Goal: Task Accomplishment & Management: Manage account settings

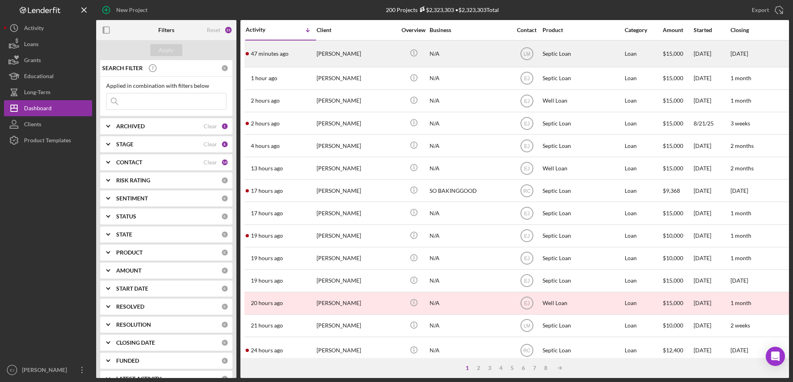
click at [318, 59] on div "[PERSON_NAME]" at bounding box center [357, 54] width 80 height 26
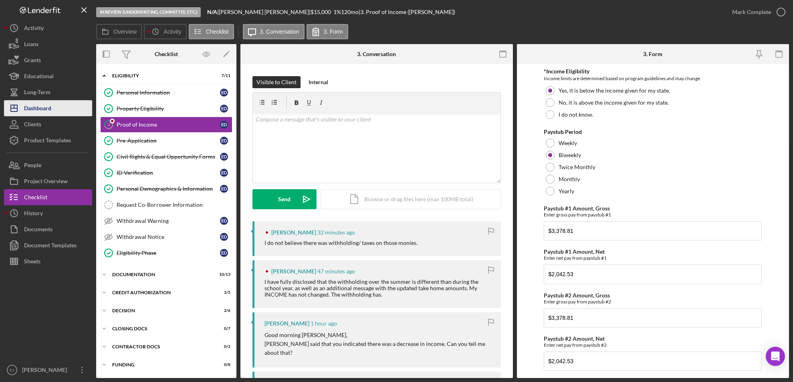
click at [47, 111] on div "Dashboard" at bounding box center [37, 109] width 27 height 18
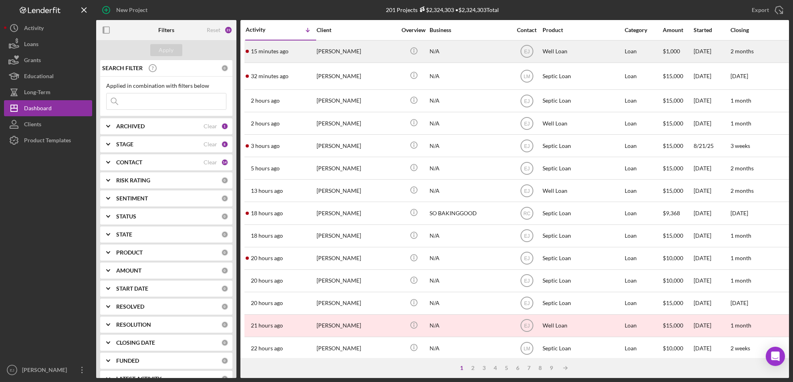
click at [351, 54] on div "[PERSON_NAME]" at bounding box center [357, 51] width 80 height 21
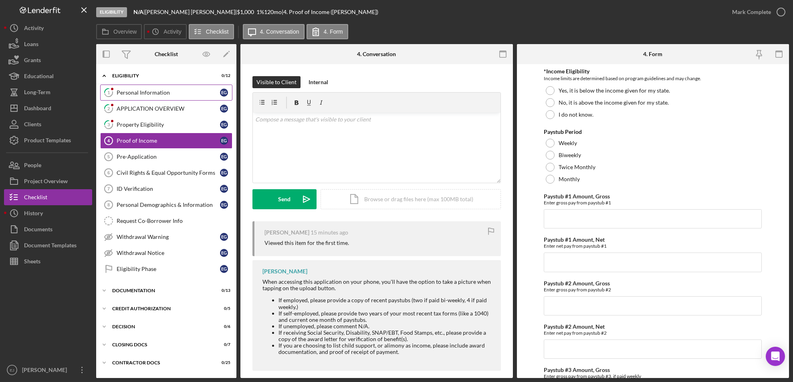
click at [144, 91] on div "Personal Information" at bounding box center [168, 92] width 103 height 6
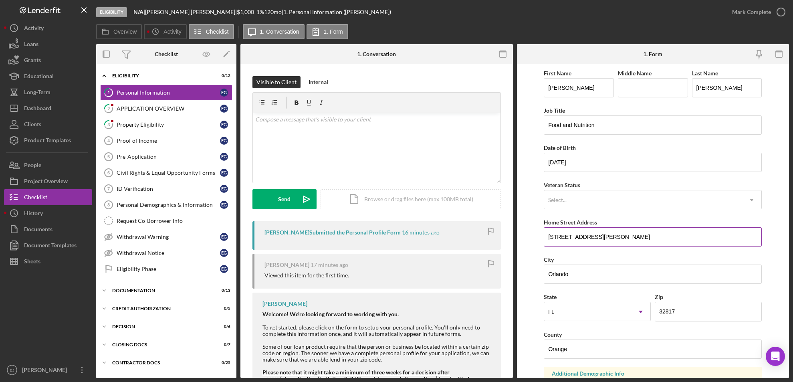
drag, startPoint x: 547, startPoint y: 237, endPoint x: 616, endPoint y: 237, distance: 69.0
click at [616, 237] on input "[STREET_ADDRESS][PERSON_NAME]" at bounding box center [653, 236] width 218 height 19
click at [154, 126] on div "Property Eligibility" at bounding box center [168, 124] width 103 height 6
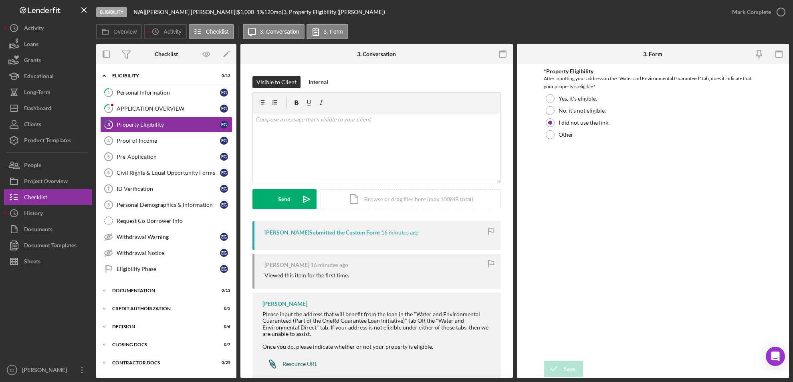
click at [303, 364] on div "Resource URL" at bounding box center [300, 364] width 35 height 6
click at [178, 84] on div "Icon/Expander Eligibility 0 / 12" at bounding box center [166, 76] width 140 height 16
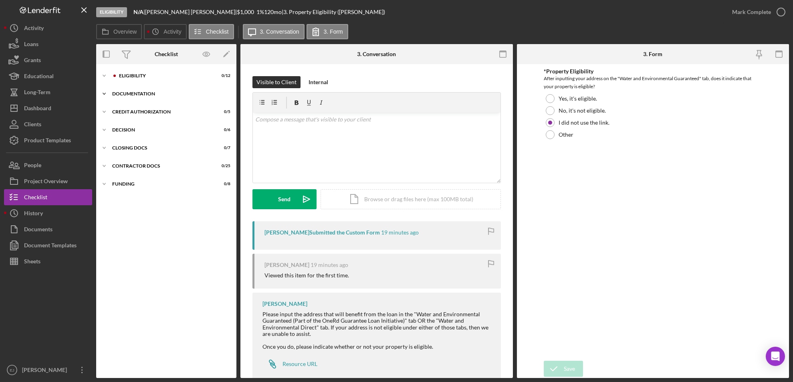
click at [176, 91] on div "Documentation" at bounding box center [169, 93] width 114 height 5
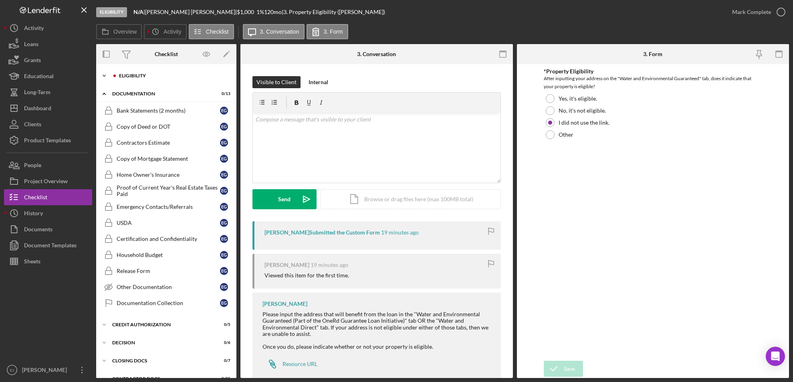
click at [124, 75] on div "Eligibility" at bounding box center [172, 75] width 107 height 5
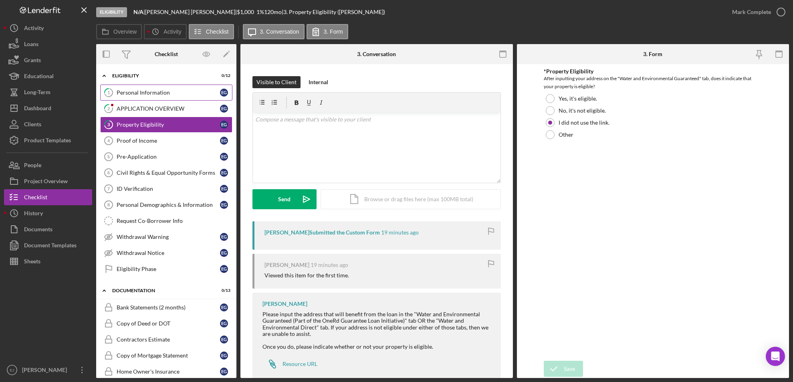
click at [138, 92] on div "Personal Information" at bounding box center [168, 92] width 103 height 6
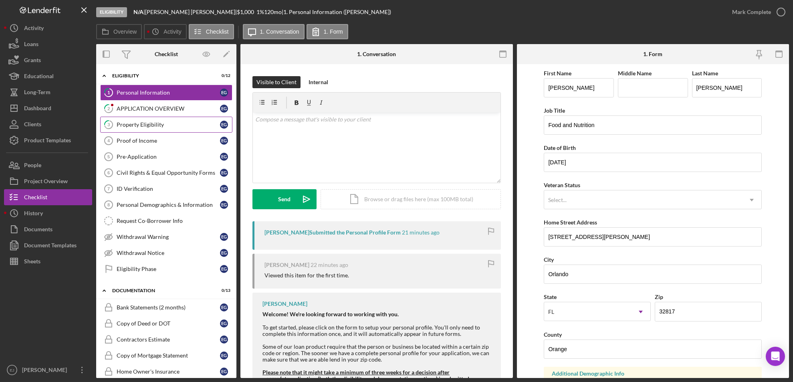
click at [150, 128] on link "3 Property Eligibility E G" at bounding box center [166, 125] width 132 height 16
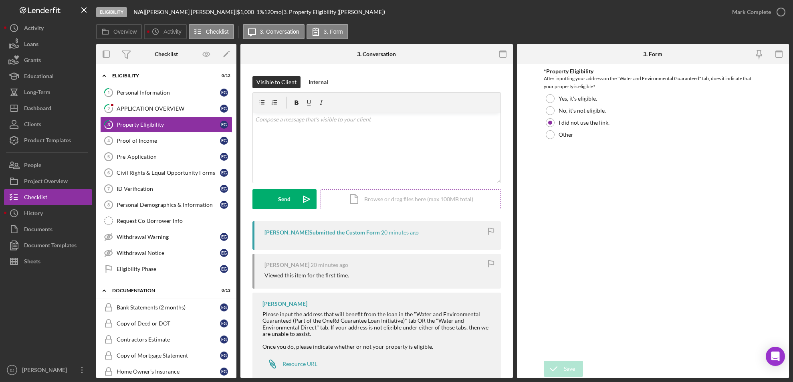
click at [464, 202] on div "Icon/Document Browse or drag files here (max 100MB total) Tap to choose files o…" at bounding box center [411, 199] width 180 height 20
click at [299, 203] on icon "Icon/Upload" at bounding box center [307, 199] width 20 height 20
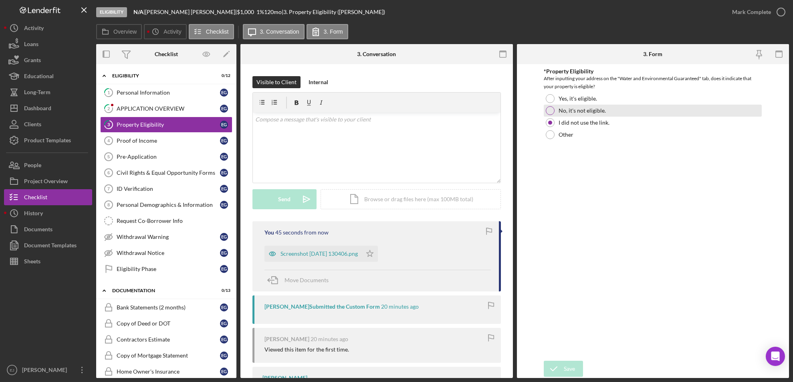
click at [550, 109] on div at bounding box center [550, 110] width 9 height 9
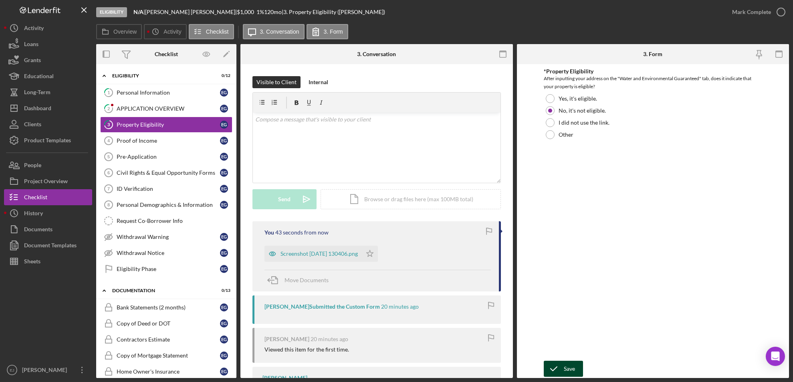
click at [568, 370] on div "Save" at bounding box center [569, 369] width 11 height 16
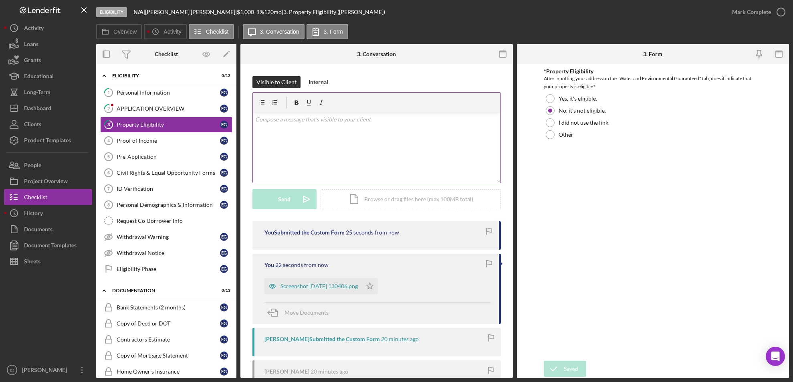
click at [317, 135] on div "v Color teal Color pink Remove color Add row above Add row below Add column bef…" at bounding box center [377, 148] width 248 height 70
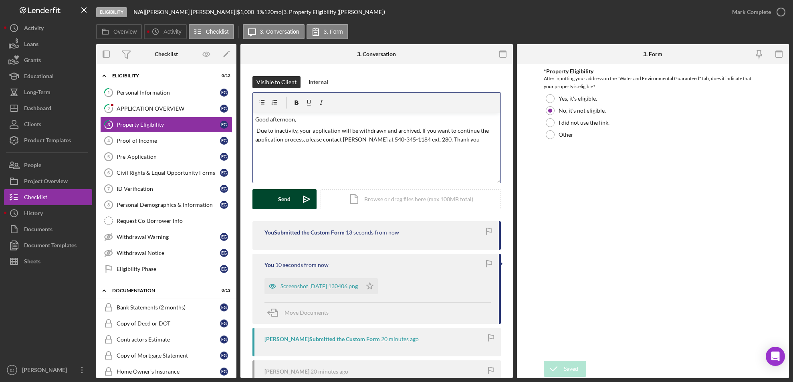
click at [298, 133] on p "Due to inactivity, your application will be withdrawn and archived. If you want…" at bounding box center [376, 135] width 243 height 18
click at [345, 130] on p "Due to your property not being in an eligible, your application will be withdra…" at bounding box center [376, 139] width 243 height 27
click at [291, 190] on button "Send Icon/icon-invite-send" at bounding box center [285, 199] width 64 height 20
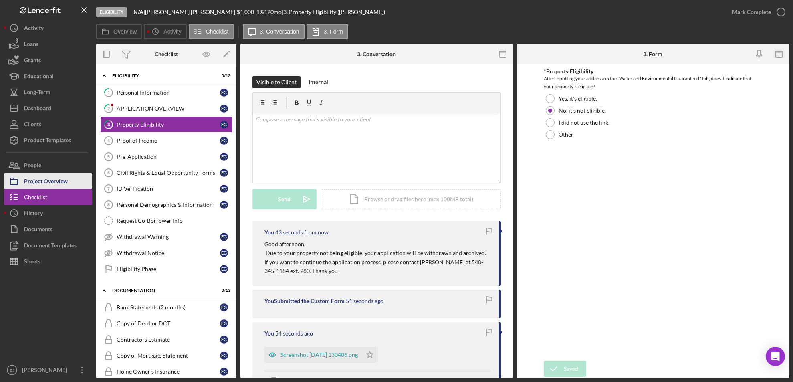
click at [34, 184] on div "Project Overview" at bounding box center [46, 182] width 44 height 18
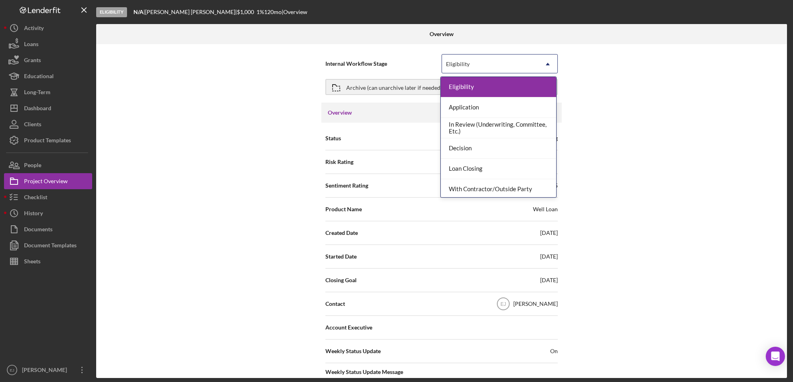
click at [543, 63] on icon "Icon/Dropdown Arrow" at bounding box center [547, 64] width 19 height 19
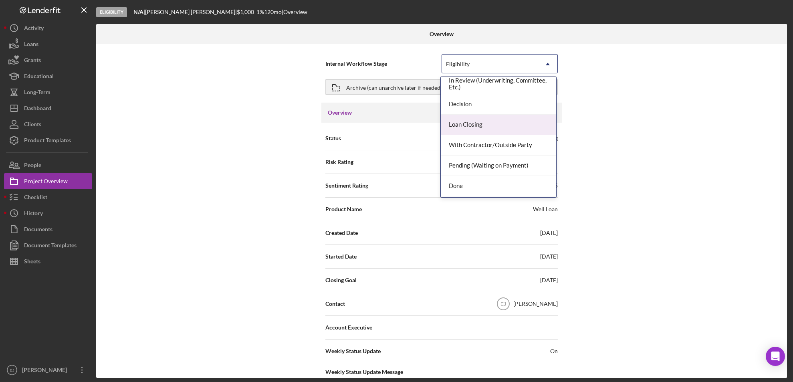
scroll to position [63, 0]
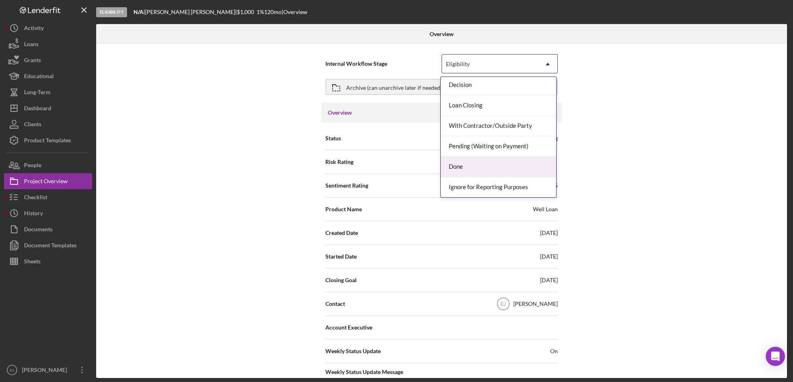
click at [526, 169] on div "Done" at bounding box center [498, 167] width 115 height 20
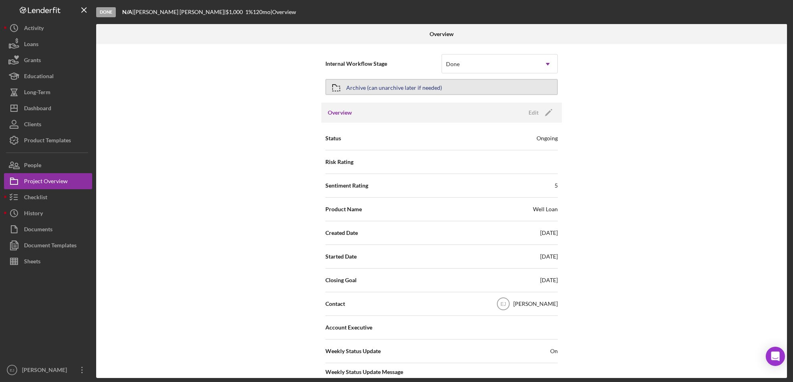
click at [338, 87] on icon "button" at bounding box center [336, 88] width 20 height 20
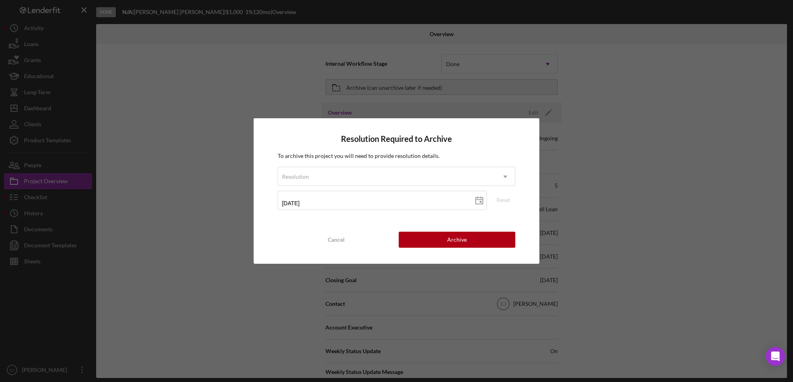
click at [607, 176] on div "Resolution Required to Archive To archive this project you will need to provide…" at bounding box center [396, 191] width 793 height 382
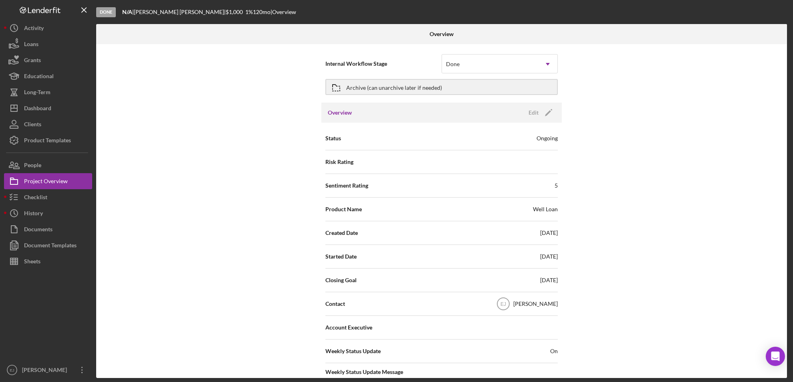
click at [789, 316] on div "Overview Internal Workflow Stage Done Icon/Dropdown Arrow Archive (can unarchiv…" at bounding box center [442, 201] width 693 height 354
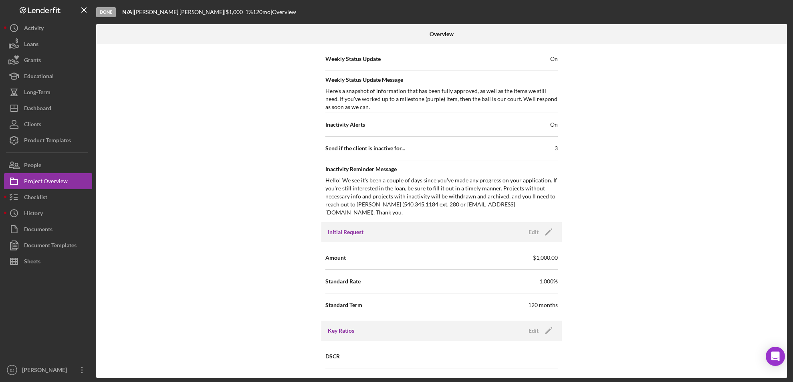
scroll to position [857, 0]
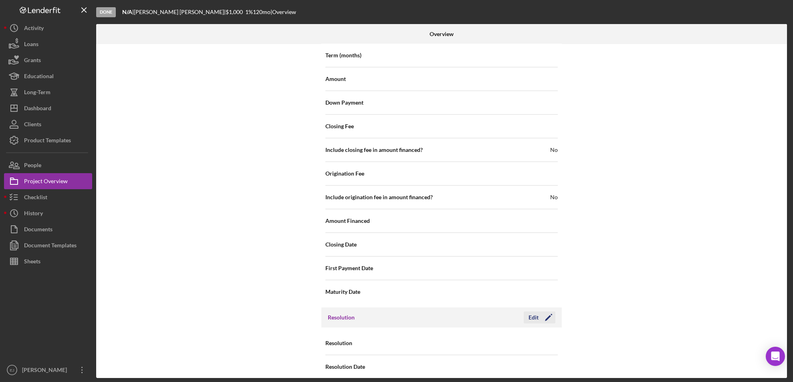
click at [535, 311] on div "Edit" at bounding box center [534, 317] width 10 height 12
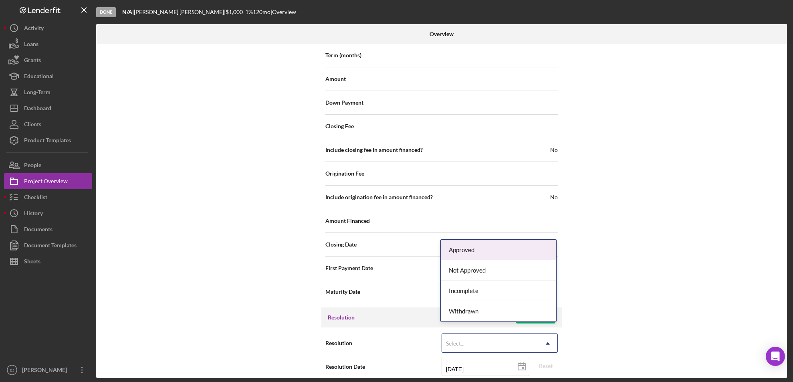
click at [546, 334] on icon "Icon/Dropdown Arrow" at bounding box center [547, 343] width 19 height 19
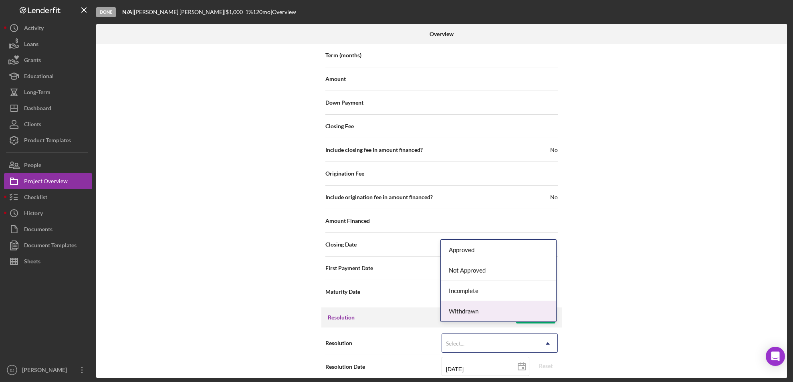
click at [532, 308] on div "Withdrawn" at bounding box center [498, 311] width 115 height 20
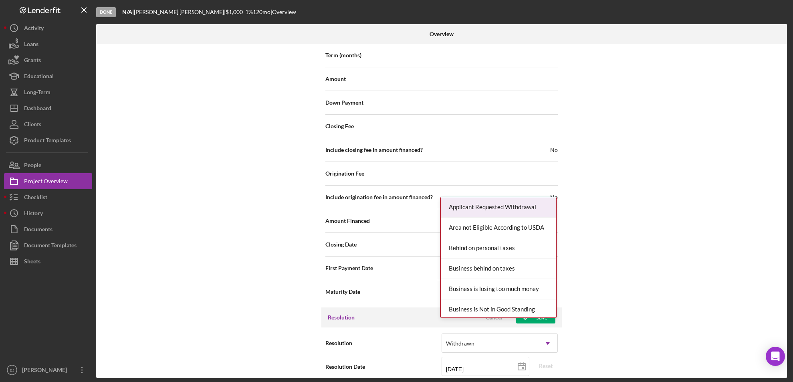
click at [551, 374] on div "Resolution Withdrawn Icon/Dropdown Arrow Resolution Date [DATE] [DATE] Reset Tu…" at bounding box center [441, 381] width 241 height 106
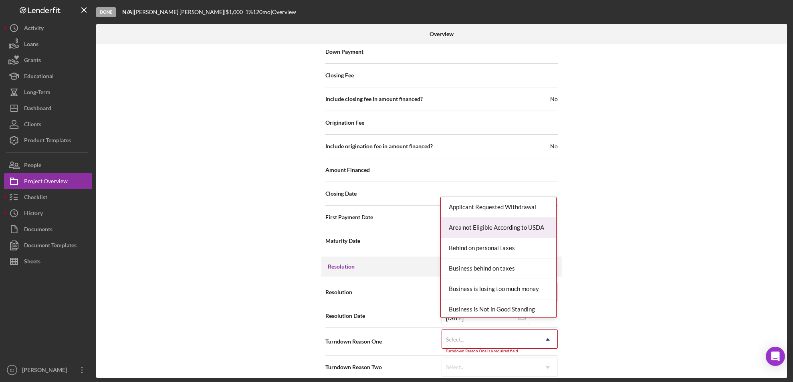
click at [522, 225] on div "Area not Eligible According to USDA" at bounding box center [498, 228] width 115 height 20
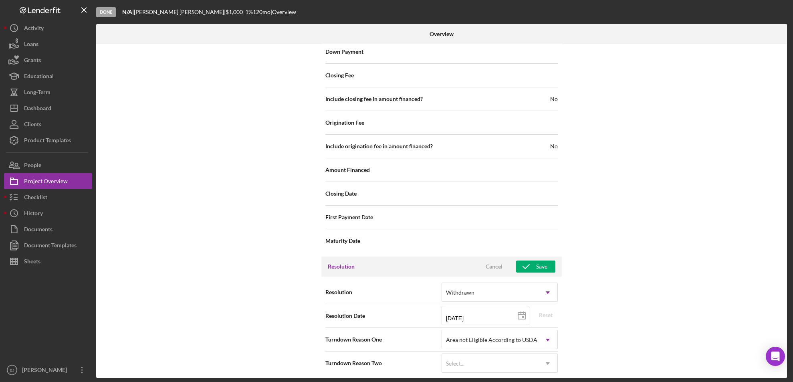
scroll to position [905, 0]
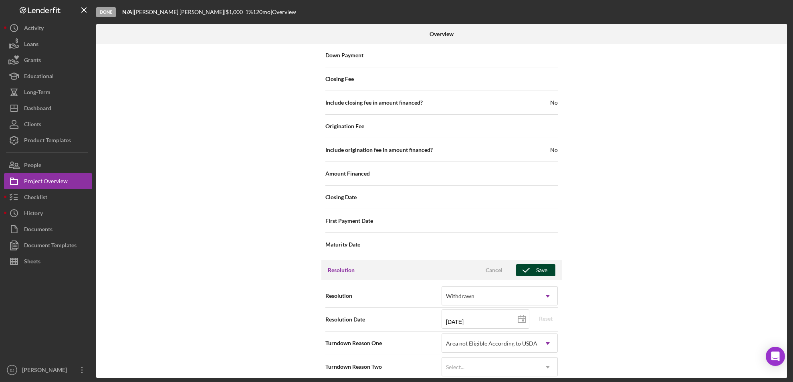
click at [540, 264] on div "Save" at bounding box center [541, 270] width 11 height 12
click at [788, 147] on div "Overview Internal Workflow Stage Done Icon/Dropdown Arrow Archive (can unarchiv…" at bounding box center [442, 201] width 693 height 354
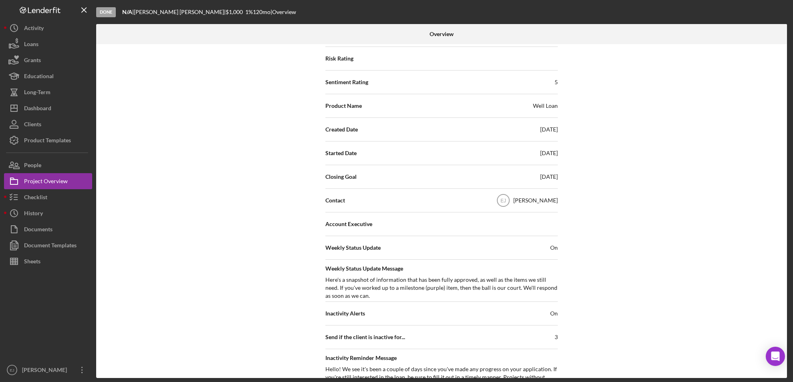
scroll to position [28, 0]
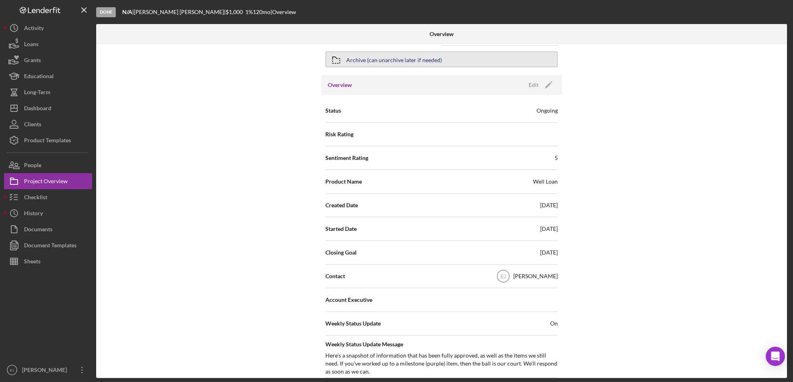
click at [337, 60] on icon "button" at bounding box center [336, 60] width 20 height 20
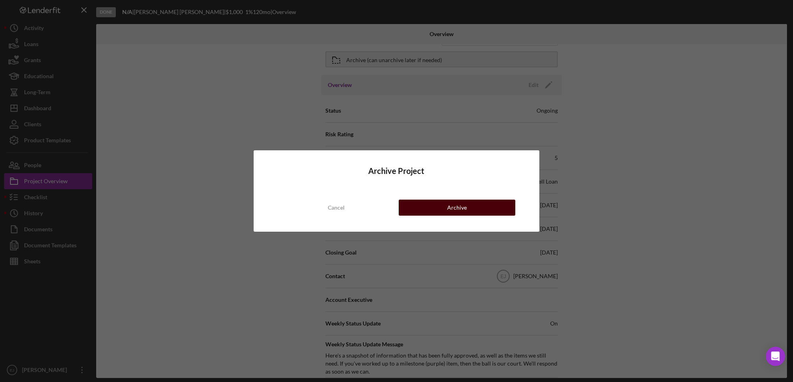
click at [417, 202] on button "Archive" at bounding box center [457, 208] width 117 height 16
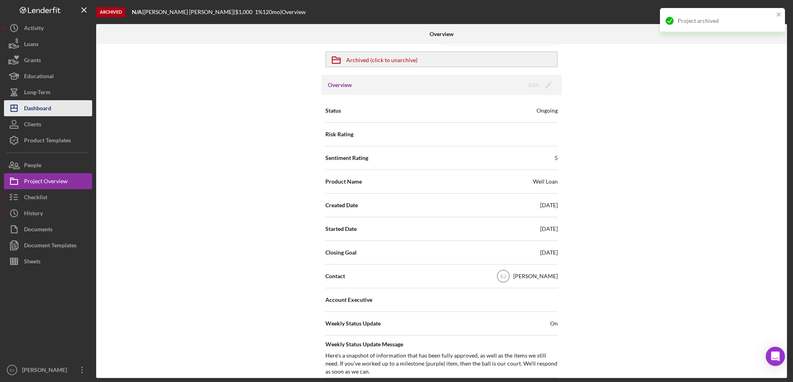
click at [70, 105] on button "Icon/Dashboard Dashboard" at bounding box center [48, 108] width 88 height 16
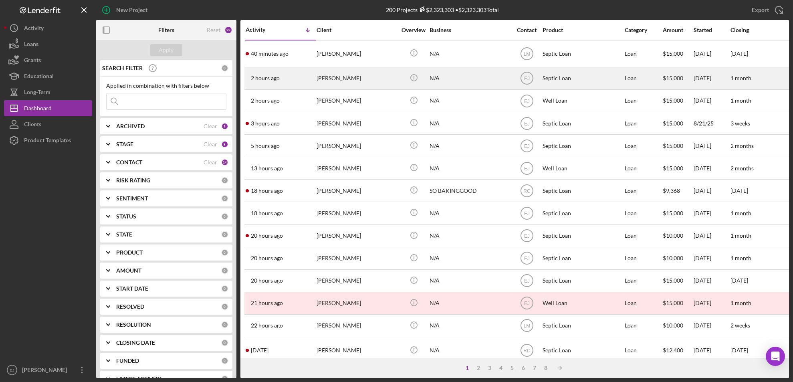
click at [345, 76] on div "[PERSON_NAME]" at bounding box center [357, 78] width 80 height 21
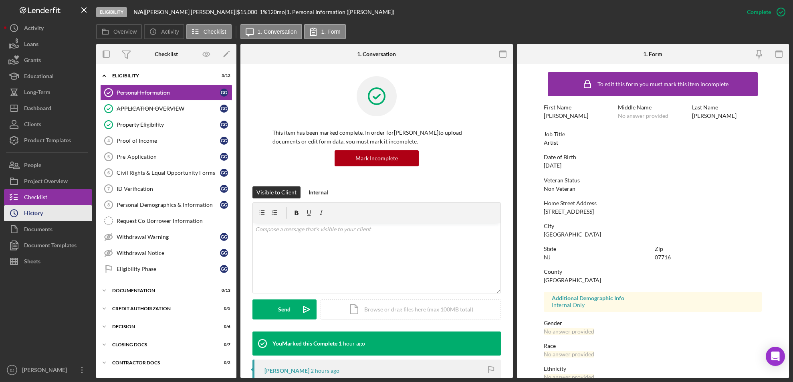
click at [53, 215] on button "Icon/History History" at bounding box center [48, 213] width 88 height 16
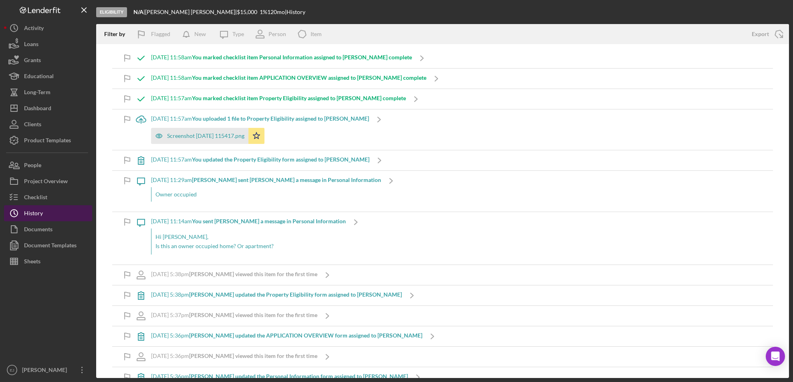
click at [58, 206] on button "Icon/History History" at bounding box center [48, 213] width 88 height 16
click at [51, 204] on button "Checklist" at bounding box center [48, 197] width 88 height 16
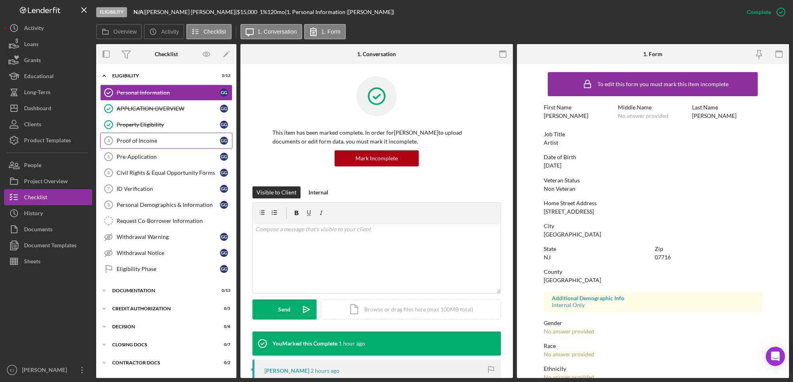
click at [128, 134] on link "Proof of Income 4 Proof of Income G G" at bounding box center [166, 141] width 132 height 16
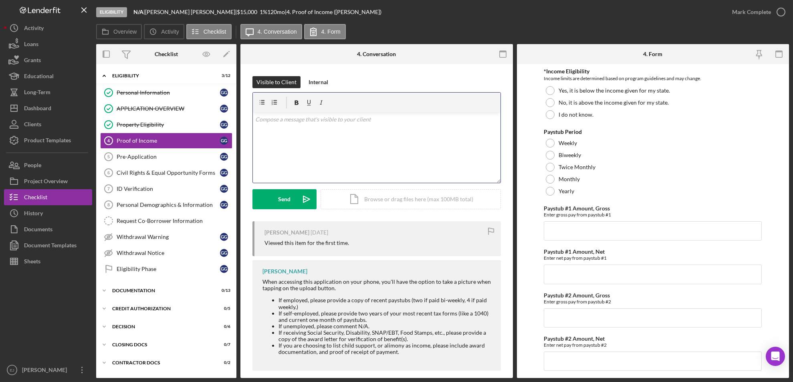
click at [273, 127] on div "v Color teal Color pink Remove color Add row above Add row below Add column bef…" at bounding box center [377, 148] width 248 height 70
click at [272, 126] on div "v Color teal Color pink Remove color Add row above Add row below Add column bef…" at bounding box center [377, 148] width 248 height 70
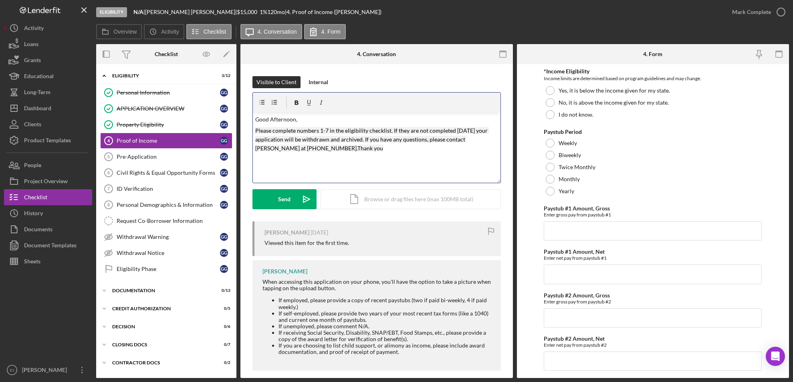
click at [329, 130] on mark "Please complete numbers 1-7 in the eligibility checklist. If they are not compl…" at bounding box center [372, 139] width 234 height 25
click at [276, 203] on button "Send Icon/icon-invite-send" at bounding box center [285, 199] width 64 height 20
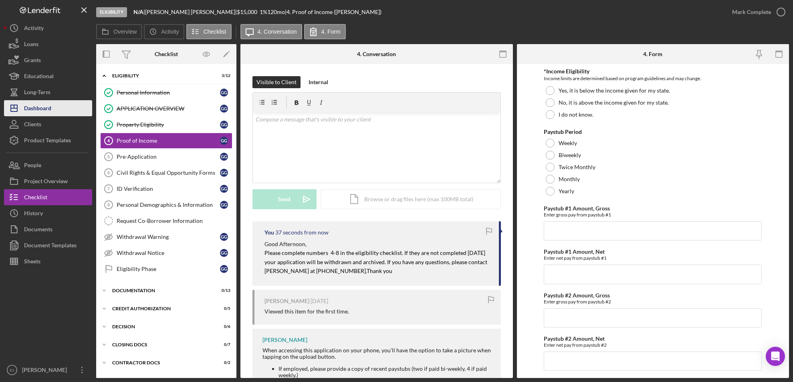
click at [65, 101] on button "Icon/Dashboard Dashboard" at bounding box center [48, 108] width 88 height 16
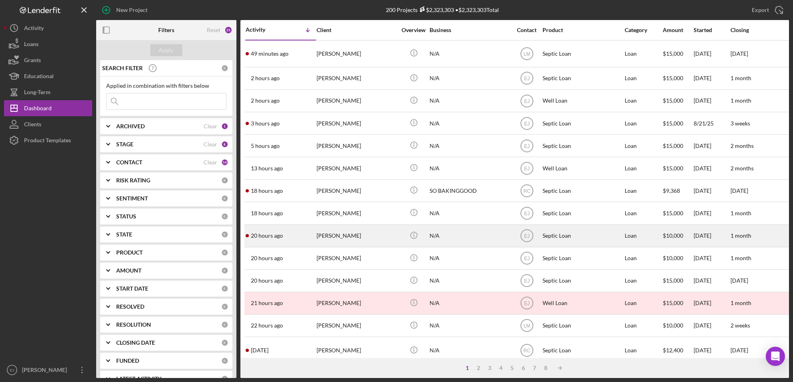
click at [342, 235] on div "[PERSON_NAME]" at bounding box center [357, 235] width 80 height 21
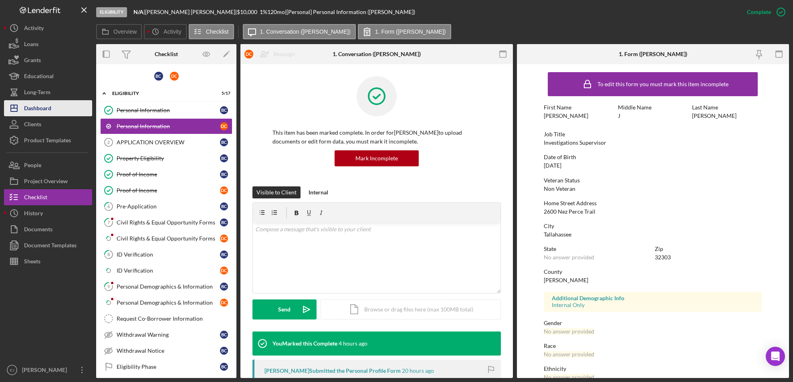
click at [22, 105] on icon "Icon/Dashboard" at bounding box center [14, 108] width 20 height 20
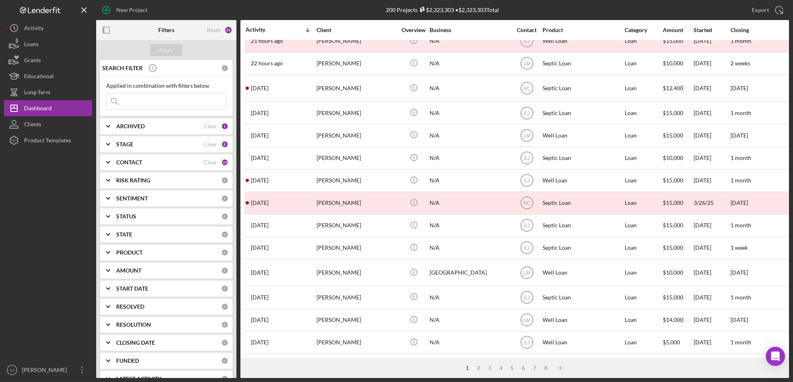
scroll to position [274, 0]
click at [478, 367] on div "2" at bounding box center [478, 368] width 11 height 6
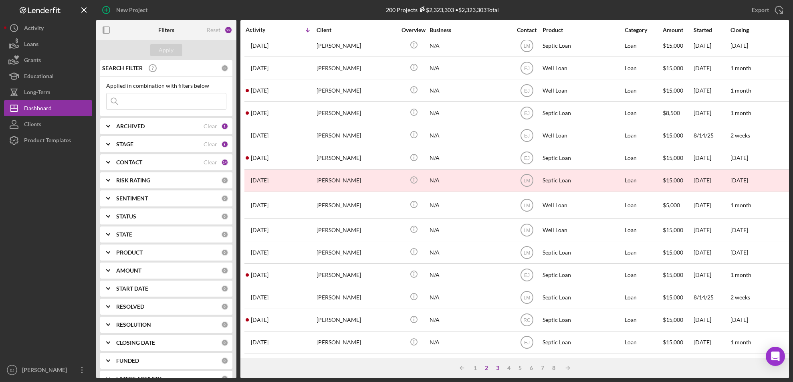
click at [499, 370] on div "3" at bounding box center [498, 368] width 11 height 6
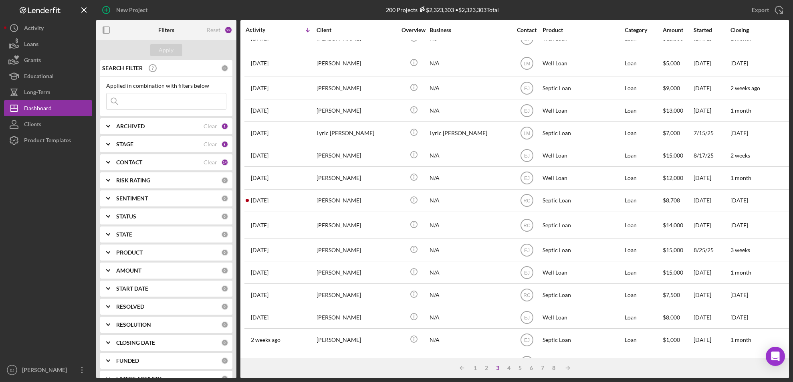
scroll to position [0, 0]
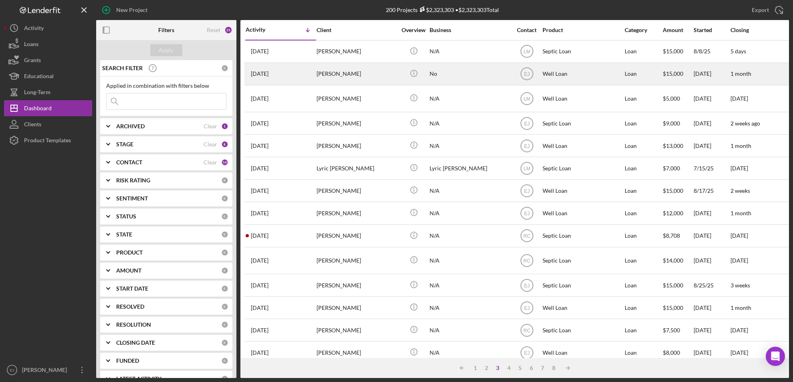
click at [325, 74] on div "[PERSON_NAME]" at bounding box center [357, 73] width 80 height 21
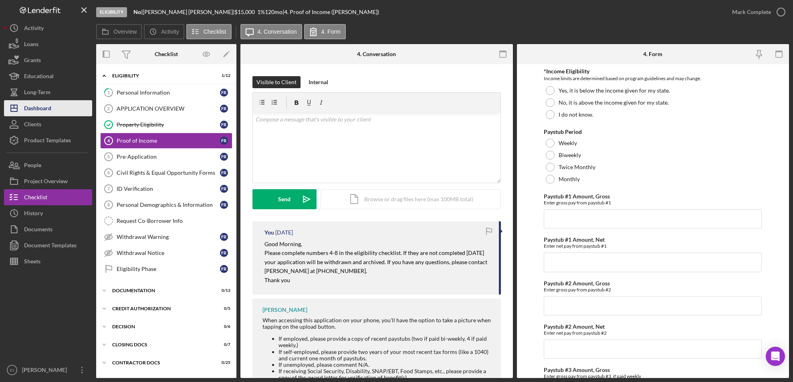
click at [51, 106] on div "Dashboard" at bounding box center [37, 109] width 27 height 18
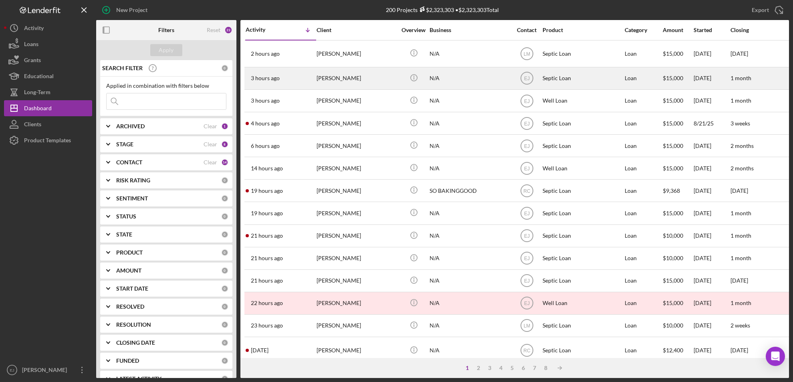
click at [351, 79] on div "[PERSON_NAME]" at bounding box center [357, 78] width 80 height 21
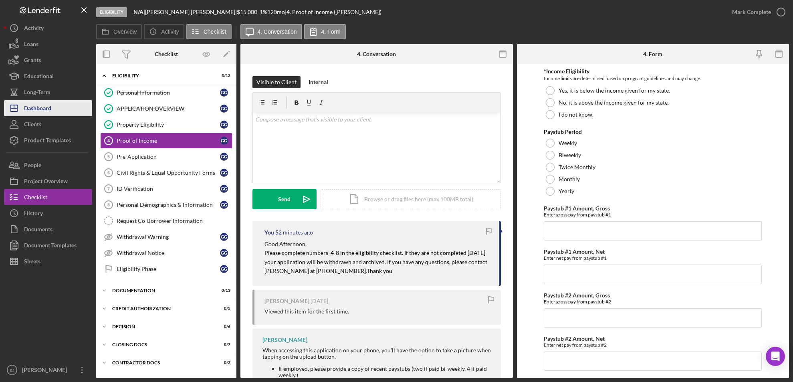
click at [75, 110] on button "Icon/Dashboard Dashboard" at bounding box center [48, 108] width 88 height 16
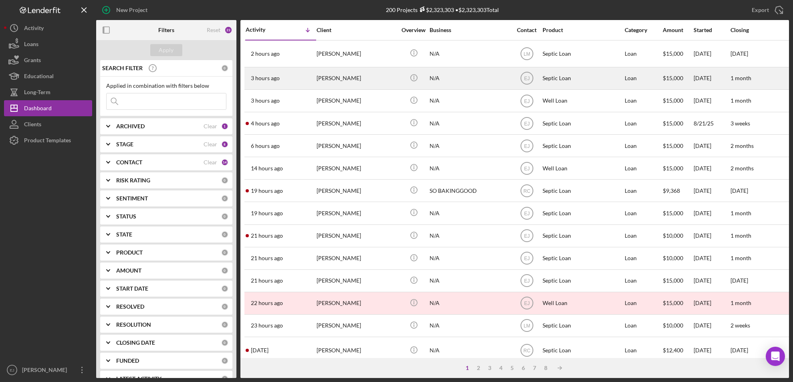
click at [344, 77] on div "[PERSON_NAME]" at bounding box center [357, 78] width 80 height 21
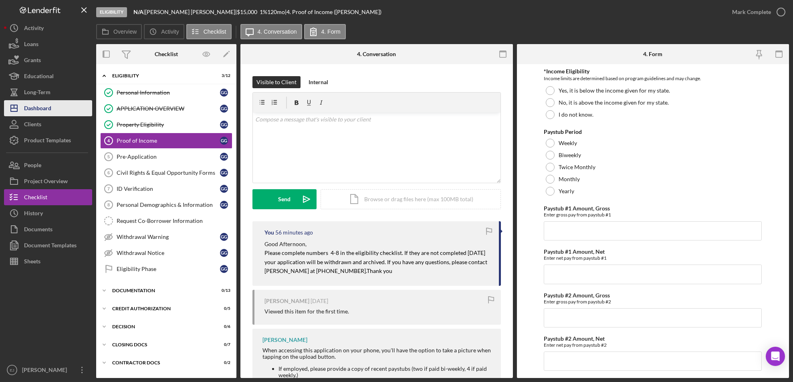
click at [30, 111] on div "Dashboard" at bounding box center [37, 109] width 27 height 18
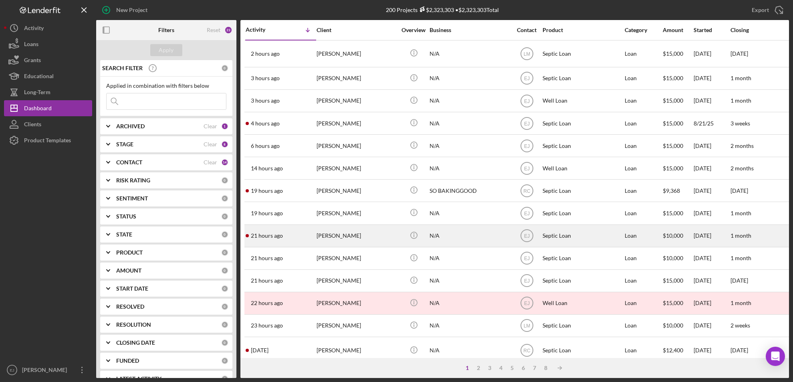
click at [350, 243] on div "[PERSON_NAME]" at bounding box center [357, 235] width 80 height 21
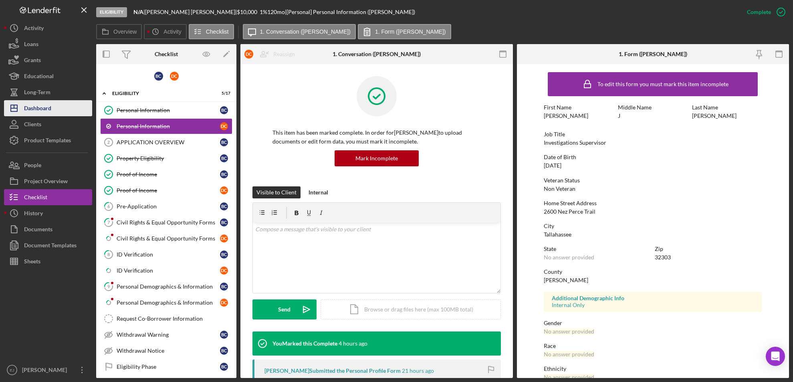
click at [56, 109] on button "Icon/Dashboard Dashboard" at bounding box center [48, 108] width 88 height 16
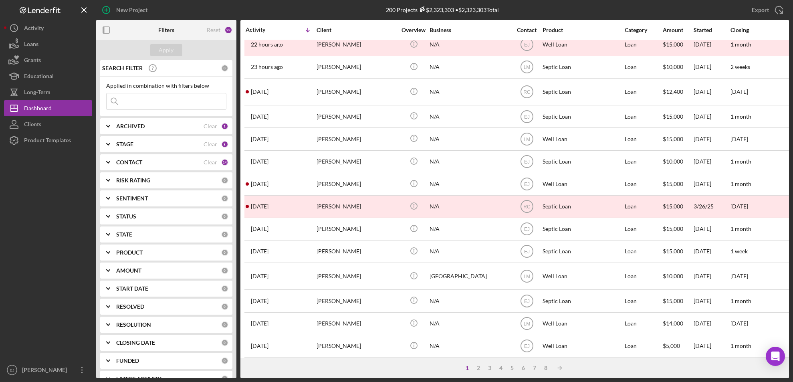
scroll to position [274, 0]
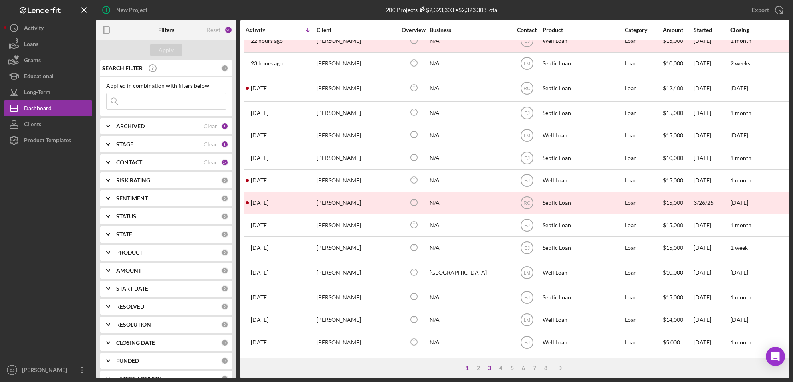
click at [489, 369] on div "3" at bounding box center [490, 368] width 11 height 6
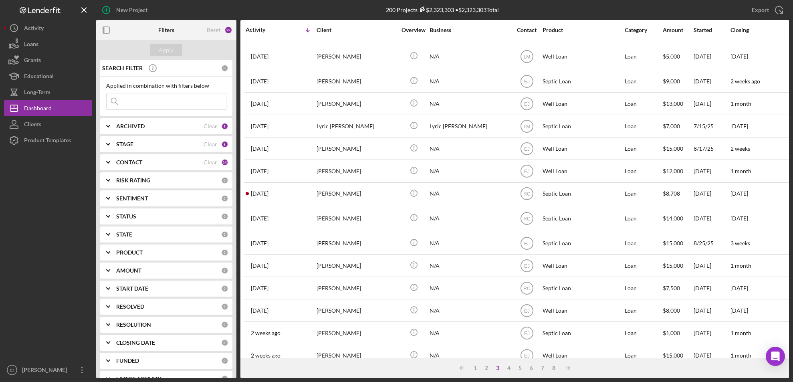
scroll to position [0, 0]
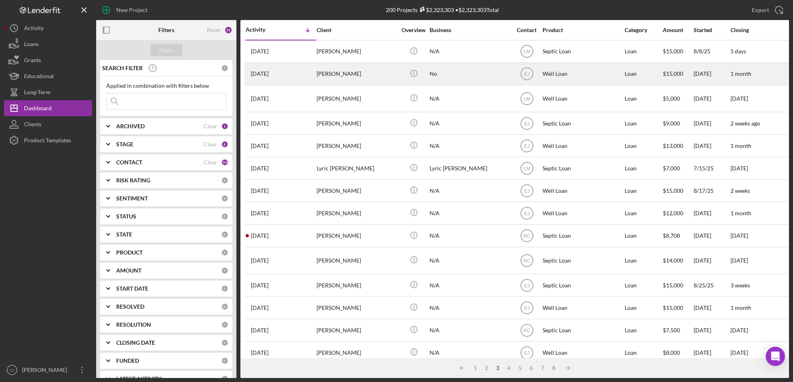
click at [338, 81] on div "[PERSON_NAME]" at bounding box center [357, 73] width 80 height 21
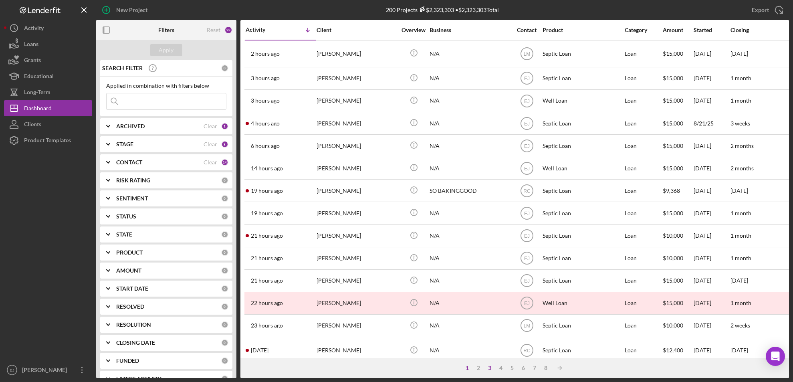
click at [491, 368] on div "3" at bounding box center [490, 368] width 11 height 6
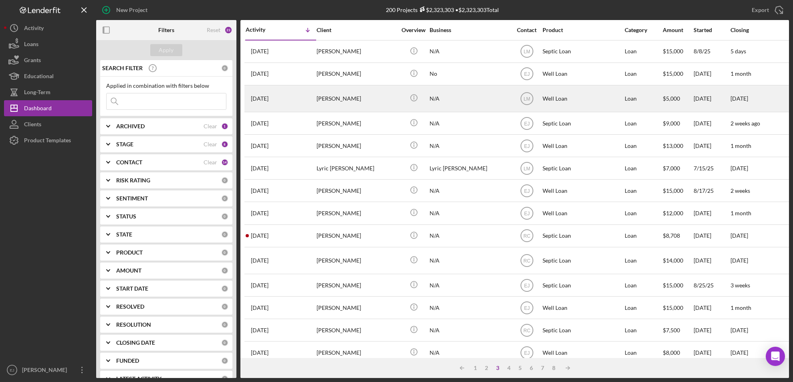
click at [334, 98] on div "[PERSON_NAME]" at bounding box center [357, 99] width 80 height 26
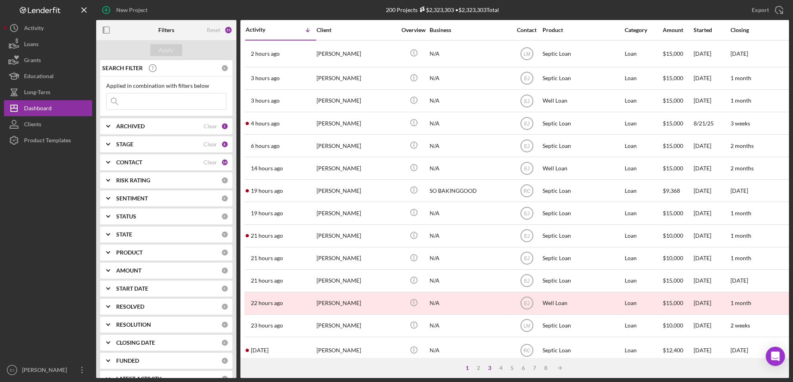
click at [489, 368] on div "3" at bounding box center [490, 368] width 11 height 6
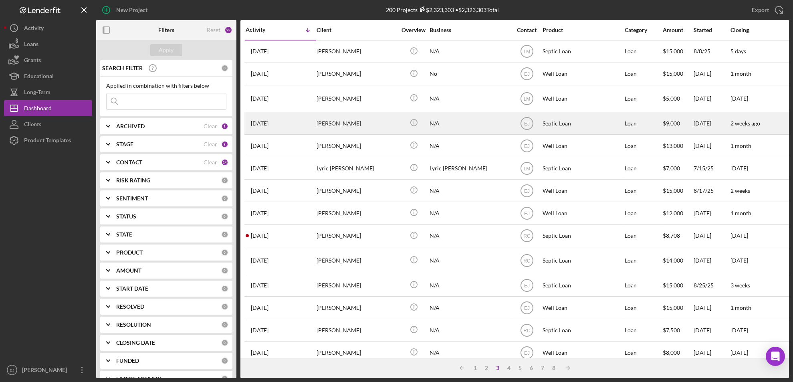
click at [332, 125] on div "[PERSON_NAME]" at bounding box center [357, 123] width 80 height 21
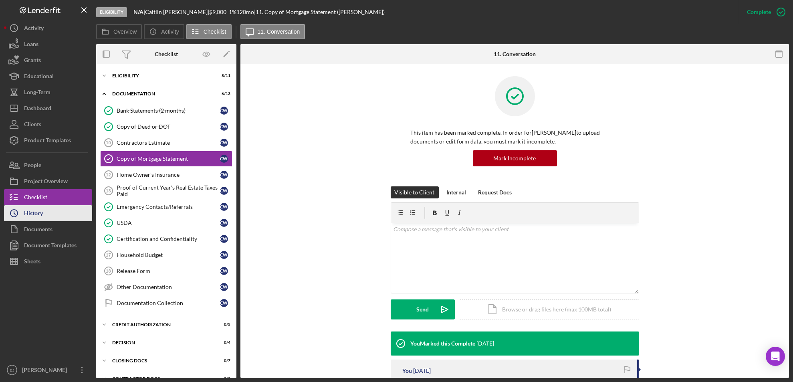
click at [65, 218] on button "Icon/History History" at bounding box center [48, 213] width 88 height 16
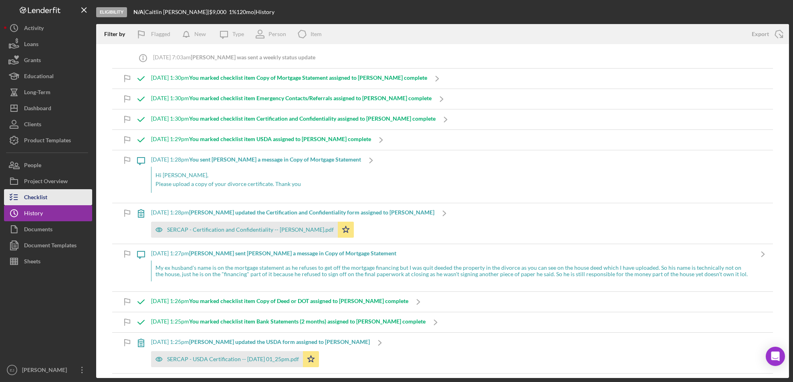
click at [30, 196] on div "Checklist" at bounding box center [35, 198] width 23 height 18
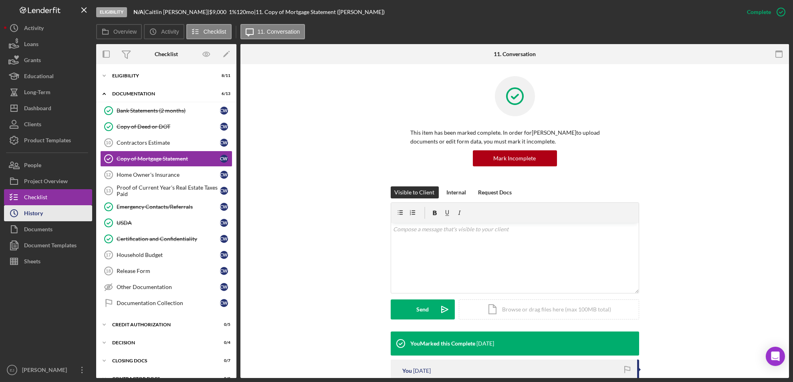
click at [32, 212] on div "History" at bounding box center [33, 214] width 19 height 18
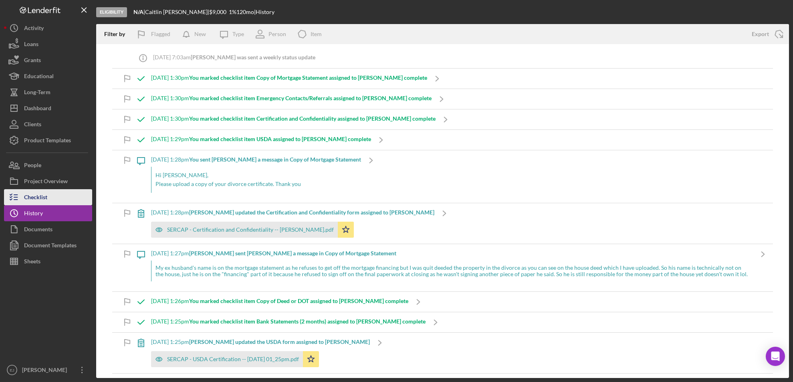
click at [23, 196] on icon "button" at bounding box center [14, 197] width 20 height 20
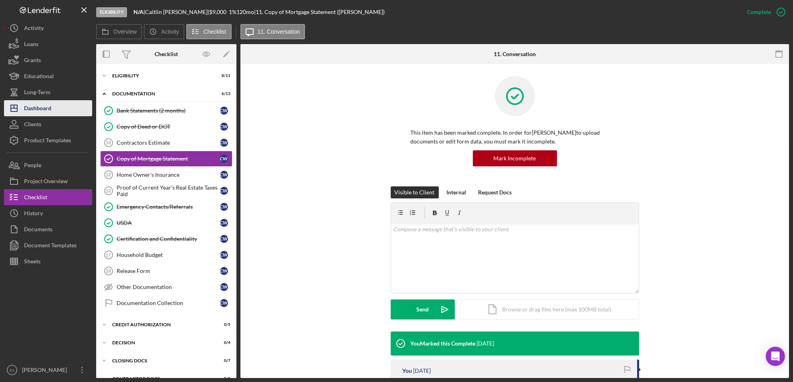
click at [62, 110] on button "Icon/Dashboard Dashboard" at bounding box center [48, 108] width 88 height 16
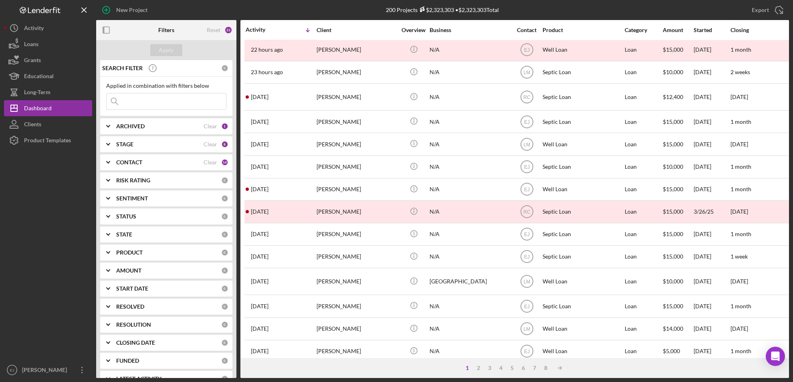
scroll to position [274, 0]
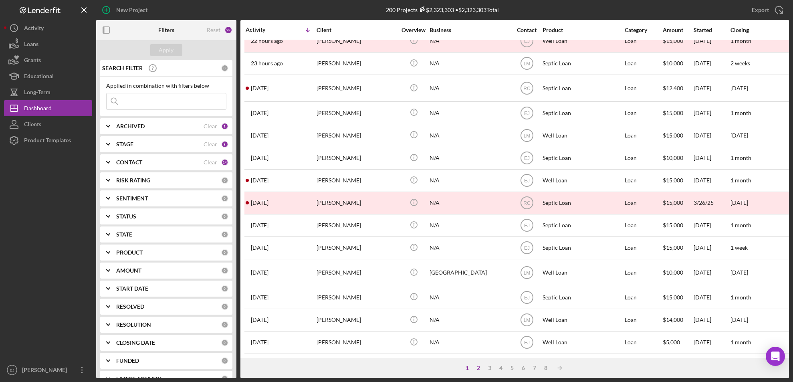
click at [477, 365] on div "2" at bounding box center [478, 368] width 11 height 6
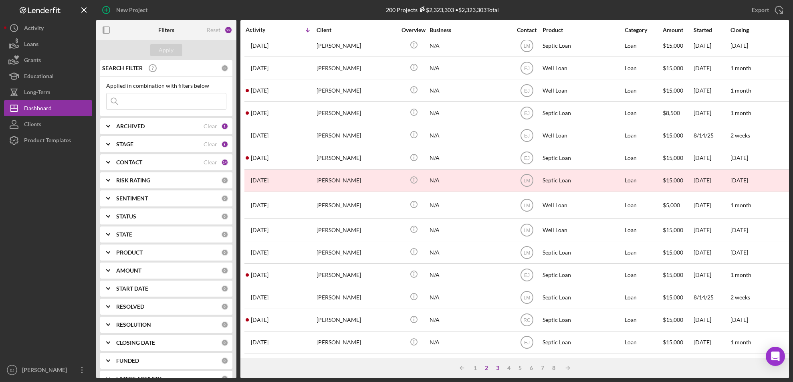
click at [498, 365] on div "3" at bounding box center [498, 368] width 11 height 6
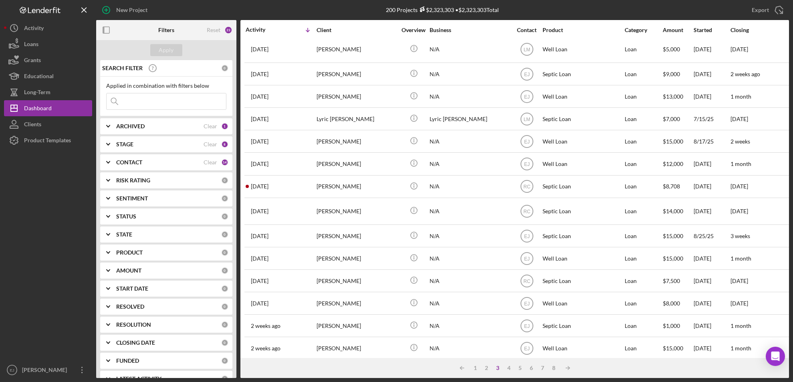
scroll to position [0, 0]
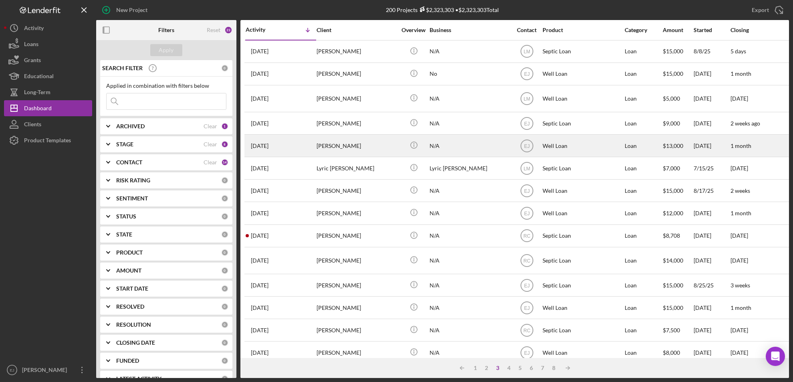
click at [358, 154] on div "[PERSON_NAME]" at bounding box center [357, 145] width 80 height 21
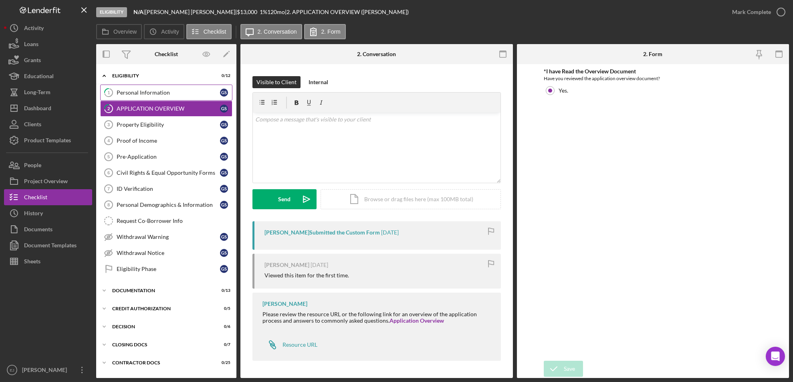
click at [152, 93] on div "Personal Information" at bounding box center [168, 92] width 103 height 6
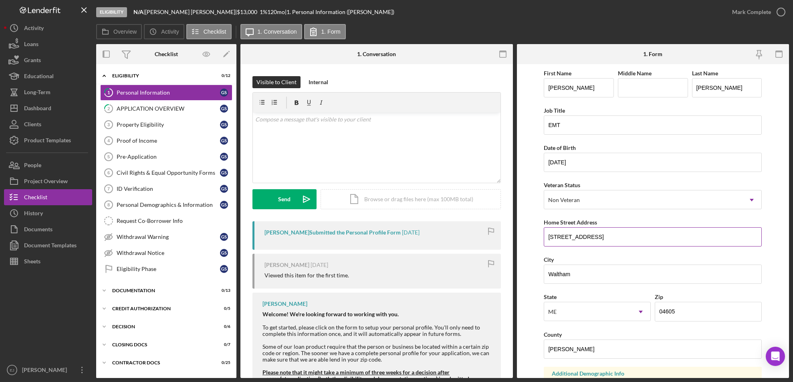
drag, startPoint x: 546, startPoint y: 235, endPoint x: 656, endPoint y: 236, distance: 109.4
click at [656, 236] on input "[STREET_ADDRESS]" at bounding box center [653, 236] width 218 height 19
click at [162, 129] on link "Property Eligibility 3 Property Eligibility G S" at bounding box center [166, 125] width 132 height 16
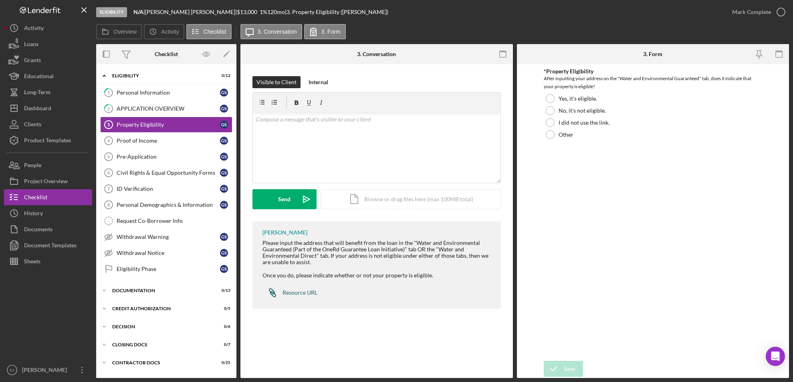
click at [303, 290] on div "Resource URL" at bounding box center [300, 292] width 35 height 6
click at [176, 87] on link "1 Personal Information G S" at bounding box center [166, 93] width 132 height 16
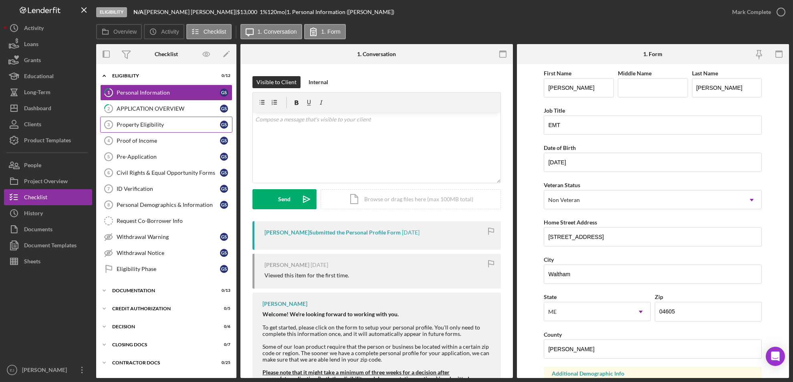
click at [149, 129] on link "Property Eligibility 3 Property Eligibility G S" at bounding box center [166, 125] width 132 height 16
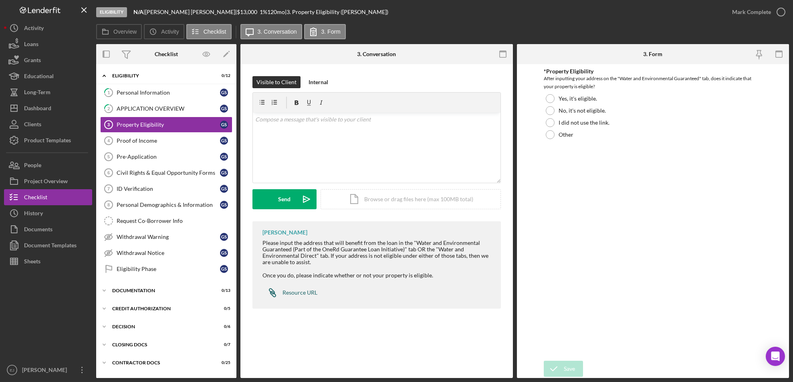
click at [290, 294] on div "Resource URL" at bounding box center [300, 292] width 35 height 6
click at [394, 198] on div "Icon/Document Browse or drag files here (max 100MB total) Tap to choose files o…" at bounding box center [411, 199] width 180 height 20
click at [297, 199] on icon "Icon/Upload" at bounding box center [307, 199] width 20 height 20
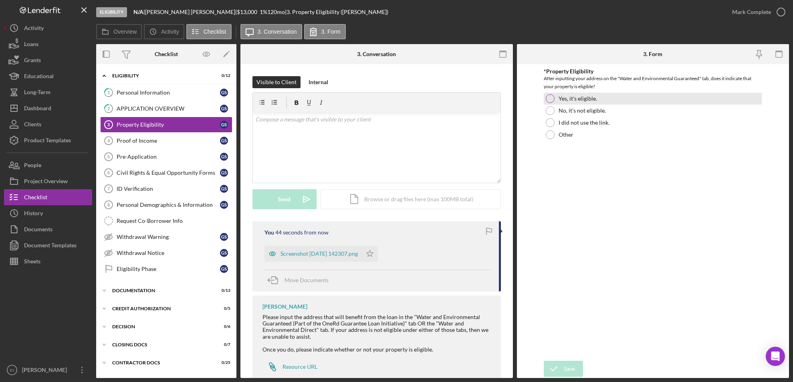
click at [550, 101] on div at bounding box center [550, 98] width 9 height 9
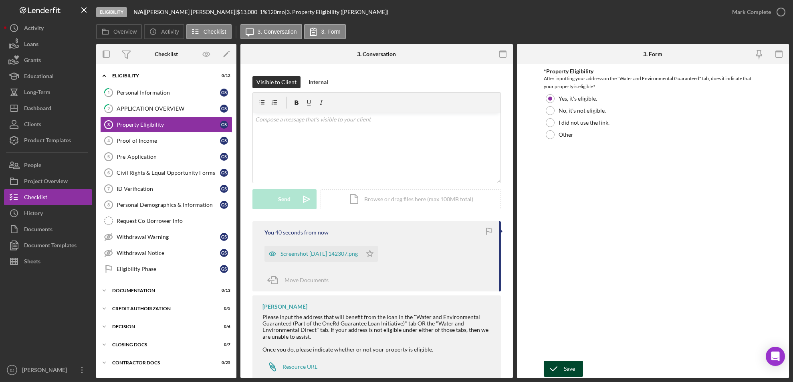
click at [563, 372] on icon "submit" at bounding box center [554, 369] width 20 height 20
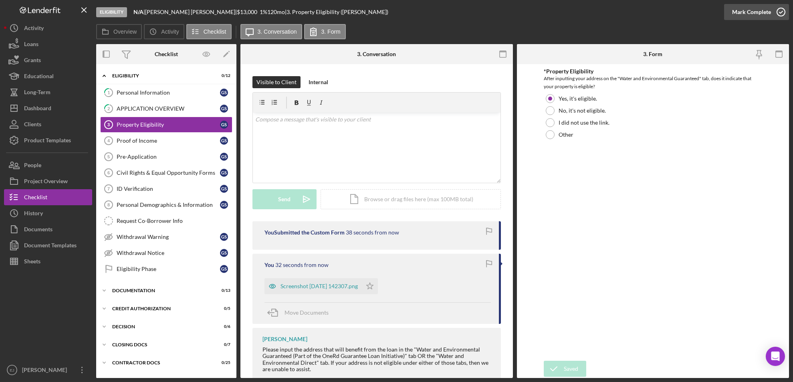
click at [778, 14] on icon "button" at bounding box center [781, 12] width 20 height 20
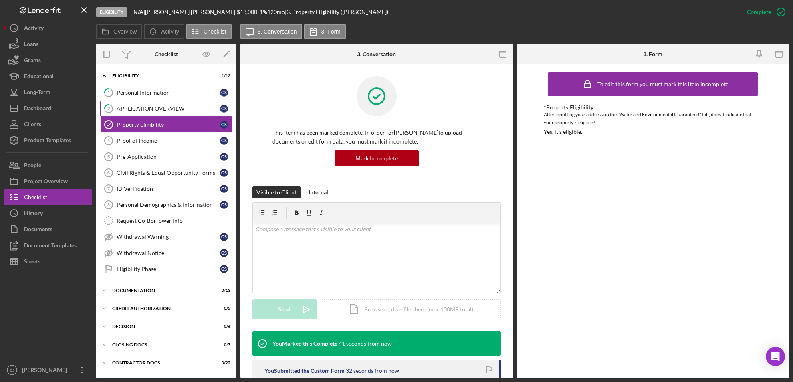
click at [190, 110] on div "APPLICATION OVERVIEW" at bounding box center [168, 108] width 103 height 6
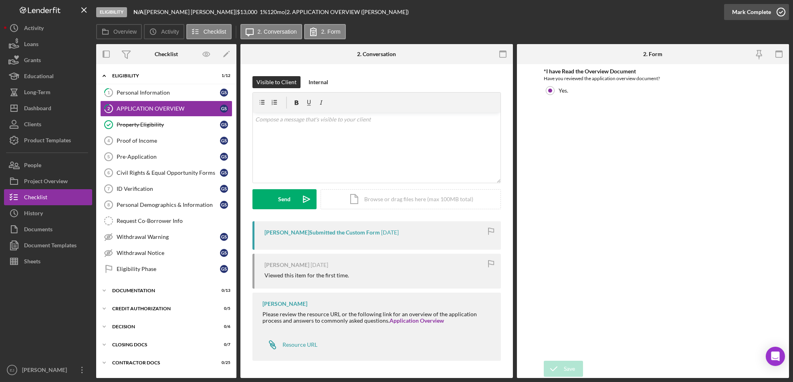
click at [780, 9] on icon "button" at bounding box center [781, 12] width 20 height 20
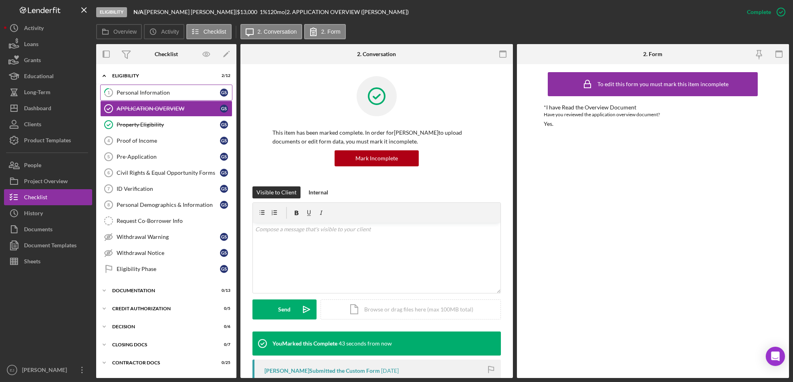
click at [172, 97] on link "1 Personal Information G S" at bounding box center [166, 93] width 132 height 16
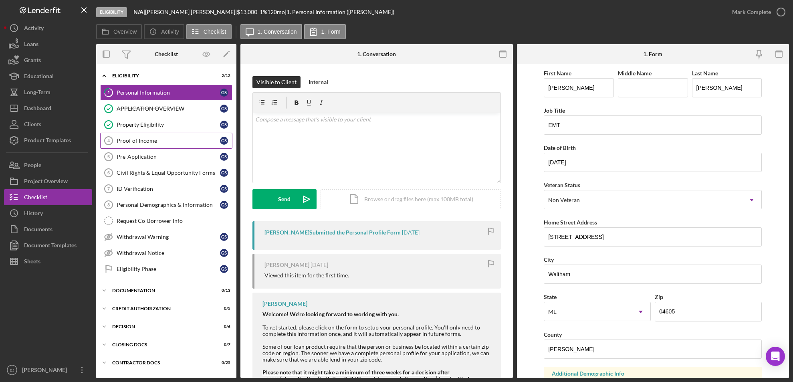
click at [150, 147] on link "Proof of Income 4 Proof of Income G S" at bounding box center [166, 141] width 132 height 16
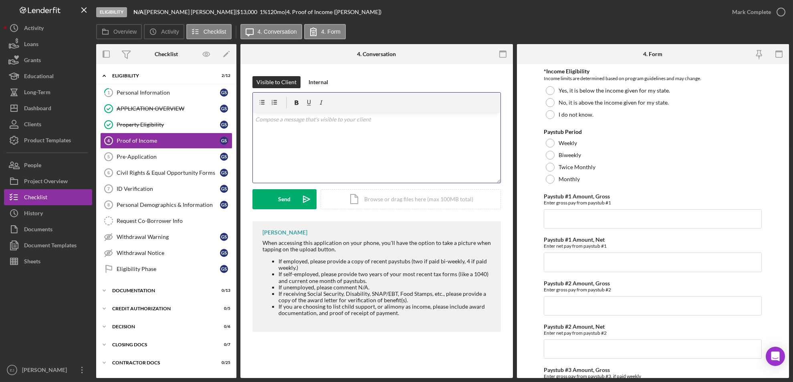
click at [283, 128] on div "v Color teal Color pink Remove color Add row above Add row below Add column bef…" at bounding box center [377, 148] width 248 height 70
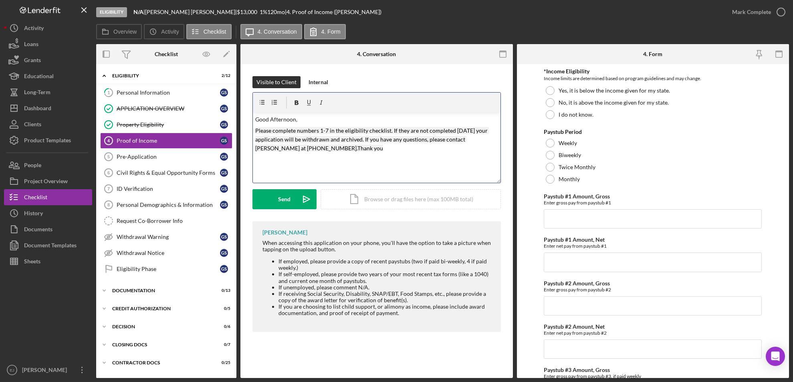
click at [327, 125] on div "v Color teal Color pink Remove color Add row above Add row below Add column bef…" at bounding box center [377, 148] width 248 height 70
click at [284, 196] on div "Send" at bounding box center [285, 199] width 12 height 20
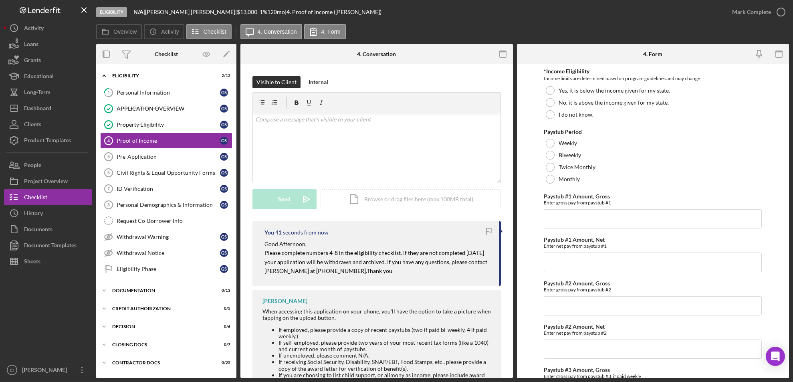
click at [114, 9] on div "Eligibility" at bounding box center [111, 12] width 31 height 10
click at [40, 112] on div "Dashboard" at bounding box center [37, 109] width 27 height 18
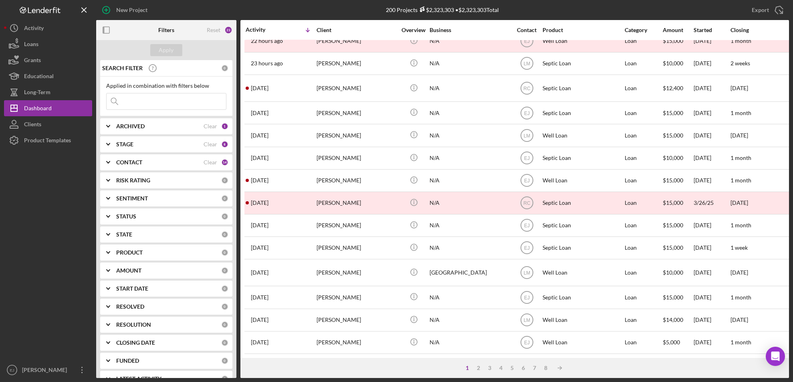
scroll to position [274, 0]
click at [488, 366] on div "3" at bounding box center [490, 368] width 11 height 6
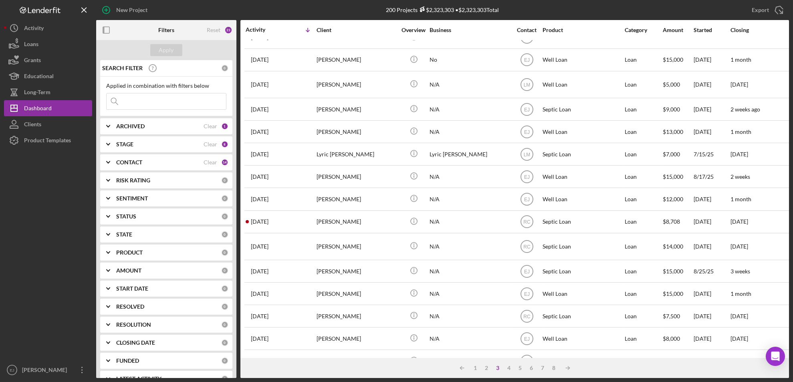
scroll to position [0, 0]
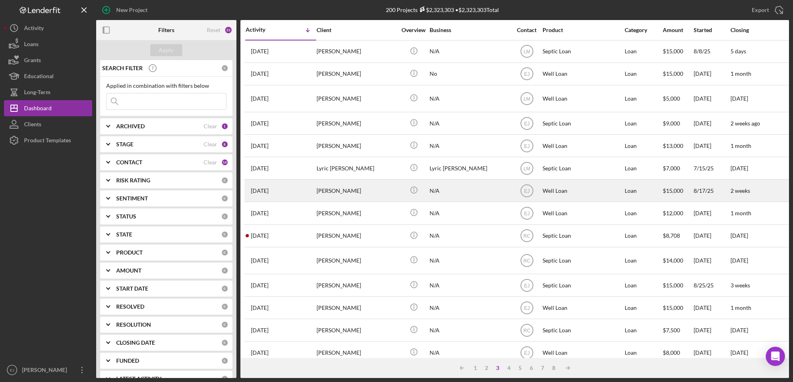
click at [328, 196] on div "[PERSON_NAME]" at bounding box center [357, 190] width 80 height 21
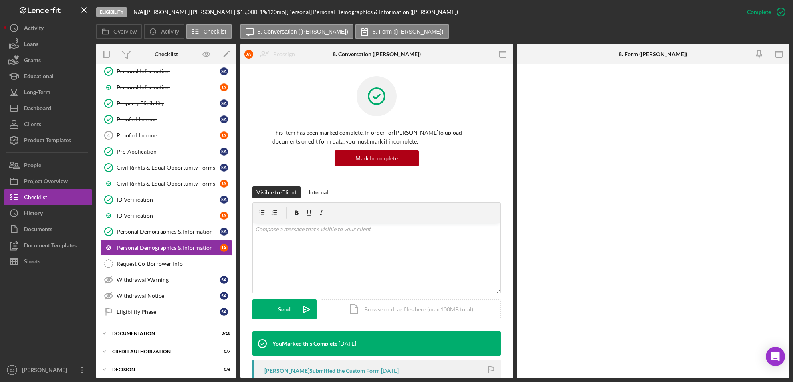
scroll to position [64, 0]
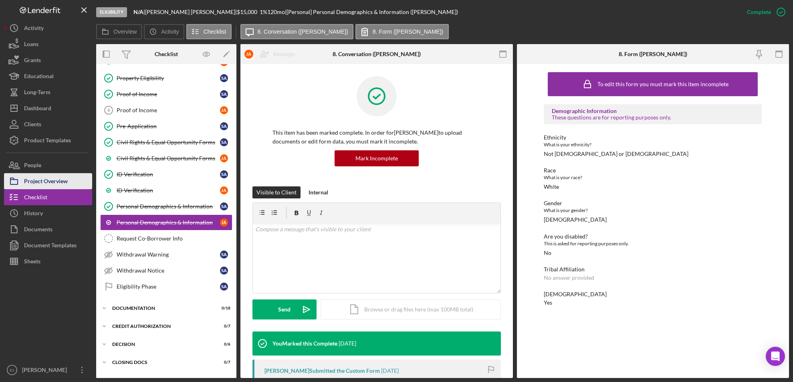
click at [47, 180] on div "Project Overview" at bounding box center [46, 182] width 44 height 18
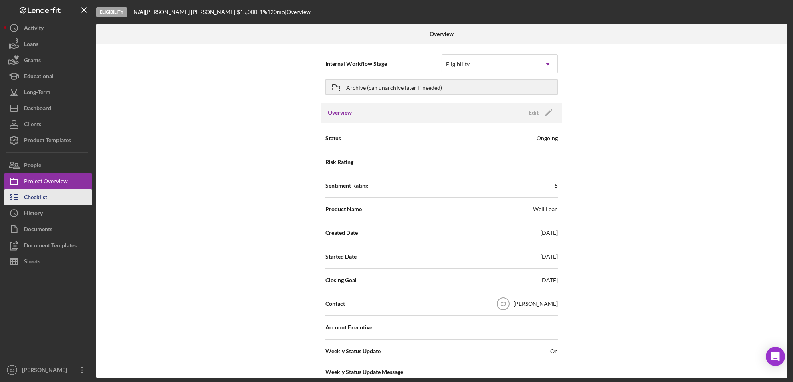
click at [46, 190] on div "Checklist" at bounding box center [35, 198] width 23 height 18
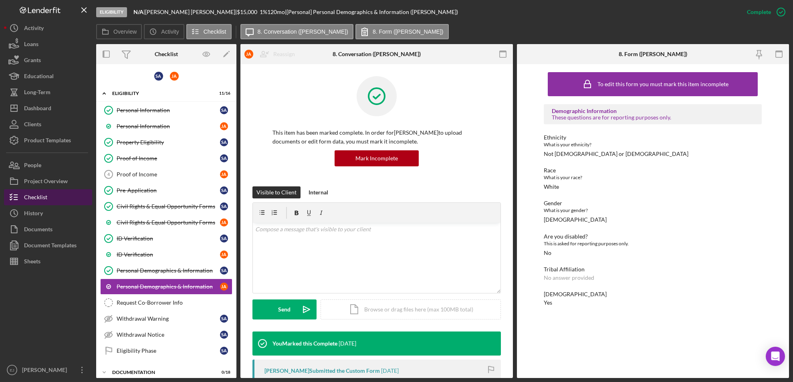
scroll to position [64, 0]
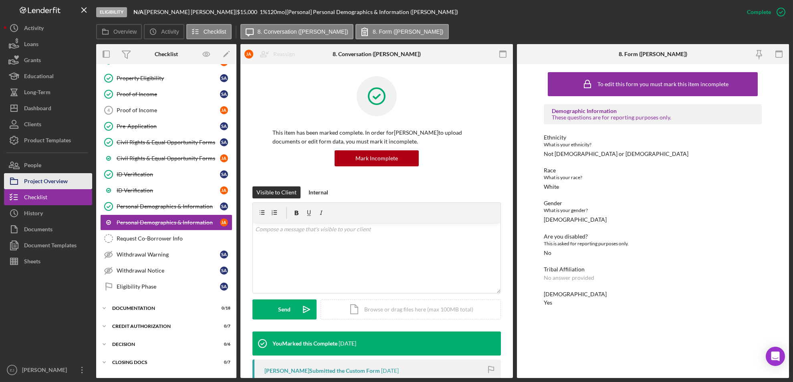
click at [45, 177] on div "Project Overview" at bounding box center [46, 182] width 44 height 18
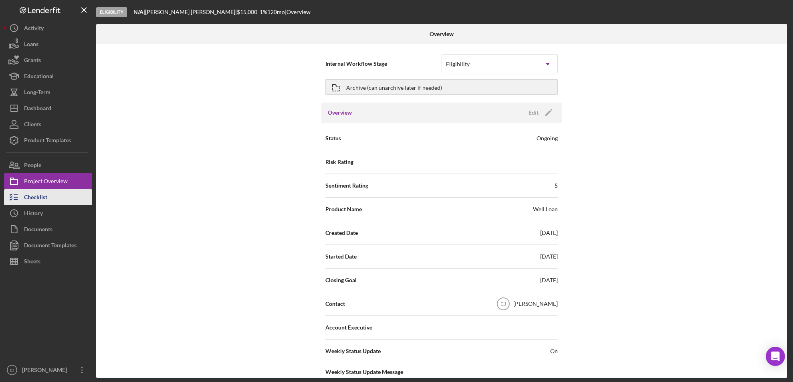
click at [40, 202] on div "Checklist" at bounding box center [35, 198] width 23 height 18
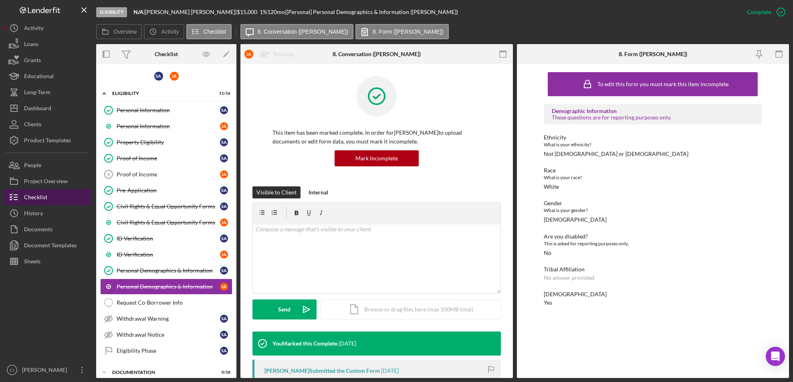
scroll to position [64, 0]
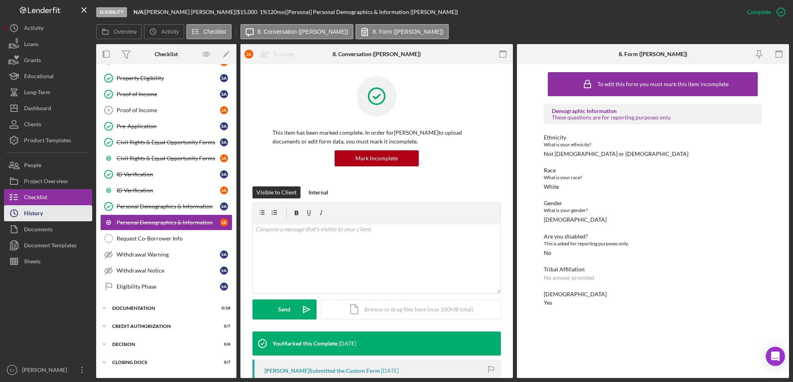
click at [63, 217] on button "Icon/History History" at bounding box center [48, 213] width 88 height 16
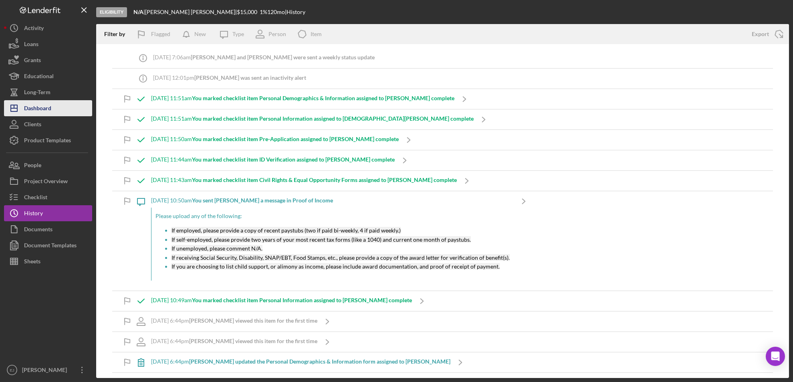
click at [40, 107] on div "Dashboard" at bounding box center [37, 109] width 27 height 18
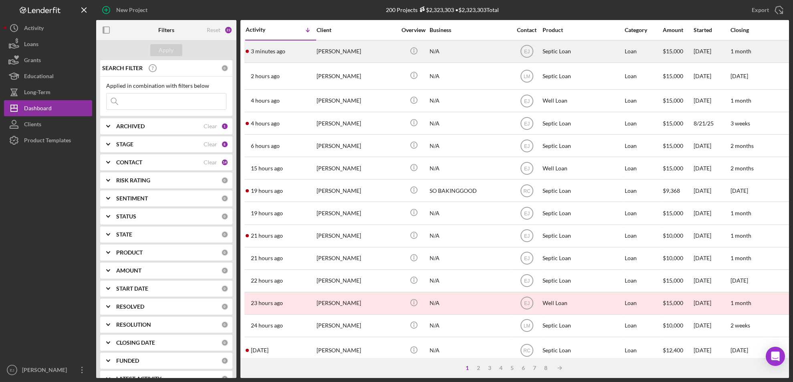
click at [336, 46] on div "[PERSON_NAME]" at bounding box center [357, 51] width 80 height 21
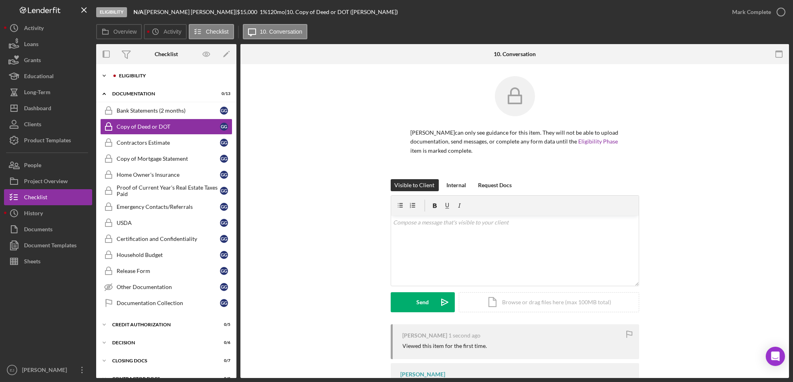
click at [105, 77] on icon "Icon/Expander" at bounding box center [104, 76] width 16 height 16
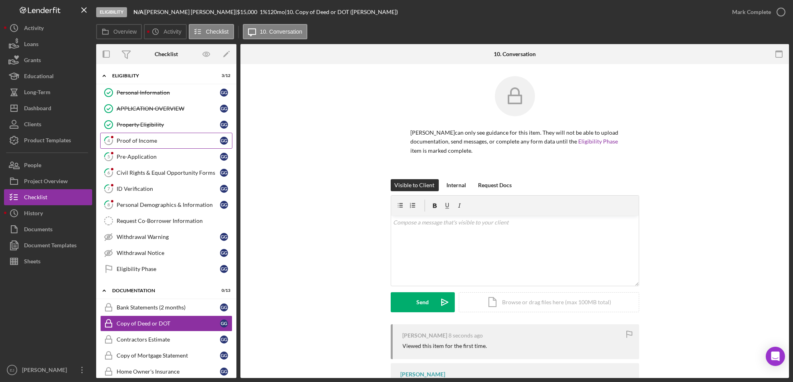
click at [151, 142] on div "Proof of Income" at bounding box center [168, 140] width 103 height 6
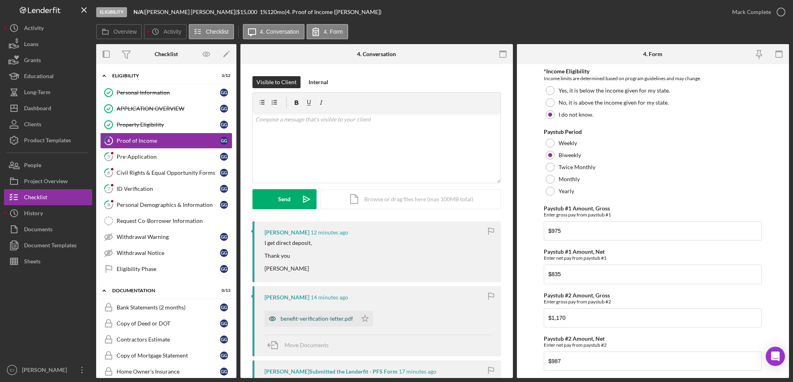
click at [314, 319] on div "benefit-verification-letter.pdf" at bounding box center [317, 318] width 73 height 6
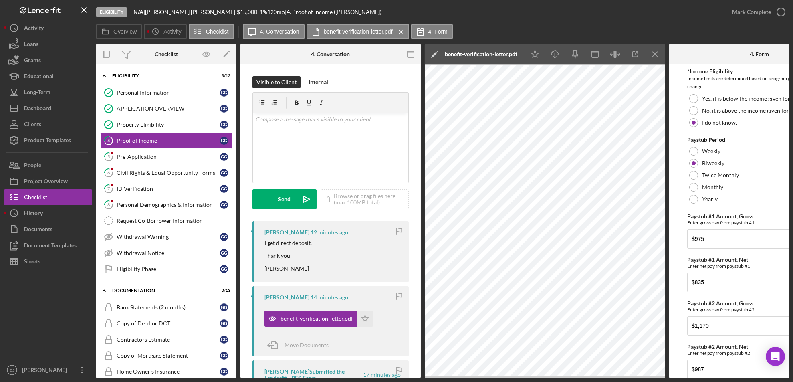
click at [422, 311] on div "Overview Internal Workflow Stage Eligibility Icon/Dropdown Arrow Archive (can u…" at bounding box center [442, 211] width 693 height 334
click at [310, 83] on div "Internal" at bounding box center [319, 82] width 20 height 12
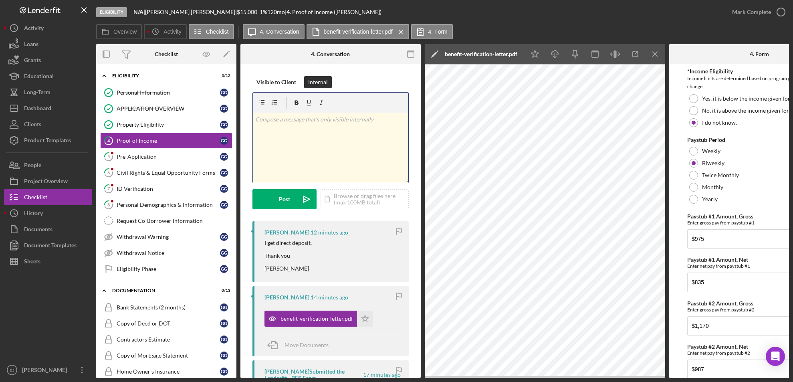
click at [264, 127] on div "v Color teal Color pink Remove color Add row above Add row below Add column bef…" at bounding box center [331, 148] width 156 height 70
click at [283, 79] on div "Visible to Client" at bounding box center [277, 82] width 40 height 12
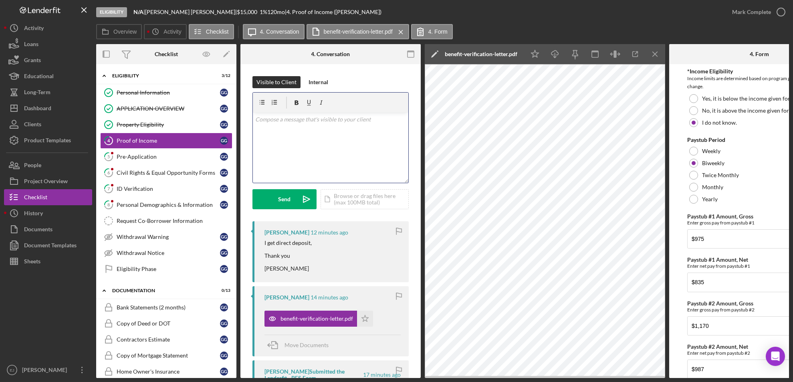
click at [273, 123] on p at bounding box center [330, 119] width 151 height 9
click at [255, 133] on p "Can you please send us a copy of your paystubs" at bounding box center [330, 130] width 151 height 9
click at [370, 133] on p "Can you please send us a copy of your paystubs" at bounding box center [330, 130] width 151 height 9
click at [286, 192] on div "Send" at bounding box center [285, 199] width 12 height 20
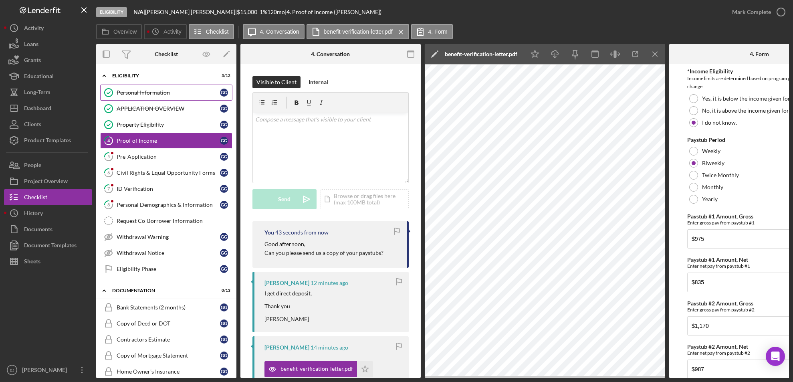
click at [144, 93] on div "Personal Information" at bounding box center [168, 92] width 103 height 6
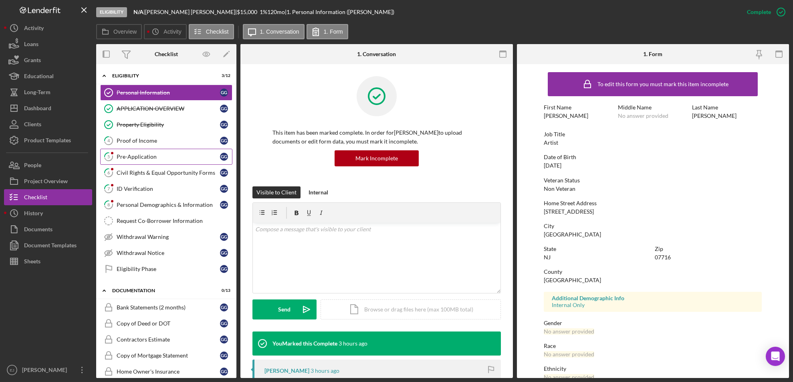
click at [148, 157] on div "Pre-Application" at bounding box center [168, 157] width 103 height 6
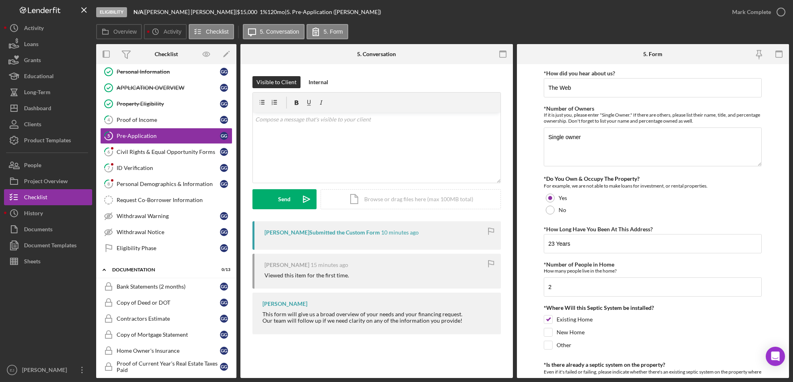
scroll to position [275, 0]
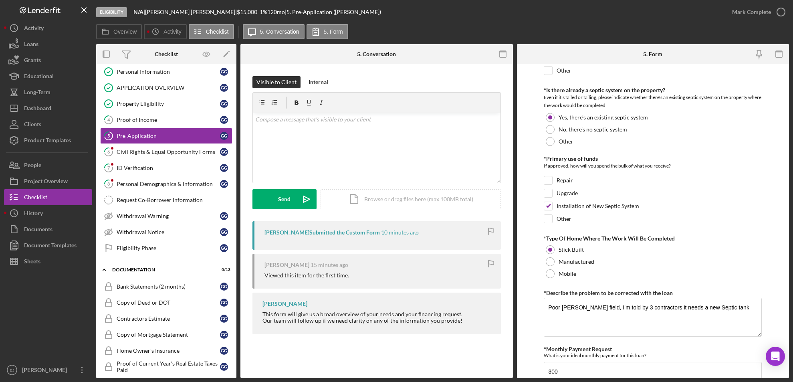
click at [787, 138] on form "*How did you hear about us? The Web *Number of Owners If it is just you, please…" at bounding box center [653, 221] width 273 height 314
click at [789, 136] on form "*How did you hear about us? The Web *Number of Owners If it is just you, please…" at bounding box center [653, 221] width 273 height 314
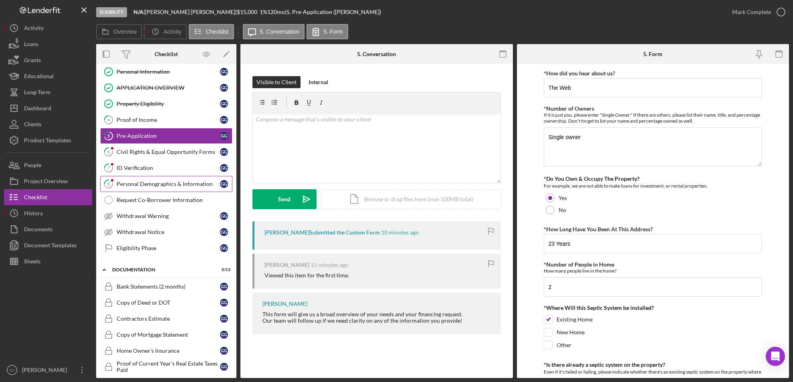
click at [154, 184] on div "Personal Demographics & Information" at bounding box center [168, 184] width 103 height 6
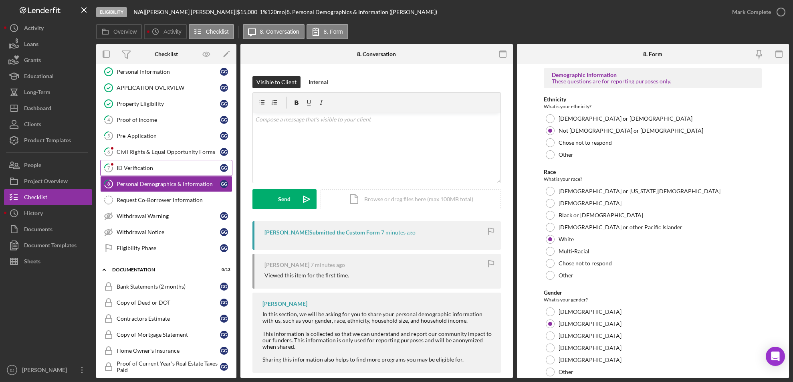
click at [129, 161] on link "7 ID Verification G G" at bounding box center [166, 168] width 132 height 16
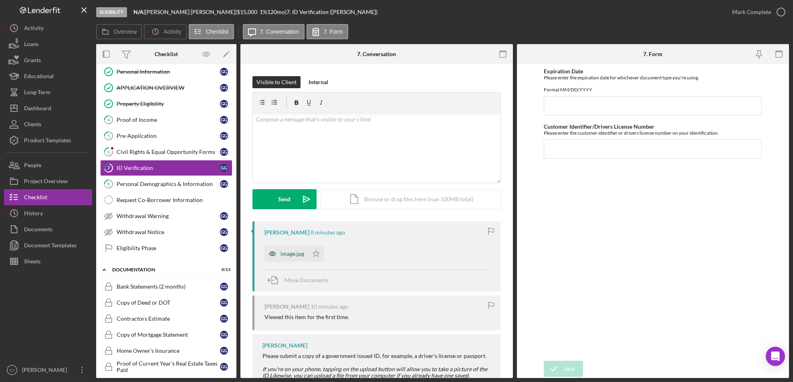
click at [282, 254] on div "image.jpg" at bounding box center [293, 254] width 24 height 6
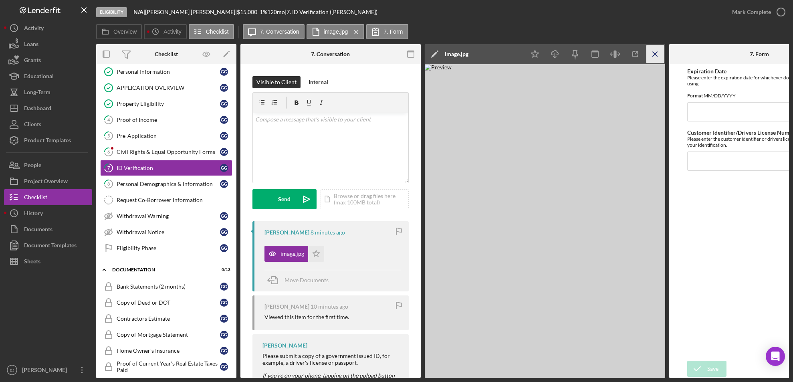
click at [654, 59] on icon "Icon/Menu Close" at bounding box center [656, 54] width 18 height 18
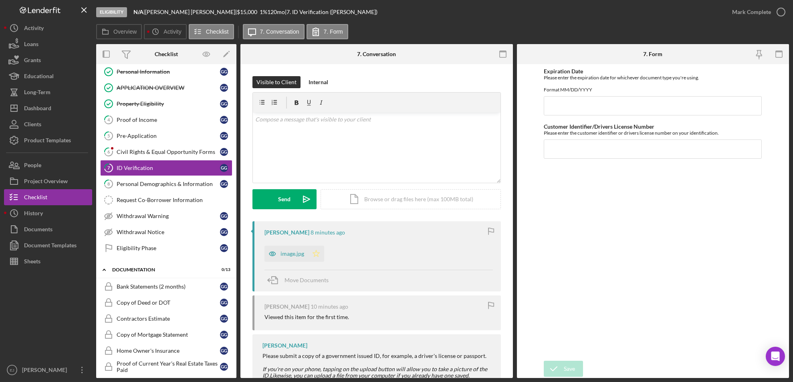
click at [315, 255] on icon "Icon/Star" at bounding box center [316, 254] width 16 height 16
click at [783, 11] on icon "button" at bounding box center [781, 12] width 20 height 20
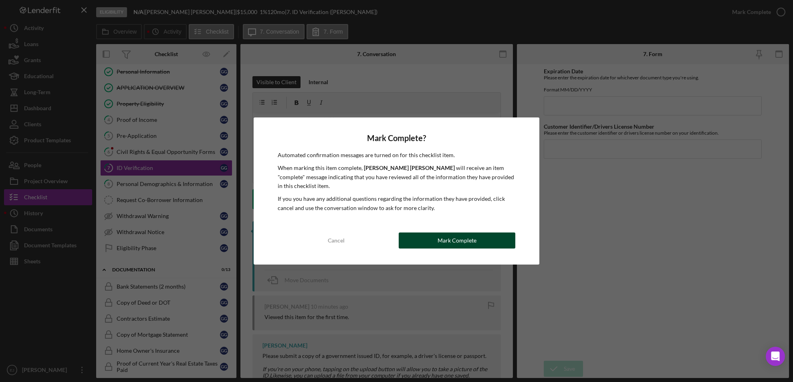
click at [474, 241] on div "Mark Complete" at bounding box center [457, 241] width 39 height 16
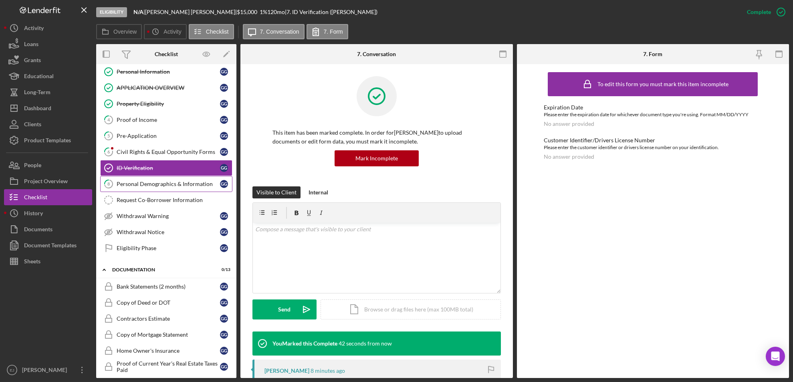
click at [160, 189] on link "8 Personal Demographics & Information G G" at bounding box center [166, 184] width 132 height 16
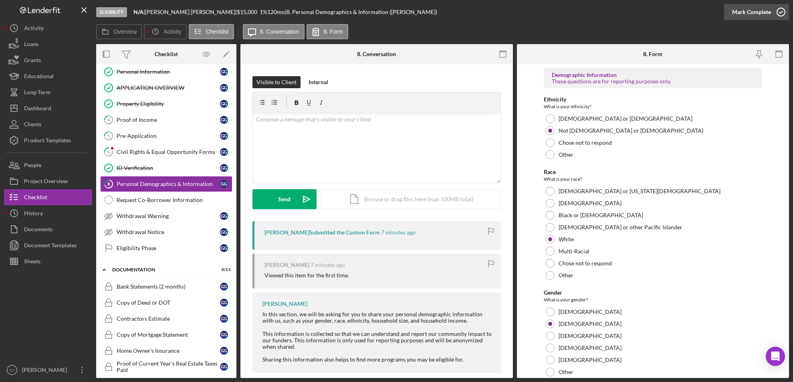
click at [784, 13] on icon "button" at bounding box center [781, 12] width 20 height 20
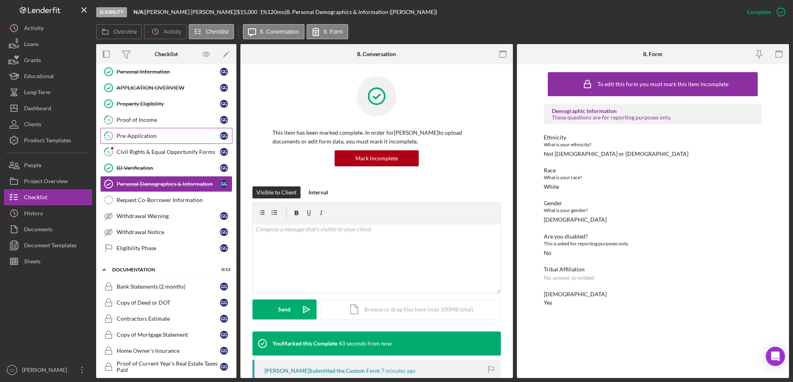
click at [182, 143] on link "5 Pre-Application G G" at bounding box center [166, 136] width 132 height 16
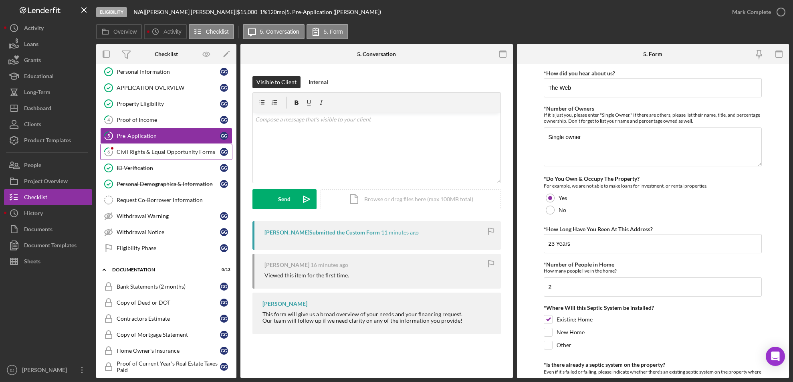
click at [181, 158] on link "6 Civil Rights & Equal Opportunity Forms G G" at bounding box center [166, 152] width 132 height 16
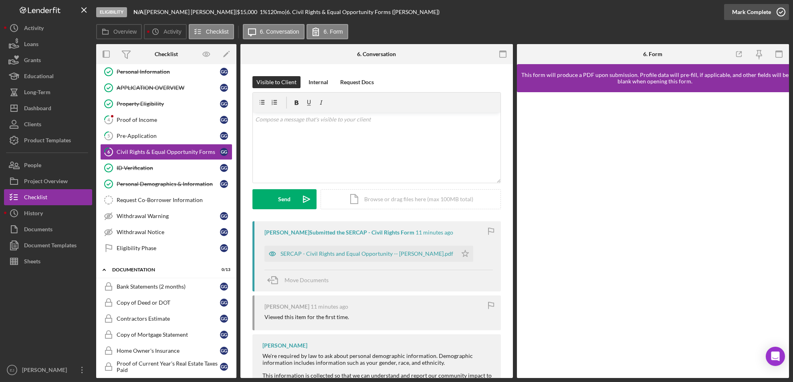
click at [782, 10] on icon "button" at bounding box center [781, 12] width 20 height 20
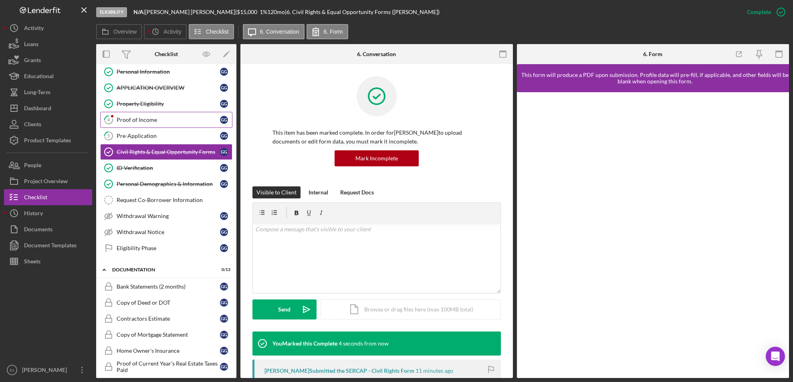
click at [157, 121] on div "Proof of Income" at bounding box center [168, 120] width 103 height 6
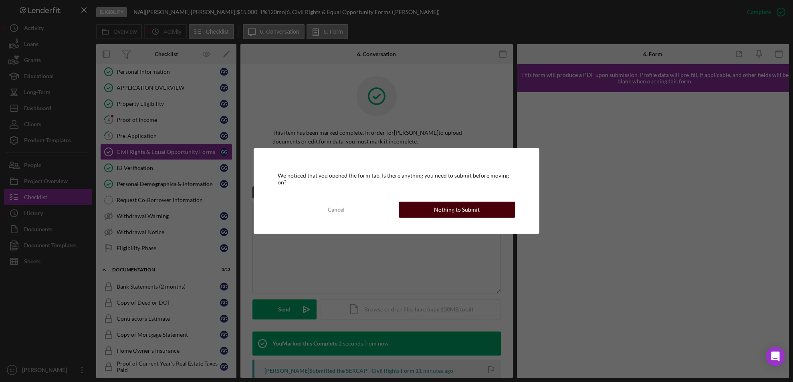
click at [457, 205] on div "Nothing to Submit" at bounding box center [457, 210] width 46 height 16
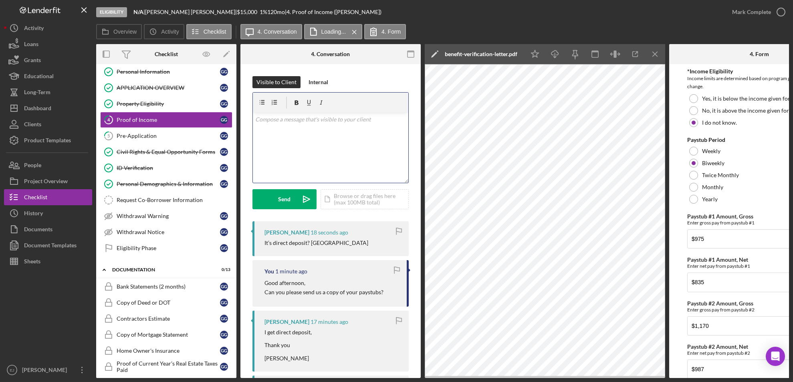
click at [287, 135] on div "v Color teal Color pink Remove color Add row above Add row below Add column bef…" at bounding box center [331, 148] width 156 height 70
click at [281, 199] on div "Send" at bounding box center [285, 199] width 12 height 20
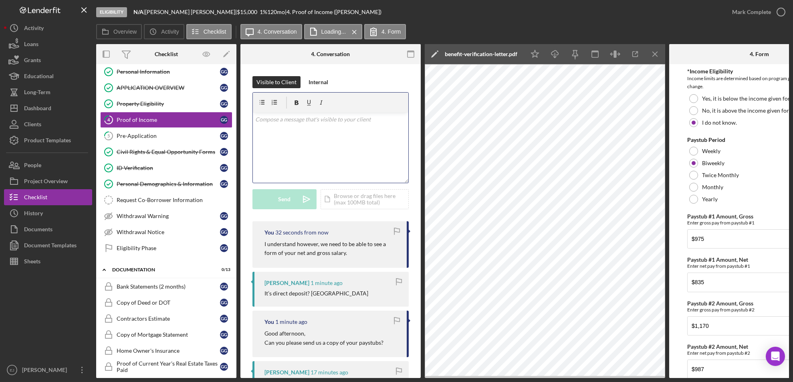
click at [265, 130] on div "v Color teal Color pink Remove color Add row above Add row below Add column bef…" at bounding box center [331, 148] width 156 height 70
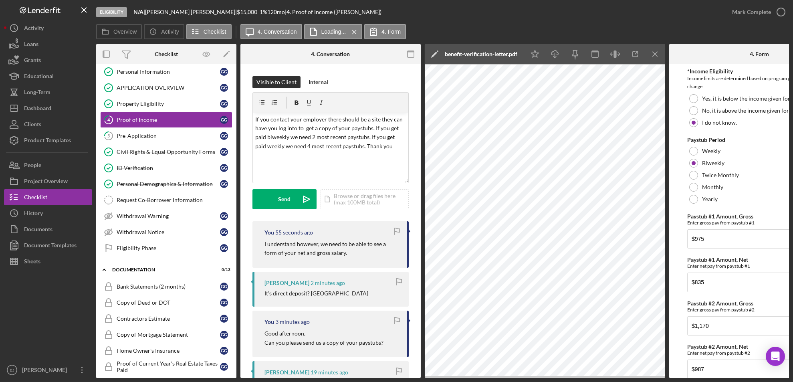
drag, startPoint x: 280, startPoint y: 197, endPoint x: 282, endPoint y: 220, distance: 22.5
click at [282, 220] on div "Visible to Client Internal v Color teal Color pink Remove color Add row above A…" at bounding box center [331, 148] width 156 height 145
click at [283, 189] on div "Send Icon/icon-invite-send Icon/Document Browse or drag files here (max 100MB t…" at bounding box center [331, 199] width 156 height 20
click at [285, 197] on div "Send" at bounding box center [285, 199] width 12 height 20
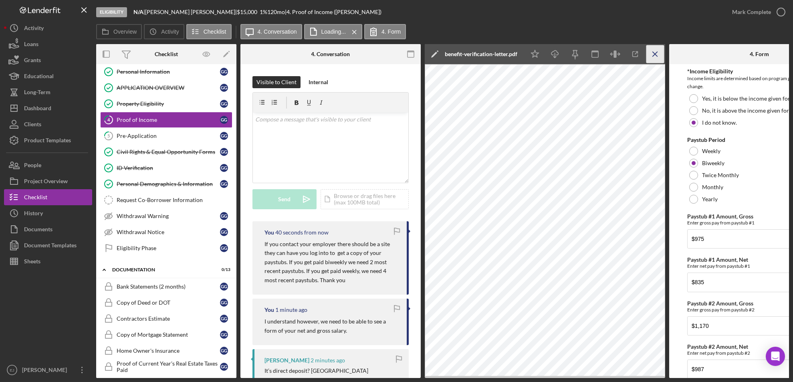
click at [651, 54] on icon "Icon/Menu Close" at bounding box center [656, 54] width 18 height 18
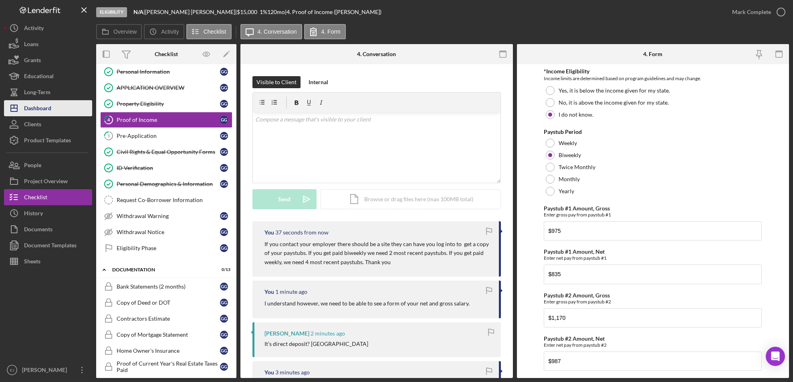
click at [40, 112] on div "Dashboard" at bounding box center [37, 109] width 27 height 18
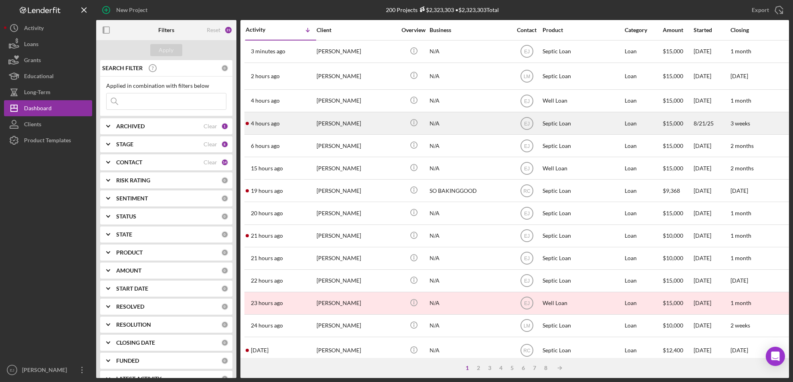
click at [327, 131] on div "[PERSON_NAME]" at bounding box center [357, 123] width 80 height 21
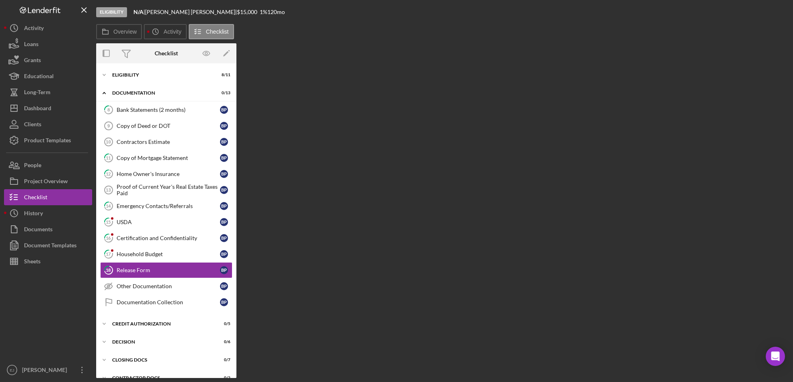
scroll to position [30, 0]
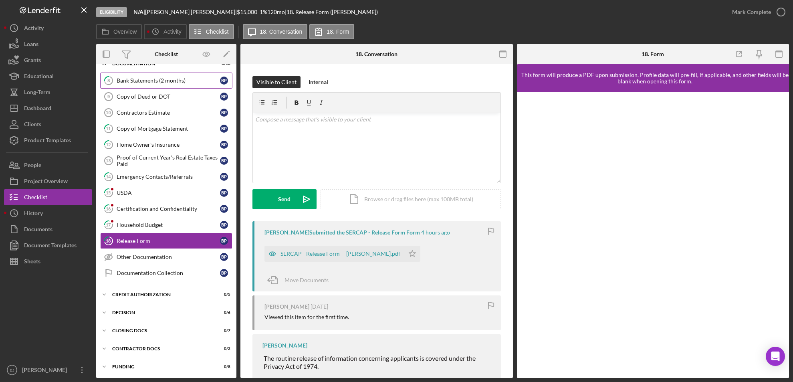
click at [186, 79] on div "Bank Statements (2 months)" at bounding box center [168, 80] width 103 height 6
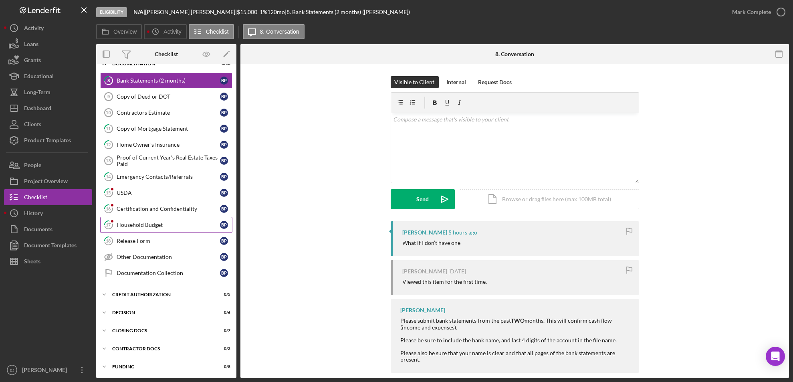
click at [134, 227] on div "Household Budget" at bounding box center [168, 225] width 103 height 6
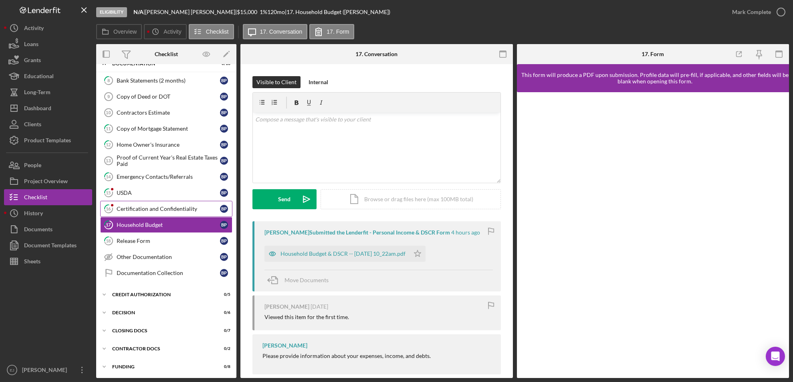
click at [171, 206] on div "Certification and Confidentiality" at bounding box center [168, 209] width 103 height 6
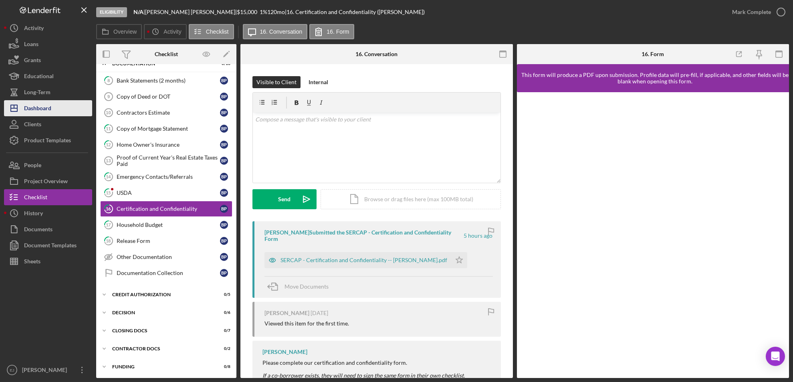
click at [40, 111] on div "Dashboard" at bounding box center [37, 109] width 27 height 18
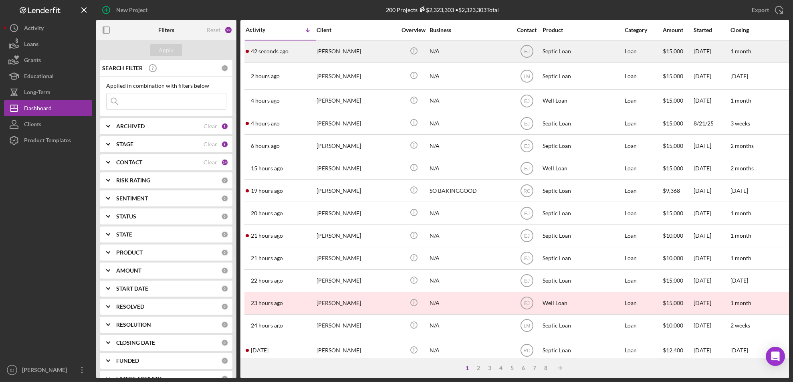
click at [267, 51] on time "42 seconds ago" at bounding box center [270, 51] width 38 height 6
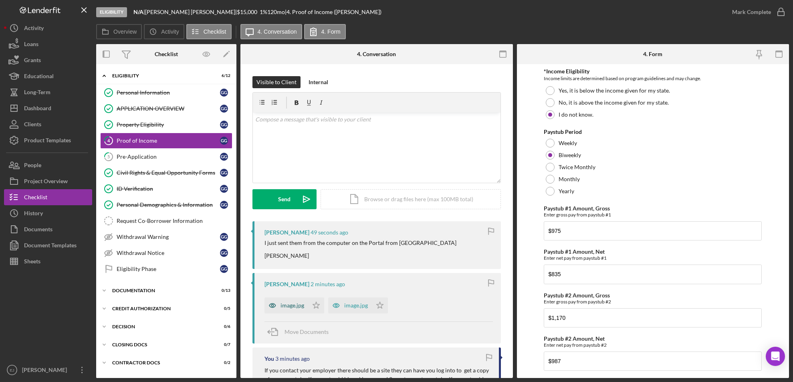
click at [287, 307] on div "image.jpg" at bounding box center [293, 305] width 24 height 6
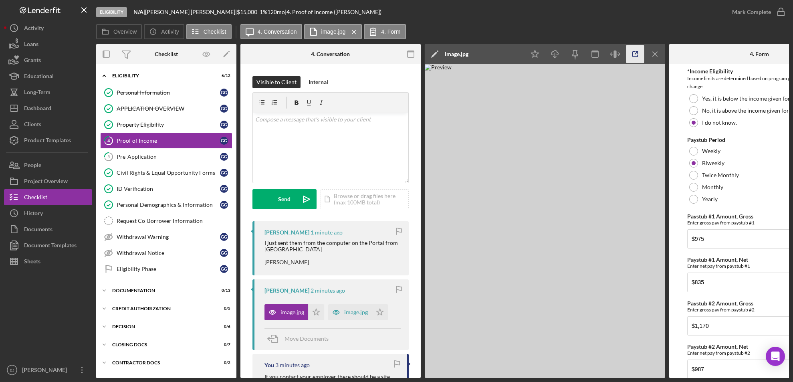
click at [629, 56] on icon "button" at bounding box center [636, 54] width 18 height 18
click at [655, 55] on icon "Icon/Menu Close" at bounding box center [656, 54] width 18 height 18
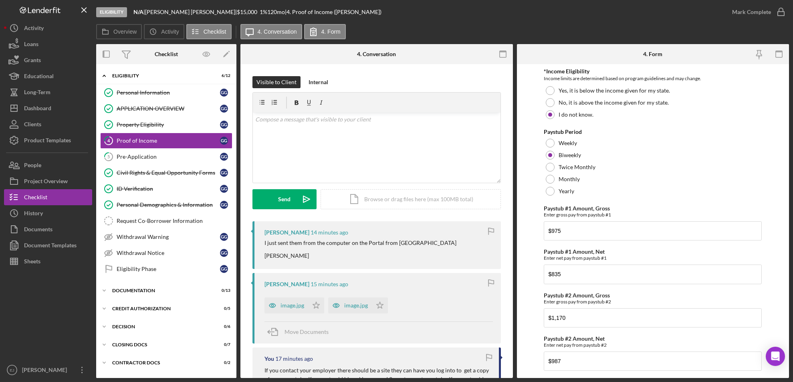
scroll to position [275, 0]
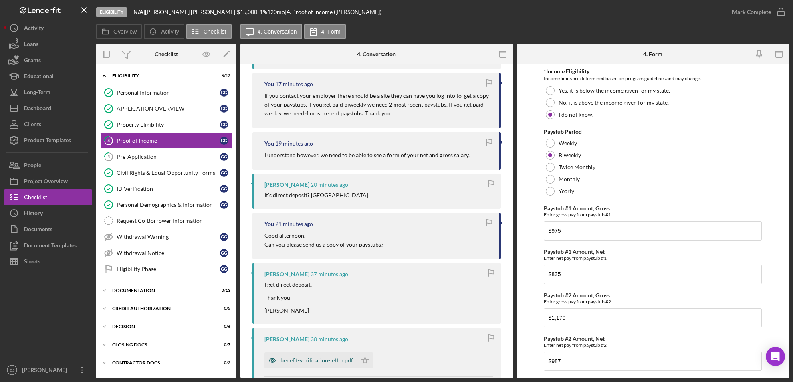
click at [332, 360] on div "benefit-verification-letter.pdf" at bounding box center [317, 360] width 73 height 6
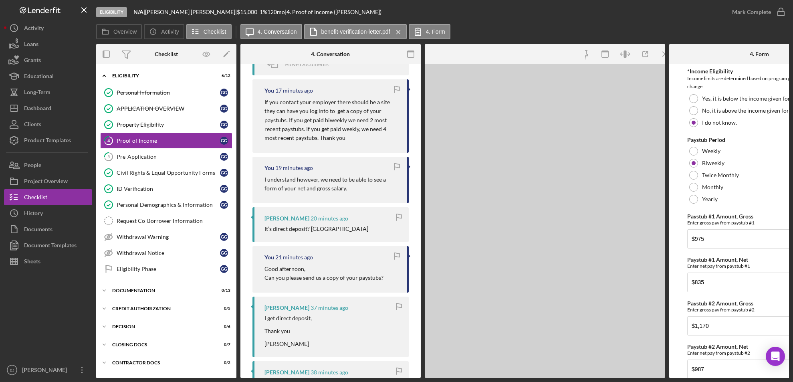
scroll to position [281, 0]
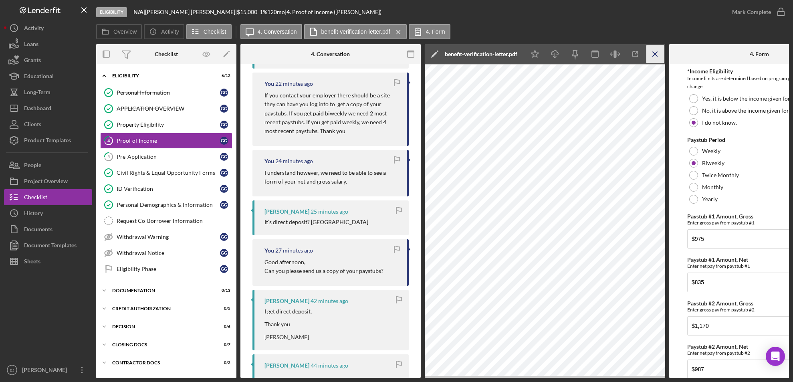
click at [653, 55] on icon "Icon/Menu Close" at bounding box center [656, 54] width 18 height 18
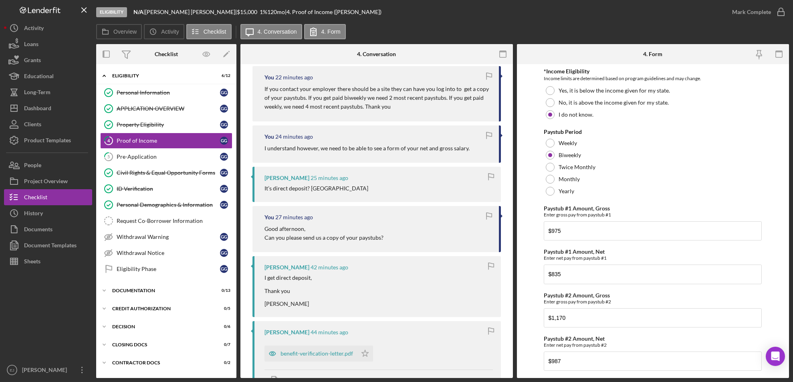
scroll to position [275, 0]
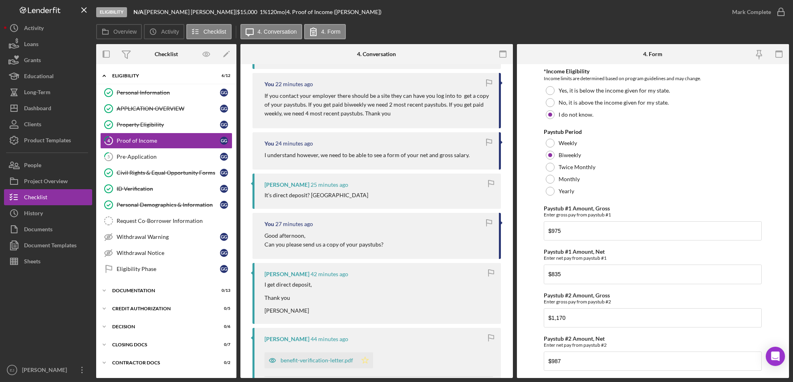
click at [366, 359] on icon "Icon/Star" at bounding box center [365, 360] width 16 height 16
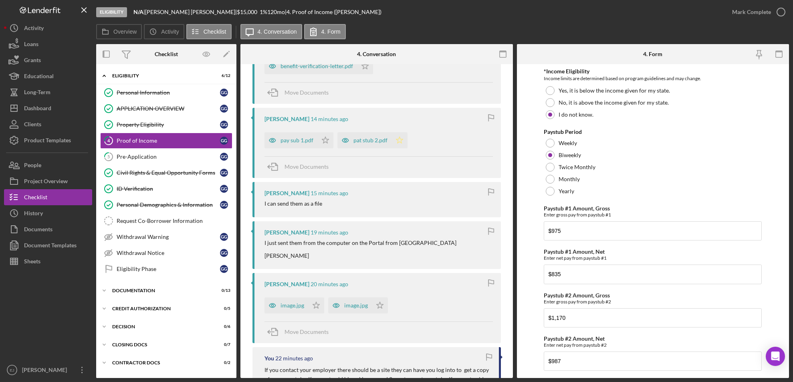
click at [392, 136] on icon "Icon/Star" at bounding box center [400, 140] width 16 height 16
click at [328, 134] on icon "Icon/Star" at bounding box center [325, 140] width 16 height 16
click at [303, 305] on div "image.jpg" at bounding box center [287, 305] width 44 height 16
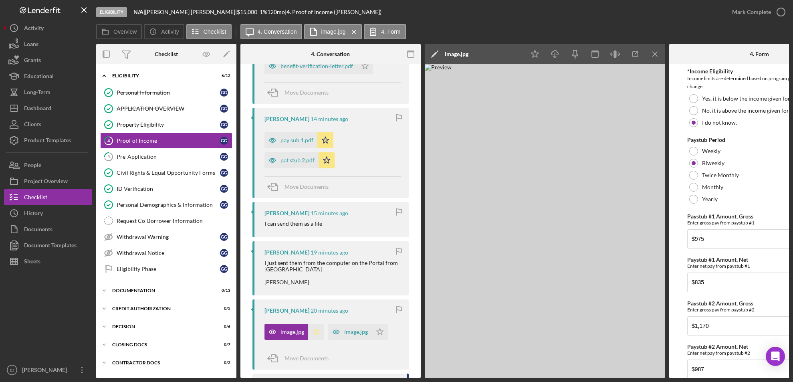
click at [315, 328] on polygon "button" at bounding box center [316, 331] width 7 height 6
click at [377, 331] on polygon "button" at bounding box center [380, 331] width 7 height 6
click at [652, 55] on icon "Icon/Menu Close" at bounding box center [656, 54] width 18 height 18
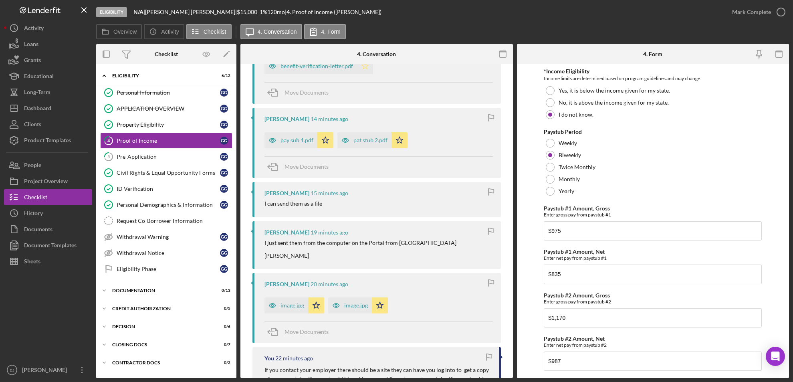
click at [360, 67] on icon "Icon/Star" at bounding box center [365, 66] width 16 height 16
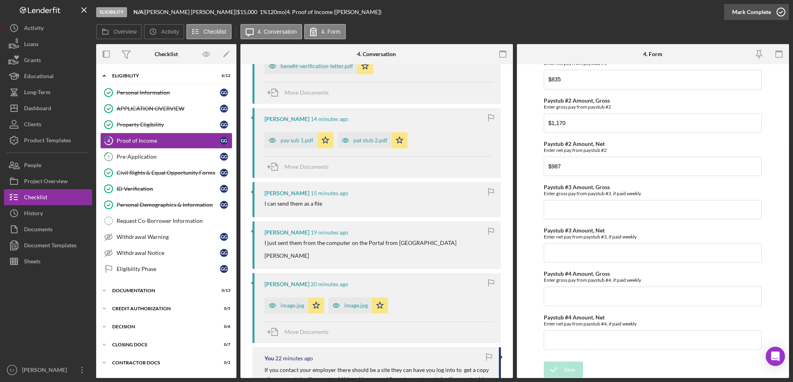
click at [781, 9] on icon "button" at bounding box center [781, 12] width 20 height 20
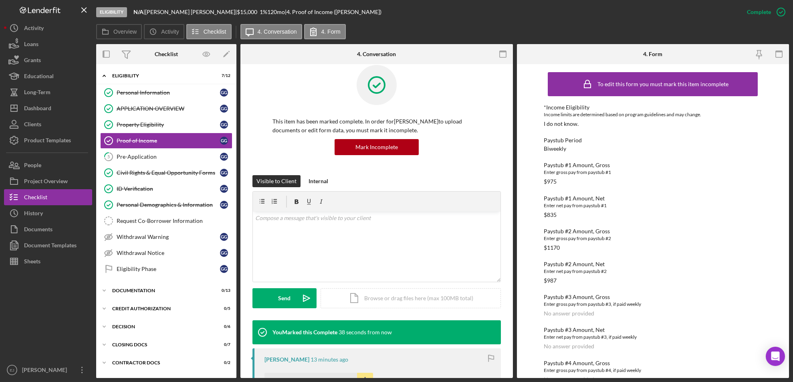
scroll to position [0, 0]
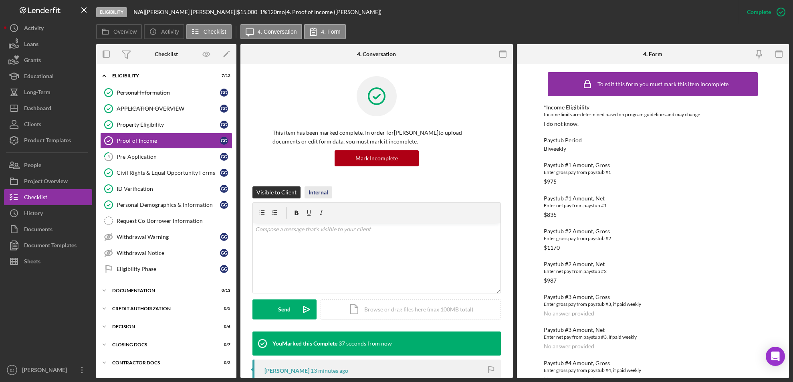
click at [322, 190] on div "Internal" at bounding box center [319, 192] width 20 height 12
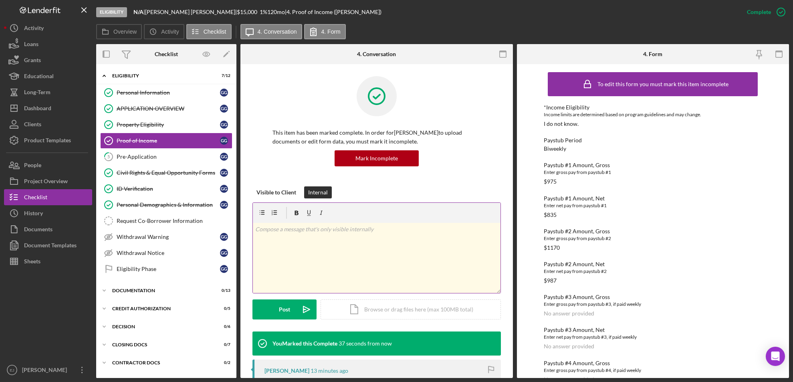
click at [283, 223] on div "v Color teal Color pink Remove color Add row above Add row below Add column bef…" at bounding box center [377, 258] width 248 height 70
click at [273, 315] on button "Post Icon/icon-invite-send" at bounding box center [285, 309] width 64 height 20
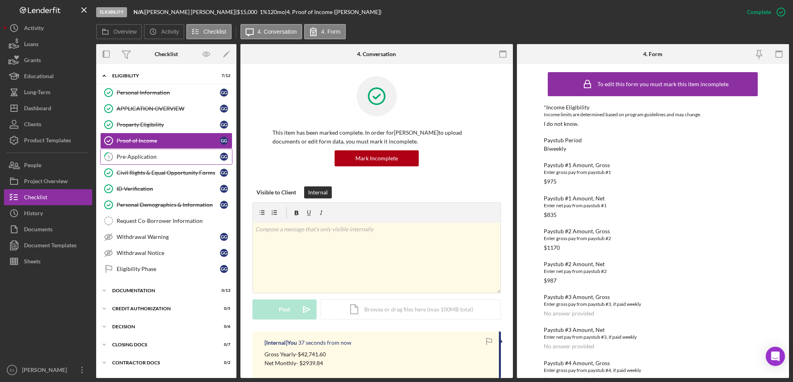
click at [176, 150] on link "5 Pre-Application G G" at bounding box center [166, 157] width 132 height 16
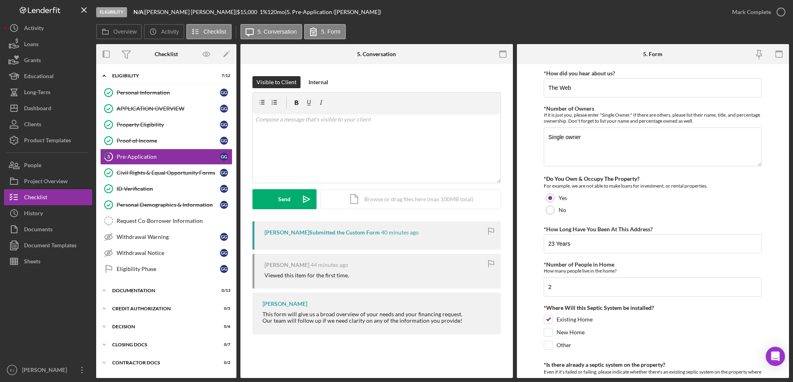
click at [789, 243] on div "Eligibility N/A | [PERSON_NAME] | $15,000 $15,000 1 % 120 mo | 5. Pre-Applicati…" at bounding box center [396, 191] width 793 height 382
click at [790, 240] on div "Eligibility N/A | [PERSON_NAME] | $15,000 $15,000 1 % 120 mo | 5. Pre-Applicati…" at bounding box center [396, 191] width 793 height 382
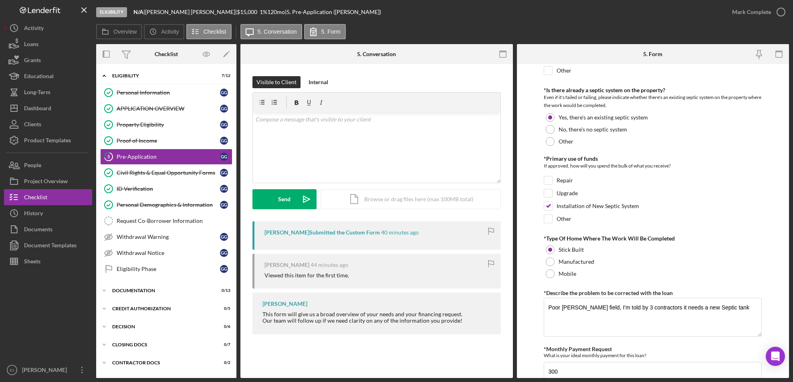
scroll to position [550, 0]
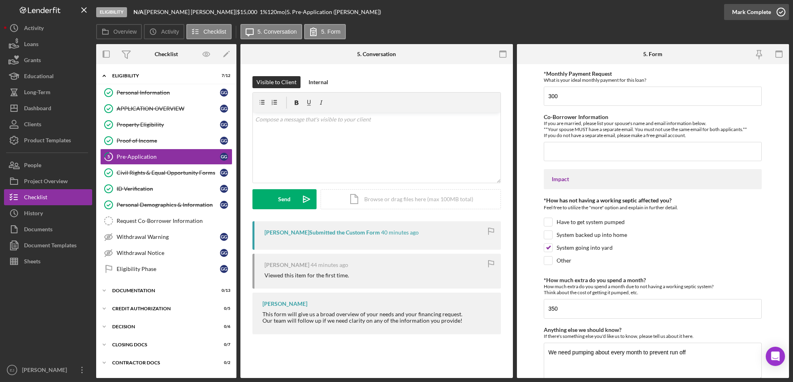
click at [782, 14] on icon "button" at bounding box center [781, 12] width 20 height 20
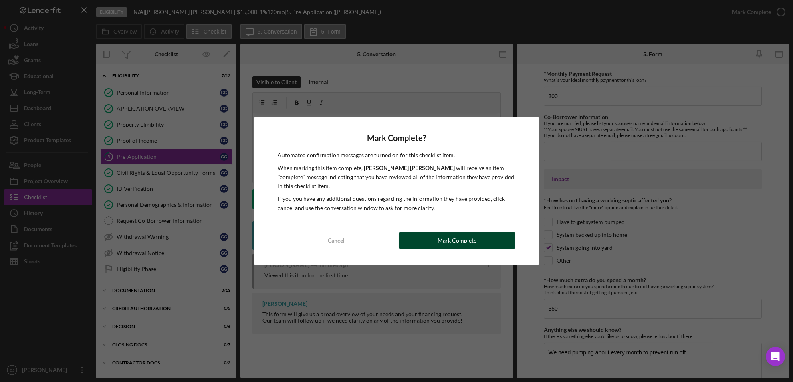
click at [453, 243] on div "Mark Complete" at bounding box center [457, 241] width 39 height 16
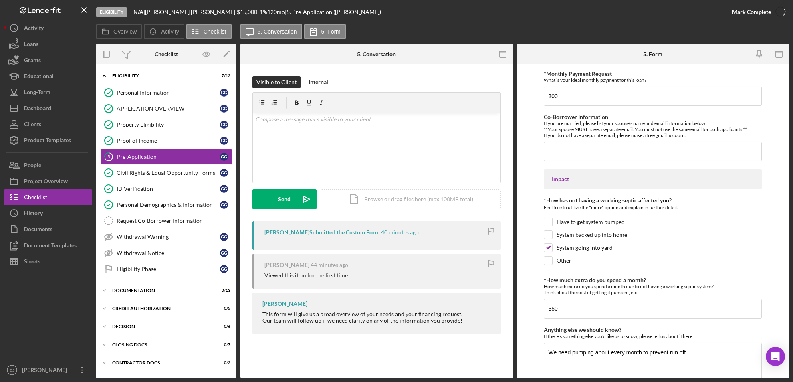
scroll to position [582, 0]
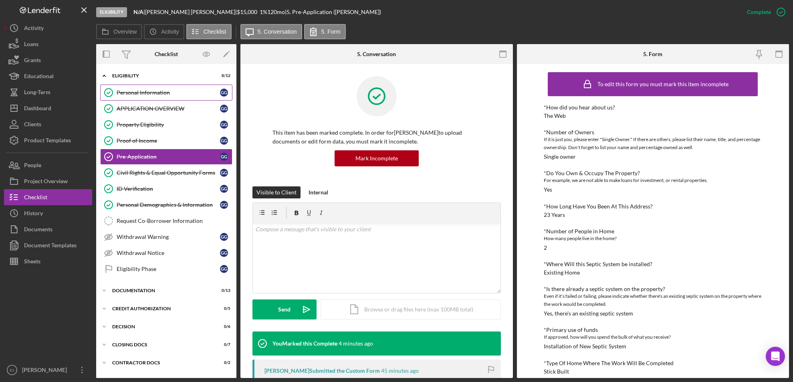
click at [137, 89] on link "Personal Information Personal Information G G" at bounding box center [166, 93] width 132 height 16
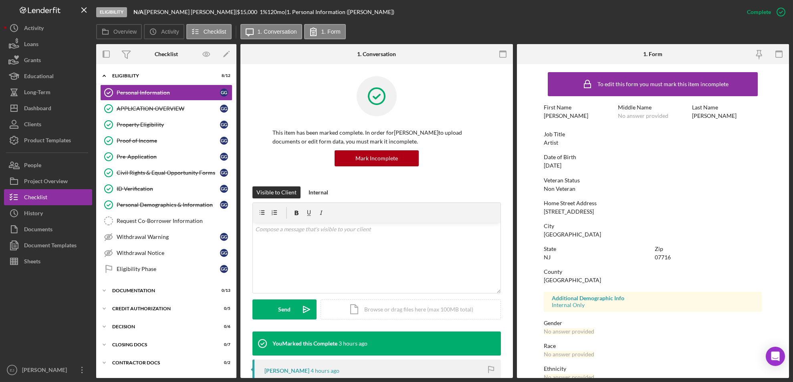
drag, startPoint x: 539, startPoint y: 210, endPoint x: 605, endPoint y: 214, distance: 66.3
click at [605, 214] on form "To edit this form you must mark this item incomplete First Name [PERSON_NAME] M…" at bounding box center [653, 221] width 273 height 314
click at [605, 214] on div "Home Street Address [STREET_ADDRESS]" at bounding box center [653, 207] width 218 height 15
copy div "[STREET_ADDRESS]"
click at [160, 123] on div "Property Eligibility" at bounding box center [168, 124] width 103 height 6
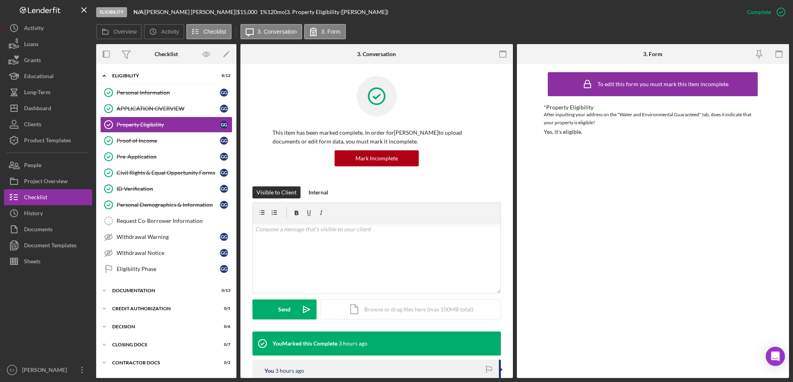
scroll to position [262, 0]
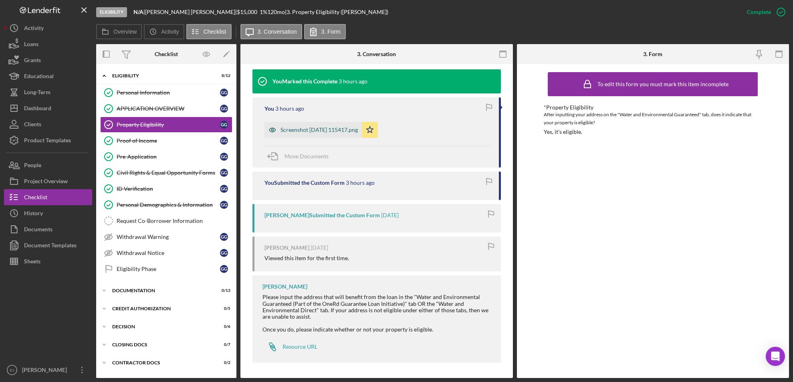
click at [334, 128] on div "Screenshot [DATE] 115417.png" at bounding box center [319, 130] width 77 height 6
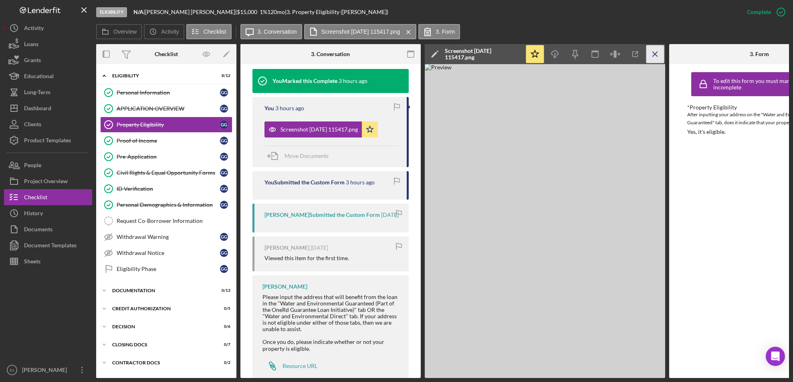
click at [651, 52] on icon "Icon/Menu Close" at bounding box center [656, 54] width 18 height 18
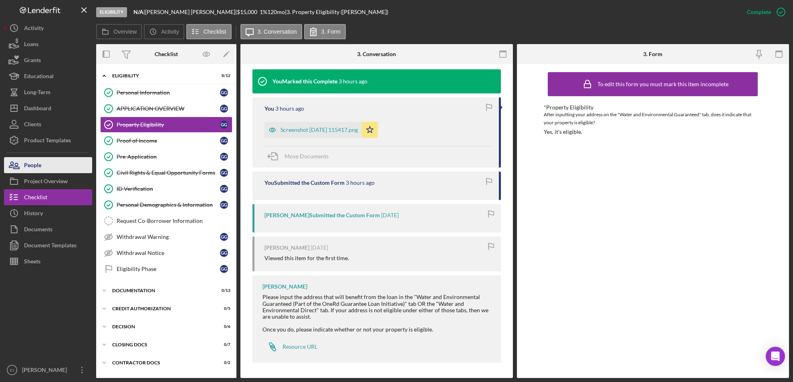
click at [63, 165] on button "People" at bounding box center [48, 165] width 88 height 16
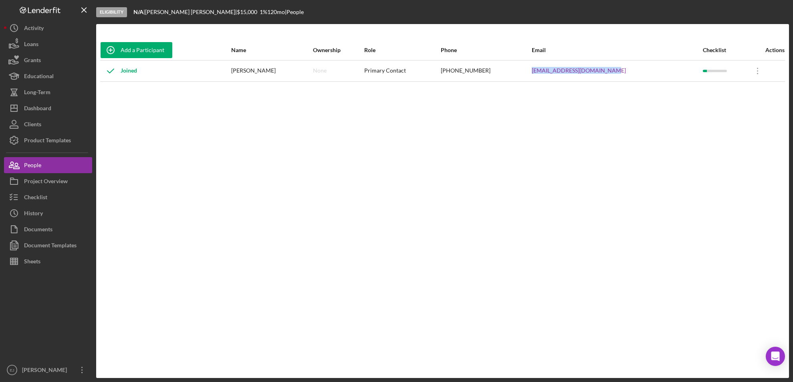
drag, startPoint x: 535, startPoint y: 67, endPoint x: 625, endPoint y: 66, distance: 90.2
click at [625, 66] on tr "Joined [PERSON_NAME] None Primary Contact [PHONE_NUMBER] [EMAIL_ADDRESS][DOMAIN…" at bounding box center [442, 70] width 685 height 21
copy tr "[EMAIL_ADDRESS][DOMAIN_NAME]"
click at [626, 356] on div "Add a Participant Name Ownership Role Phone Email Checklist Actions Joined [PER…" at bounding box center [442, 201] width 693 height 322
click at [63, 195] on button "Checklist" at bounding box center [48, 197] width 88 height 16
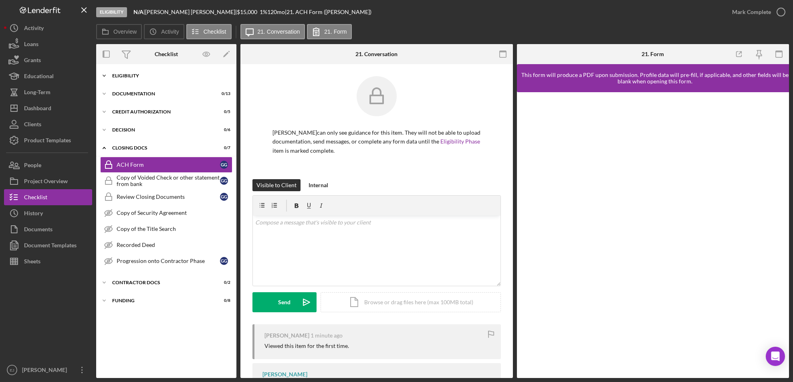
click at [104, 72] on icon "Icon/Expander" at bounding box center [104, 76] width 16 height 16
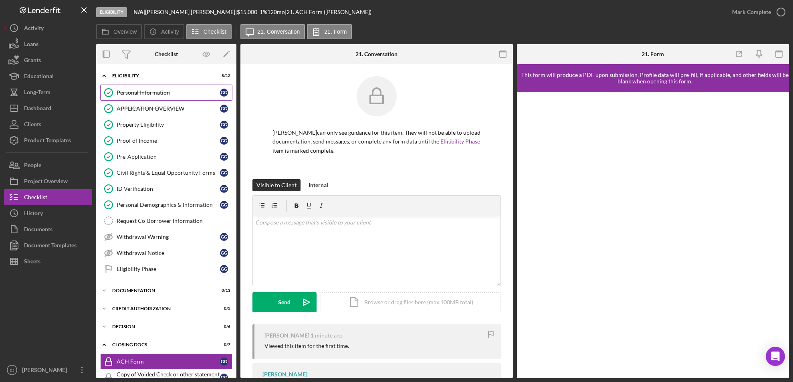
click at [140, 95] on div "Personal Information" at bounding box center [168, 92] width 103 height 6
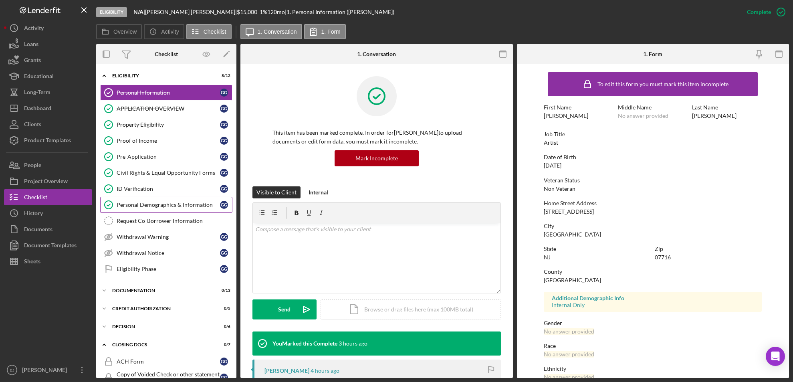
click at [158, 208] on div "Personal Demographics & Information" at bounding box center [168, 205] width 103 height 6
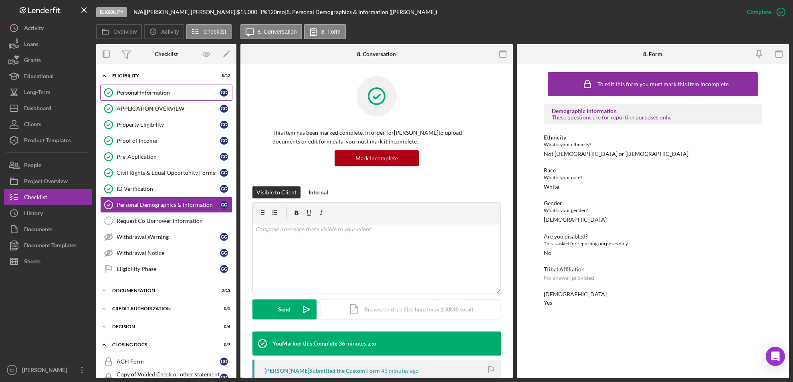
click at [175, 93] on div "Personal Information" at bounding box center [168, 92] width 103 height 6
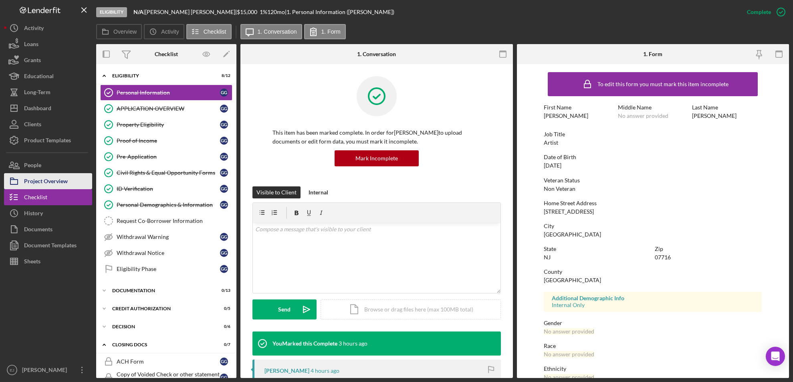
click at [63, 178] on div "Project Overview" at bounding box center [46, 182] width 44 height 18
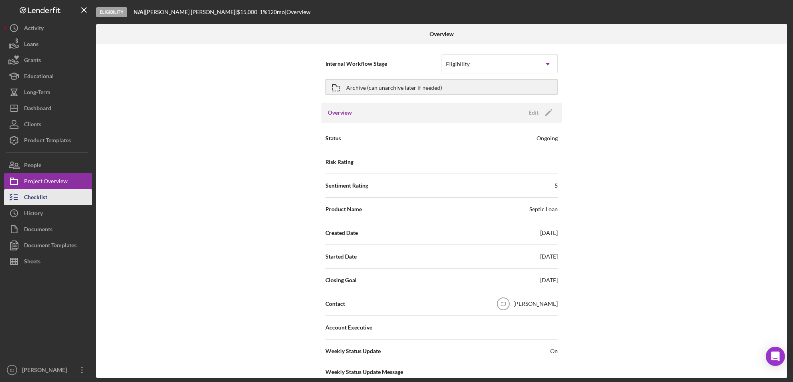
click at [34, 198] on div "Checklist" at bounding box center [35, 198] width 23 height 18
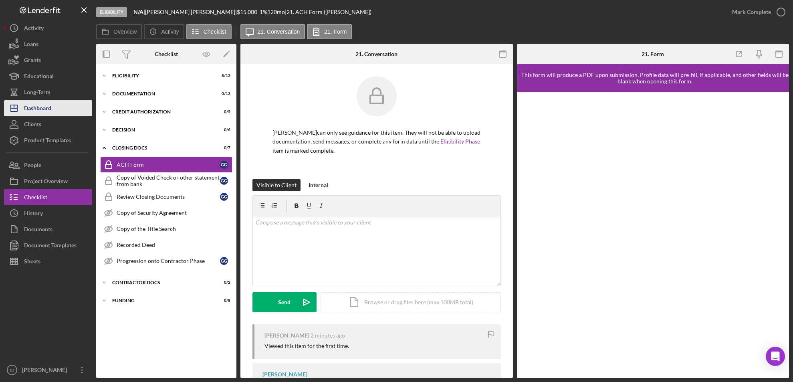
click at [72, 113] on button "Icon/Dashboard Dashboard" at bounding box center [48, 108] width 88 height 16
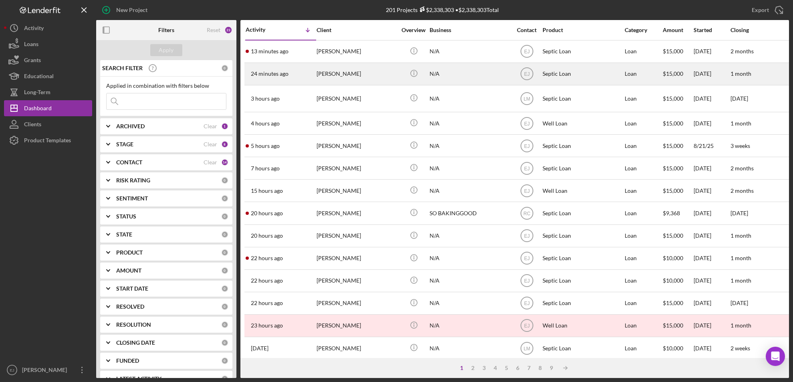
click at [347, 81] on div "[PERSON_NAME]" at bounding box center [357, 73] width 80 height 21
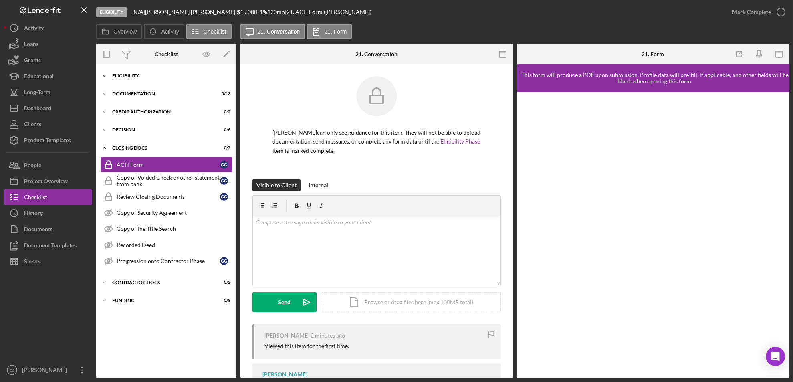
click at [107, 74] on icon "Icon/Expander" at bounding box center [104, 76] width 16 height 16
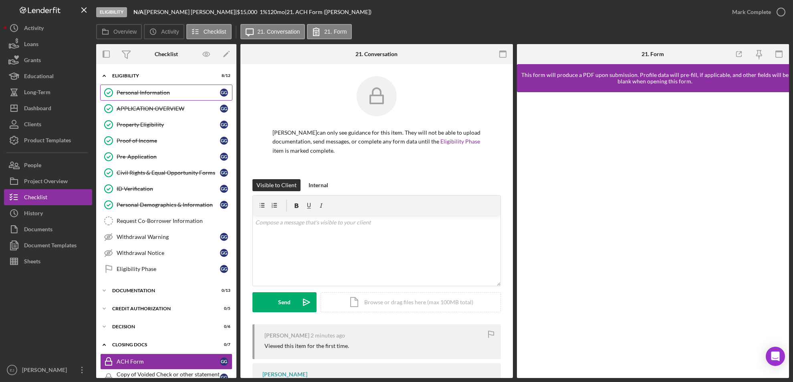
click at [172, 97] on link "Personal Information Personal Information G G" at bounding box center [166, 93] width 132 height 16
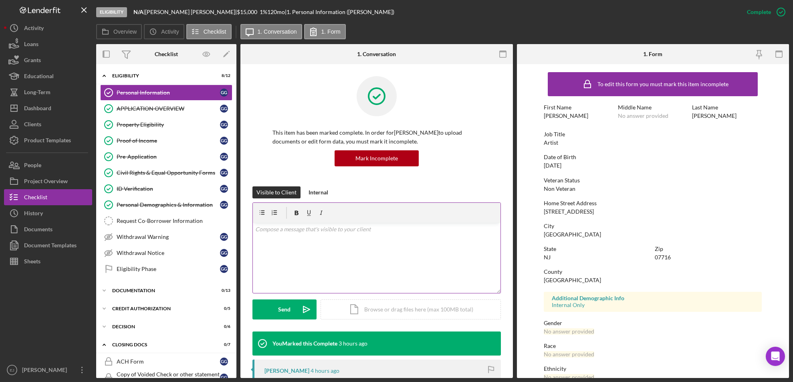
click at [299, 233] on p at bounding box center [376, 229] width 243 height 9
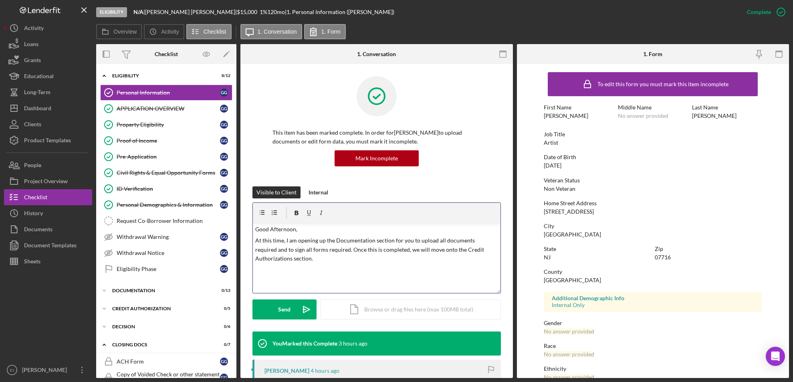
click at [309, 230] on p "Good Afternoon," at bounding box center [376, 229] width 243 height 9
click at [331, 261] on p "At this time, I am opening up the Documentation section for you to upload all d…" at bounding box center [376, 249] width 243 height 27
click at [291, 308] on button "Send Icon/icon-invite-send" at bounding box center [285, 309] width 64 height 20
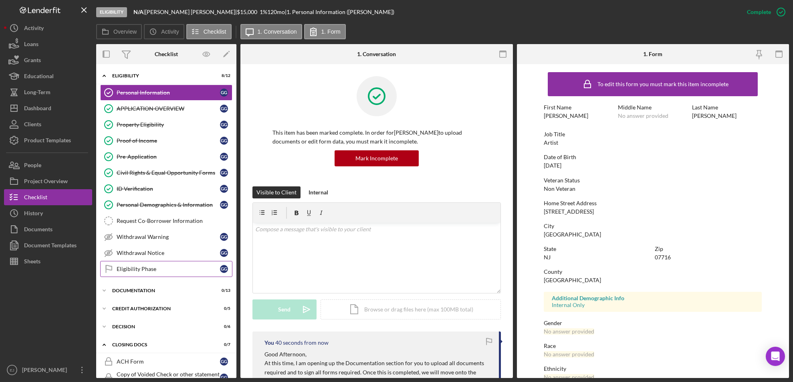
click at [166, 269] on div "Eligibility Phase" at bounding box center [168, 269] width 103 height 6
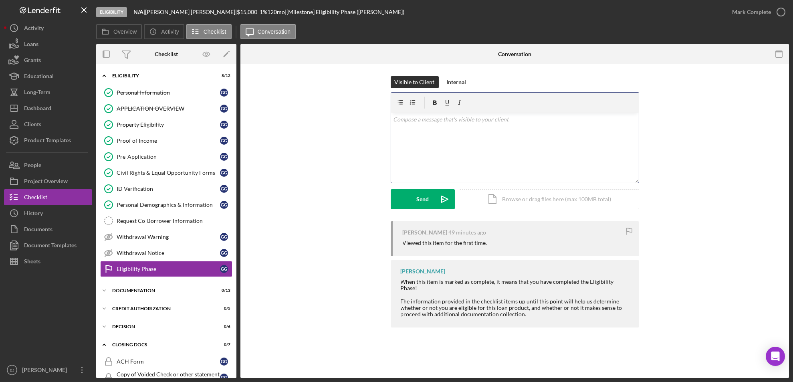
click at [434, 130] on div "v Color teal Color pink Remove color Add row above Add row below Add column bef…" at bounding box center [515, 148] width 248 height 70
paste div
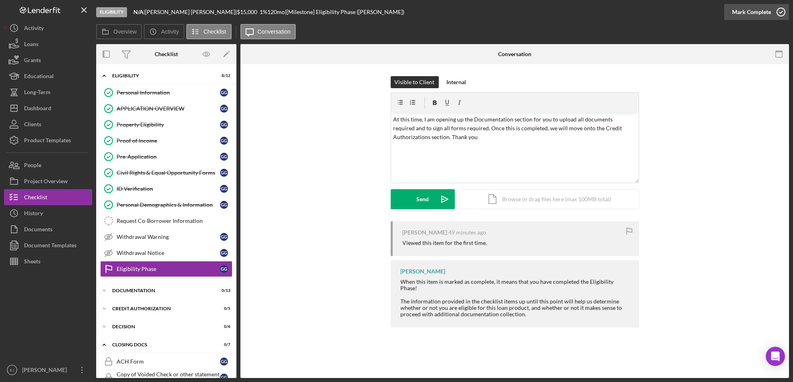
click at [781, 14] on icon "button" at bounding box center [781, 12] width 20 height 20
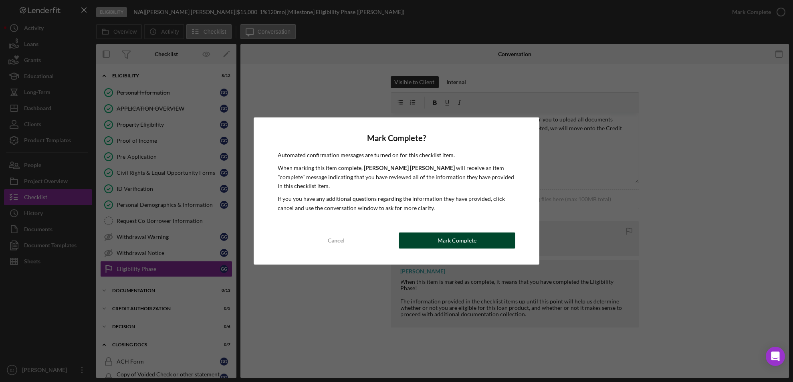
click at [422, 237] on button "Mark Complete" at bounding box center [457, 241] width 117 height 16
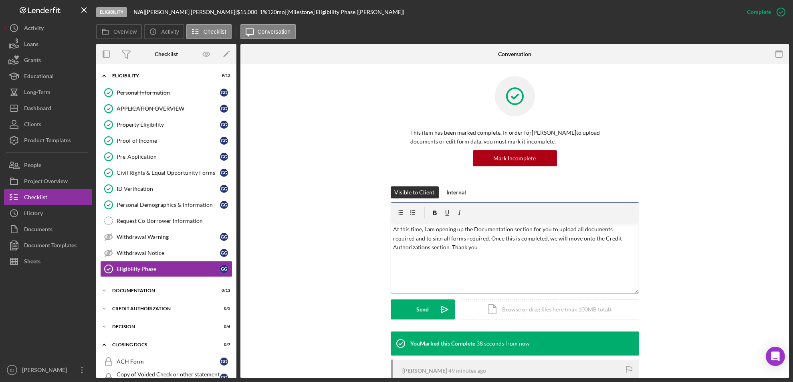
click at [452, 251] on p "At this time, I am opening up the Documentation section for you to upload all d…" at bounding box center [514, 238] width 243 height 27
click at [414, 241] on p "At this time, I am opening up the Documentation section for you to upload all d…" at bounding box center [514, 238] width 243 height 27
click at [413, 245] on p "At this time, I am opening up the Documentation section for you to upload all d…" at bounding box center [514, 238] width 243 height 27
click at [427, 308] on div "Send" at bounding box center [423, 309] width 12 height 20
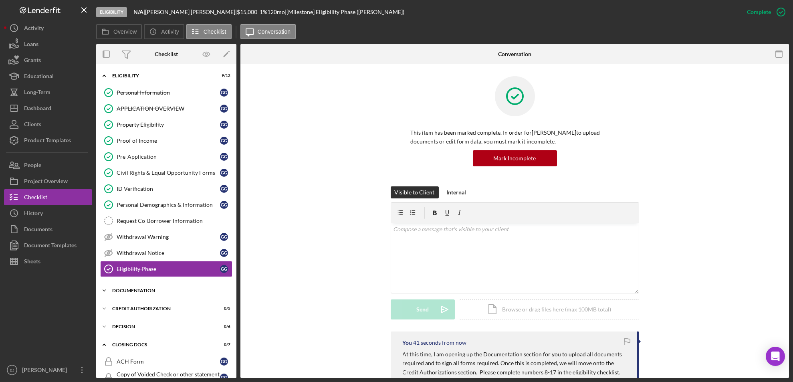
click at [131, 293] on div "Icon/Expander Documentation 0 / 13" at bounding box center [166, 291] width 140 height 16
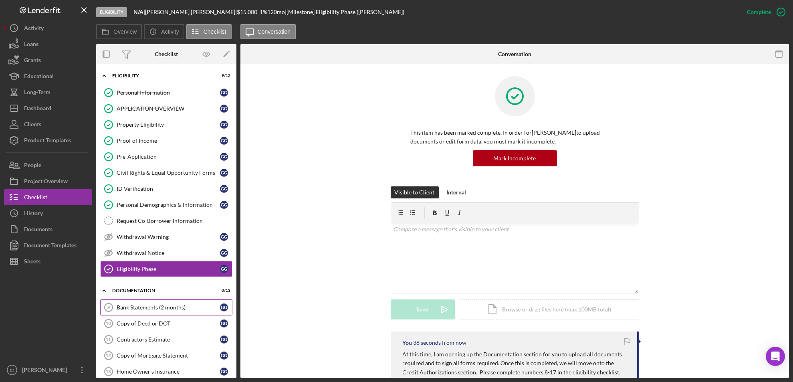
click at [144, 311] on link "Bank Statements (2 months) 9 Bank Statements (2 months) G G" at bounding box center [166, 307] width 132 height 16
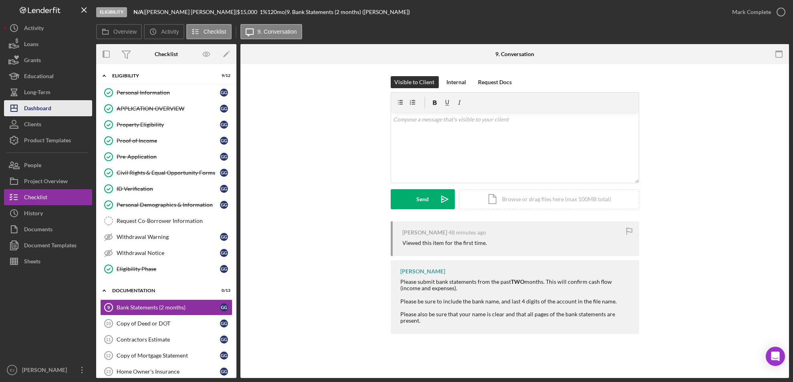
click at [56, 110] on button "Icon/Dashboard Dashboard" at bounding box center [48, 108] width 88 height 16
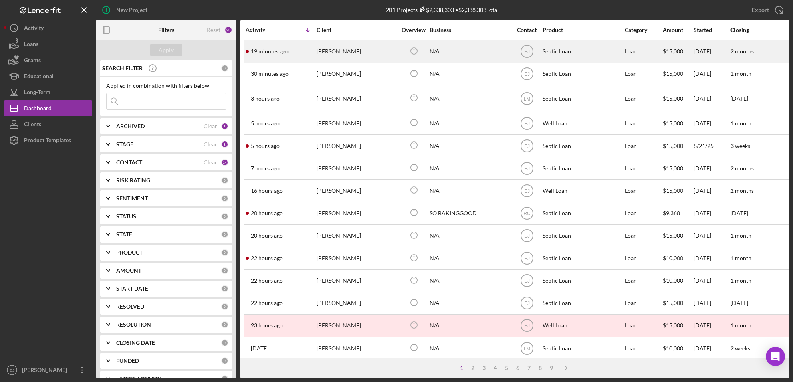
click at [352, 52] on div "[PERSON_NAME]" at bounding box center [357, 51] width 80 height 21
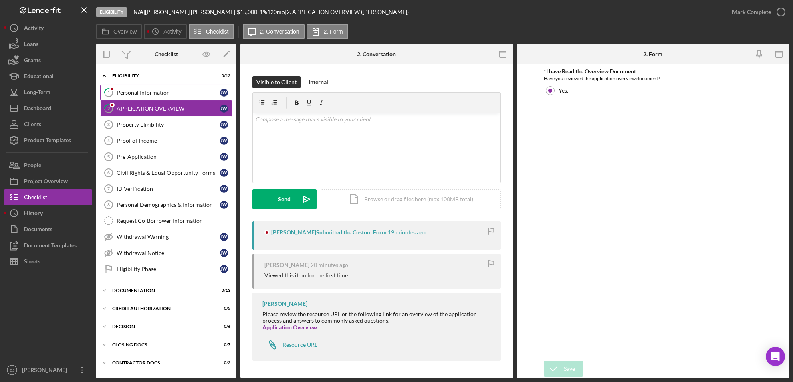
click at [156, 97] on link "1 Personal Information [PERSON_NAME]" at bounding box center [166, 93] width 132 height 16
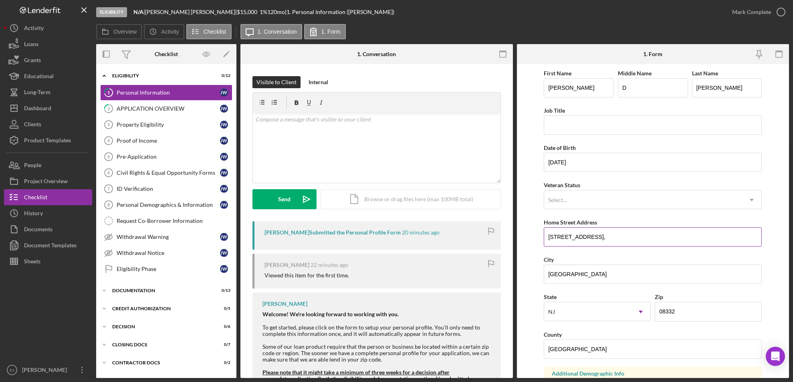
drag, startPoint x: 550, startPoint y: 239, endPoint x: 582, endPoint y: 237, distance: 31.3
click at [582, 237] on input "[STREET_ADDRESS]," at bounding box center [653, 236] width 218 height 19
click at [517, 231] on form "First Name [PERSON_NAME] Middle Name D Last Name [PERSON_NAME] Job Title Date o…" at bounding box center [653, 221] width 273 height 314
click at [552, 237] on input "[STREET_ADDRESS]," at bounding box center [653, 236] width 218 height 19
click at [551, 236] on input "[STREET_ADDRESS]," at bounding box center [653, 236] width 218 height 19
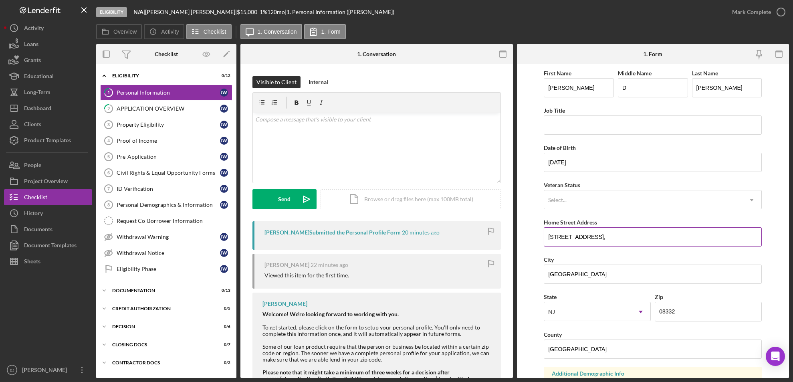
click at [547, 237] on input "[STREET_ADDRESS]," at bounding box center [653, 236] width 218 height 19
drag, startPoint x: 547, startPoint y: 237, endPoint x: 601, endPoint y: 235, distance: 53.4
click at [601, 235] on input "[STREET_ADDRESS]," at bounding box center [653, 236] width 218 height 19
click at [185, 129] on link "Property Eligibility 3 Property Eligibility [PERSON_NAME]" at bounding box center [166, 125] width 132 height 16
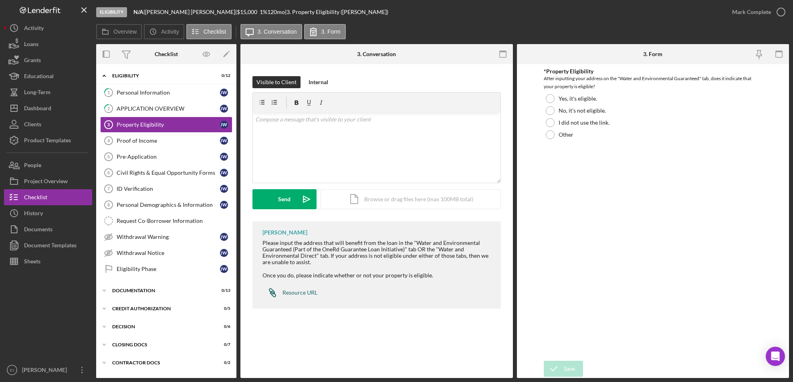
click at [294, 295] on div "Resource URL" at bounding box center [300, 292] width 35 height 6
click at [549, 91] on div "*Property Eligibility After inputting your address on the "Water and Environmen…" at bounding box center [653, 104] width 218 height 73
click at [550, 96] on div at bounding box center [550, 98] width 9 height 9
click at [551, 374] on icon "submit" at bounding box center [554, 369] width 20 height 20
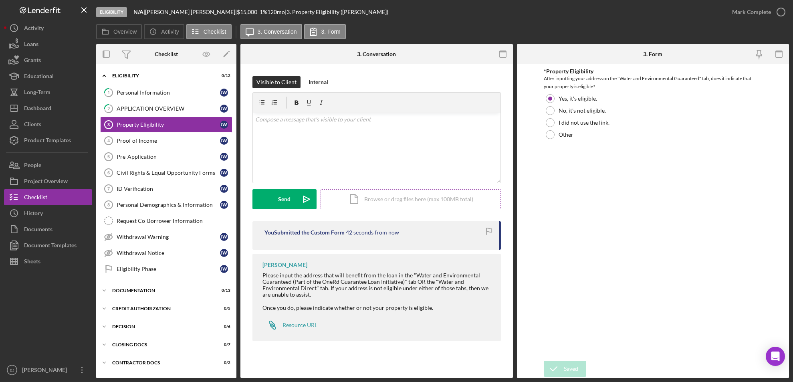
click at [372, 204] on div "Icon/Document Browse or drag files here (max 100MB total) Tap to choose files o…" at bounding box center [411, 199] width 180 height 20
click at [278, 203] on div "Upload" at bounding box center [285, 199] width 18 height 20
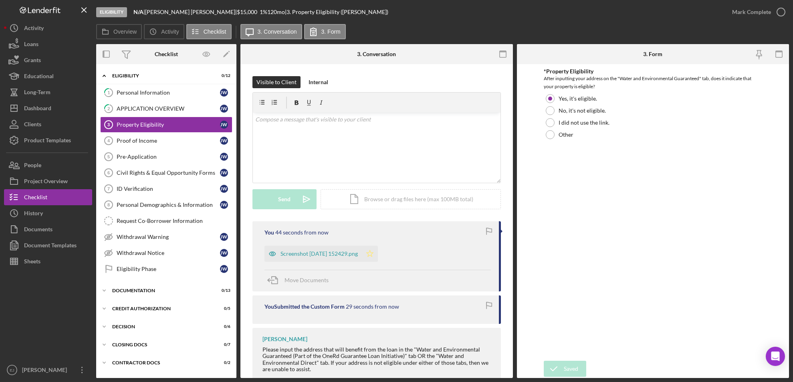
click at [378, 253] on icon "Icon/Star" at bounding box center [370, 254] width 16 height 16
click at [785, 10] on icon "button" at bounding box center [781, 12] width 20 height 20
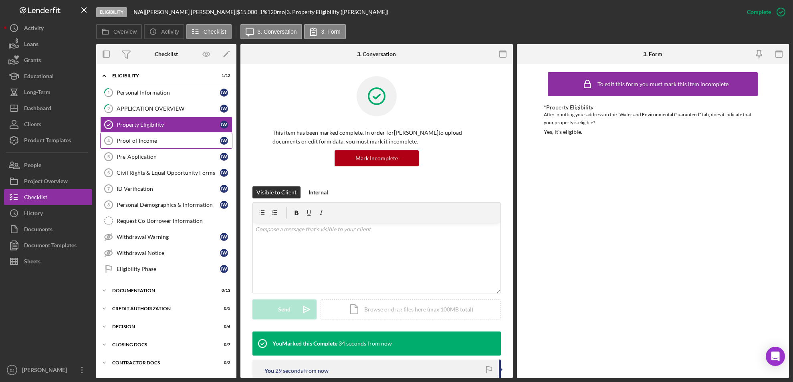
click at [155, 137] on div "Proof of Income" at bounding box center [168, 140] width 103 height 6
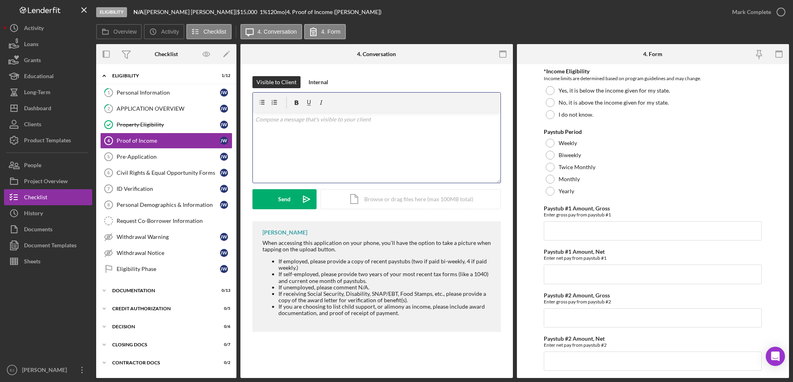
click at [270, 123] on p at bounding box center [376, 119] width 243 height 9
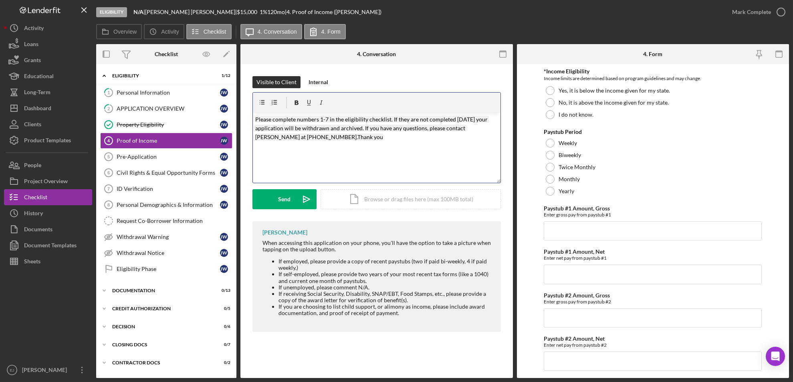
click at [329, 119] on mark "Please complete numbers 1-7 in the eligibility checklist. If they are not compl…" at bounding box center [372, 128] width 234 height 25
click at [255, 119] on span "Please complete numbers 4-8 in the eligibility checklist. If they are not compl…" at bounding box center [372, 128] width 234 height 25
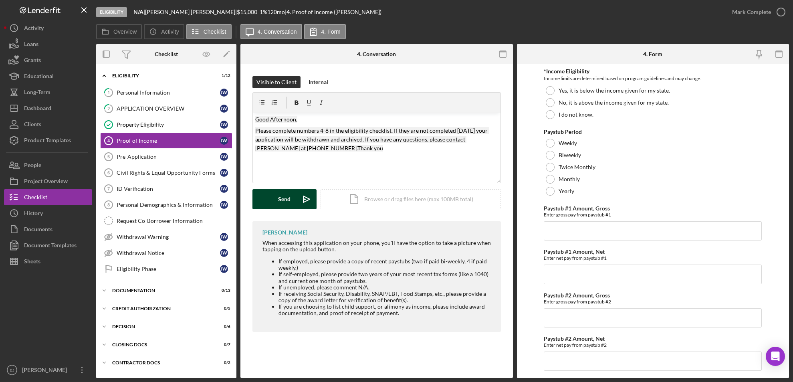
click at [289, 200] on div "Send" at bounding box center [285, 199] width 12 height 20
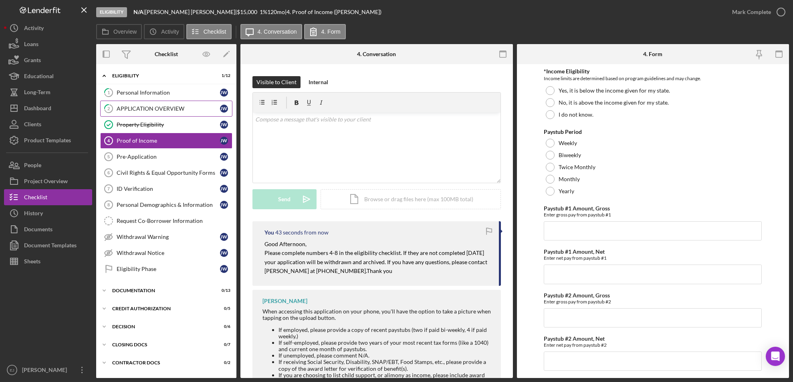
click at [146, 111] on div "APPLICATION OVERVIEW" at bounding box center [168, 108] width 103 height 6
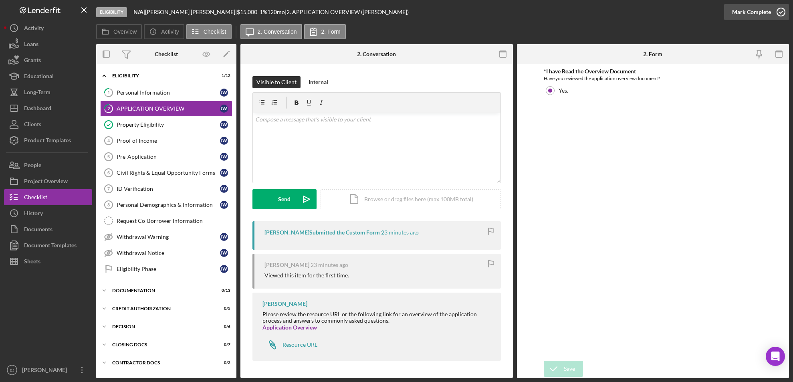
click at [781, 7] on icon "button" at bounding box center [781, 12] width 20 height 20
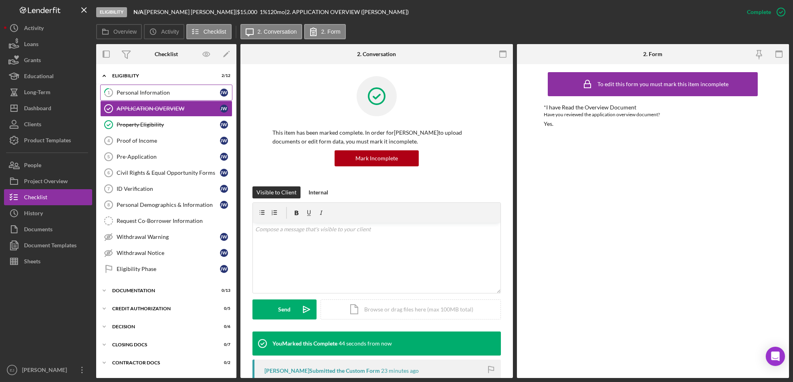
click at [155, 94] on div "Personal Information" at bounding box center [168, 92] width 103 height 6
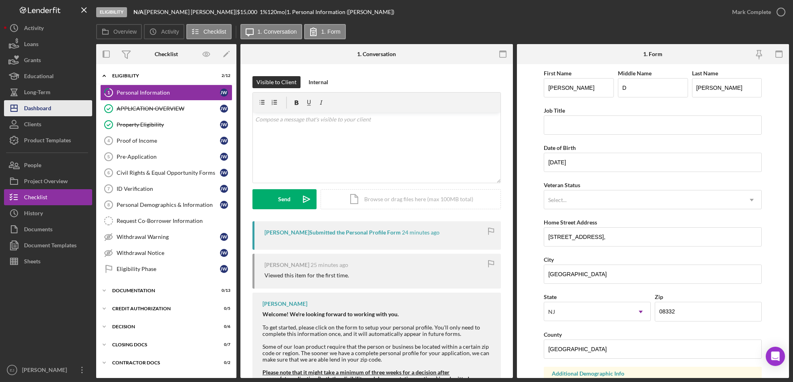
click at [63, 112] on button "Icon/Dashboard Dashboard" at bounding box center [48, 108] width 88 height 16
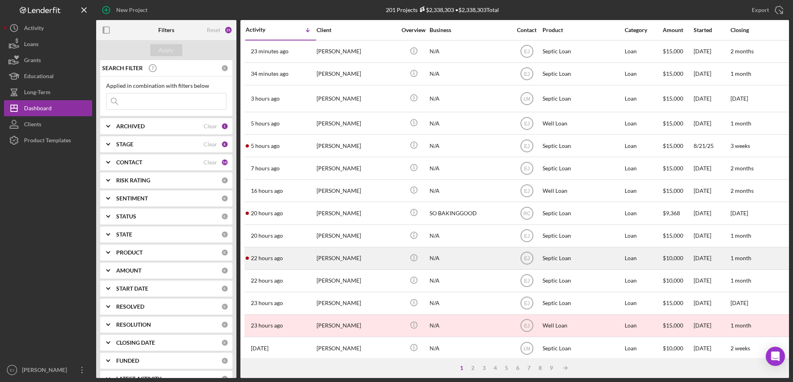
click at [348, 263] on div "[PERSON_NAME]" at bounding box center [357, 258] width 80 height 21
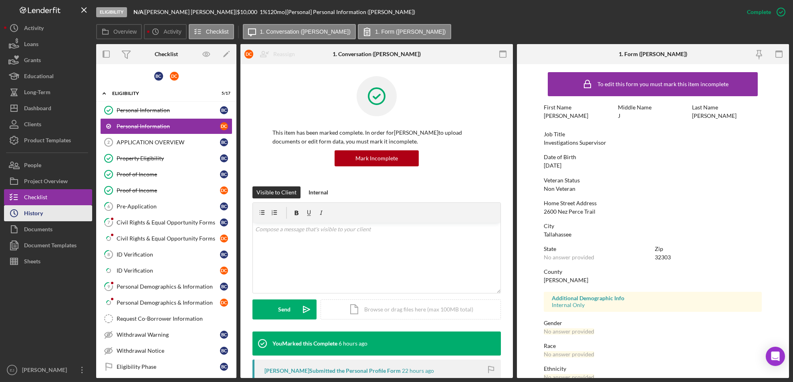
click at [39, 206] on div "History" at bounding box center [33, 214] width 19 height 18
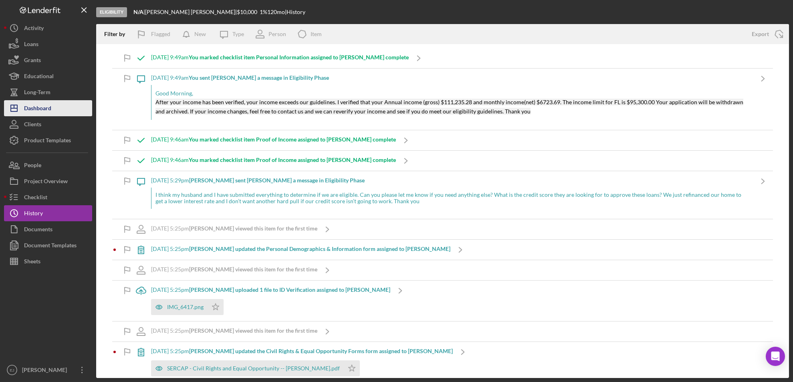
click at [55, 111] on button "Icon/Dashboard Dashboard" at bounding box center [48, 108] width 88 height 16
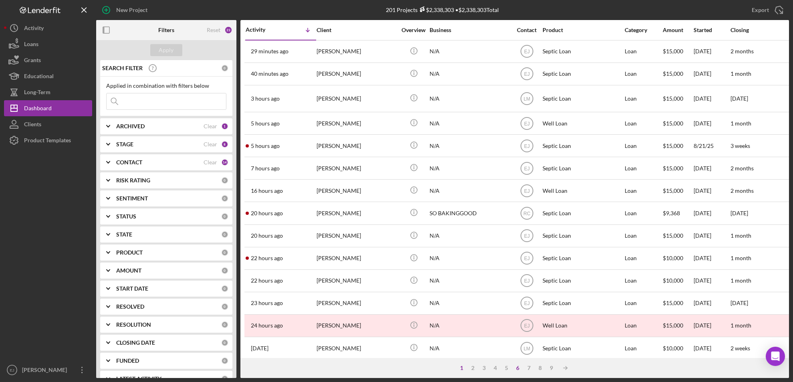
click at [518, 367] on div "6" at bounding box center [518, 368] width 11 height 6
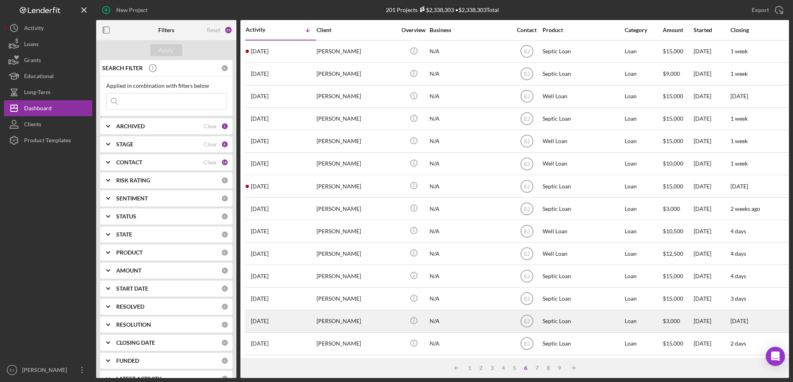
click at [424, 328] on div "Icon/Info" at bounding box center [414, 321] width 30 height 21
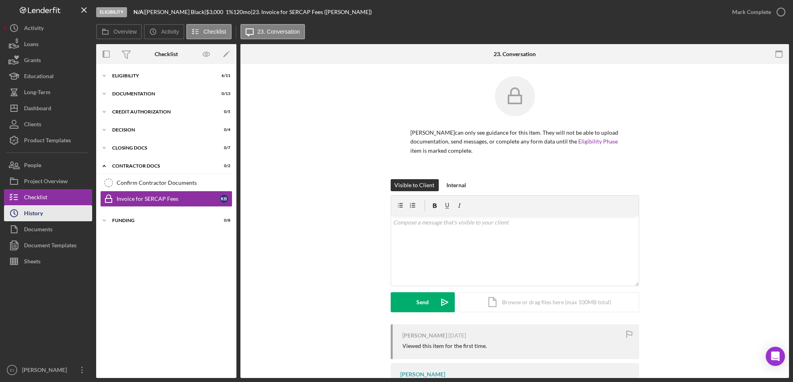
click at [29, 212] on div "History" at bounding box center [33, 214] width 19 height 18
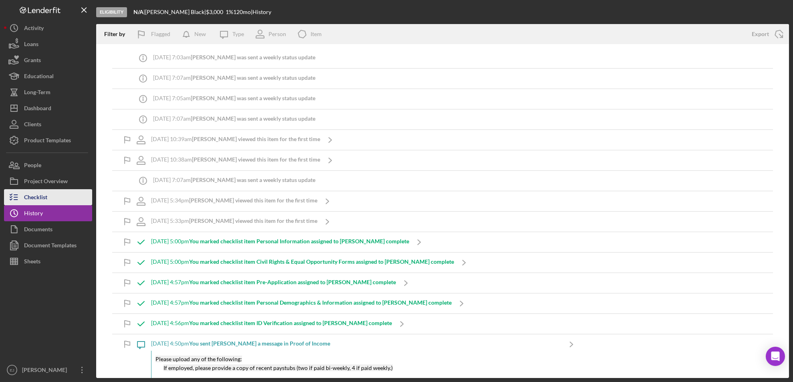
click at [24, 190] on div "Checklist" at bounding box center [35, 198] width 23 height 18
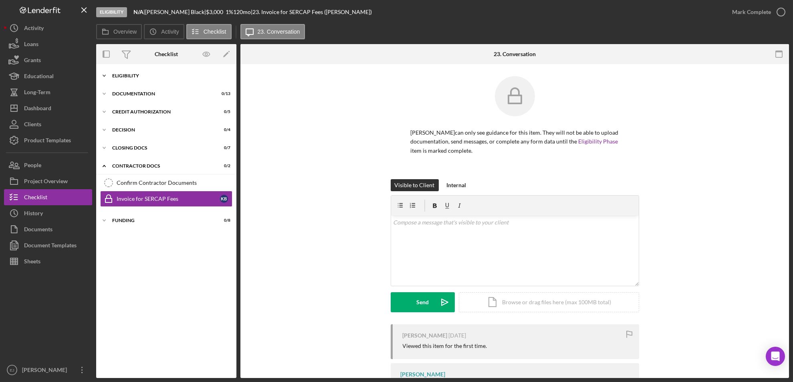
click at [105, 71] on icon "Icon/Expander" at bounding box center [104, 76] width 16 height 16
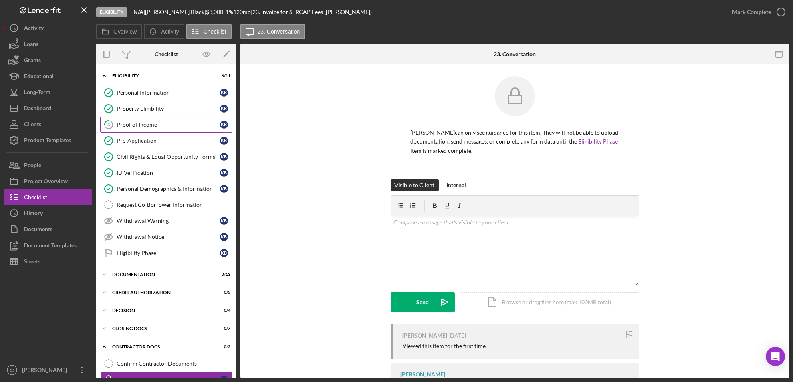
click at [168, 127] on div "Proof of Income" at bounding box center [168, 124] width 103 height 6
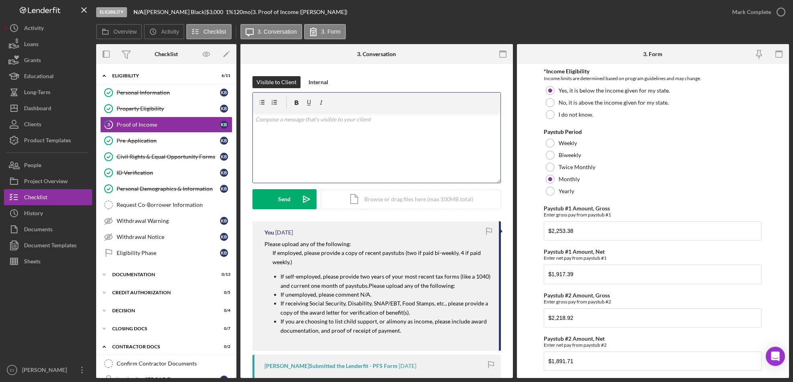
click at [264, 121] on p at bounding box center [376, 119] width 243 height 9
click at [254, 131] on div "v Color teal Color pink Remove color Add row above Add row below Add column bef…" at bounding box center [377, 148] width 248 height 70
click at [425, 132] on p "To proceed with the application process pllease provide a copy of your paystubs" at bounding box center [376, 130] width 243 height 9
click at [485, 127] on p "To proceed with the application process pllease provide a copy of your most rec…" at bounding box center [376, 130] width 243 height 9
click at [478, 129] on p "To proceed with the application process please provide a copy of your most rece…" at bounding box center [376, 130] width 243 height 9
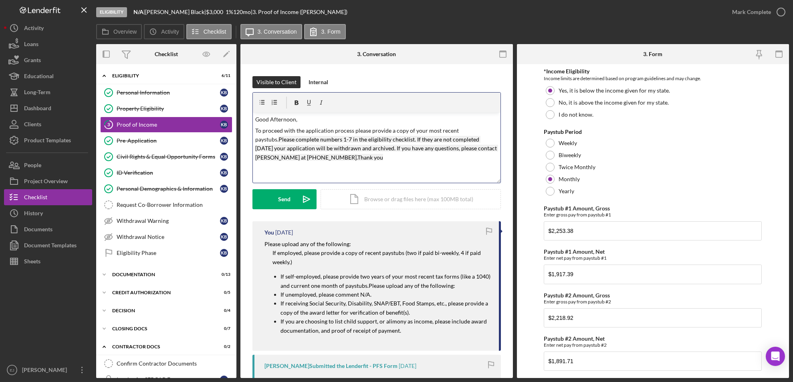
click at [392, 137] on mark "Please complete numbers 1-7 in the eligibility checklist. If they are not compl…" at bounding box center [376, 148] width 243 height 25
click at [390, 139] on mark "Please complete numbers 1-7 in the eligibility checklist. If they are not compl…" at bounding box center [376, 148] width 243 height 25
click at [313, 142] on mark "If they are not completed [DATE] your application will be withdrawn and archive…" at bounding box center [374, 139] width 238 height 25
click at [289, 139] on mark "[DATE] your application will be withdrawn and archived. If you have any questio…" at bounding box center [369, 144] width 228 height 16
click at [291, 138] on mark "[DATE] your application will be withdrawn and archived. If you have any questio…" at bounding box center [369, 144] width 228 height 16
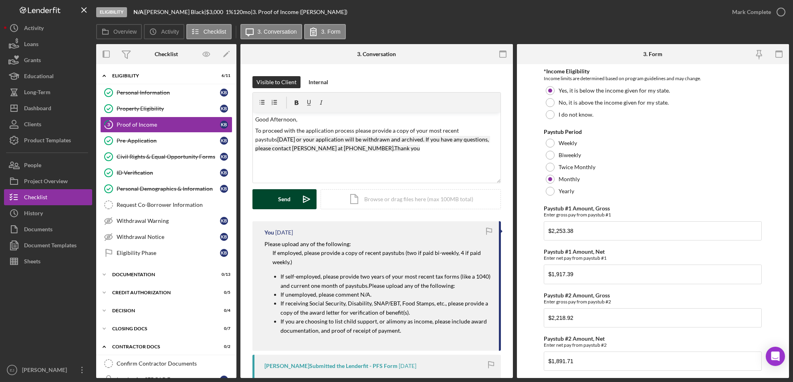
click at [295, 199] on button "Send Icon/icon-invite-send" at bounding box center [285, 199] width 64 height 20
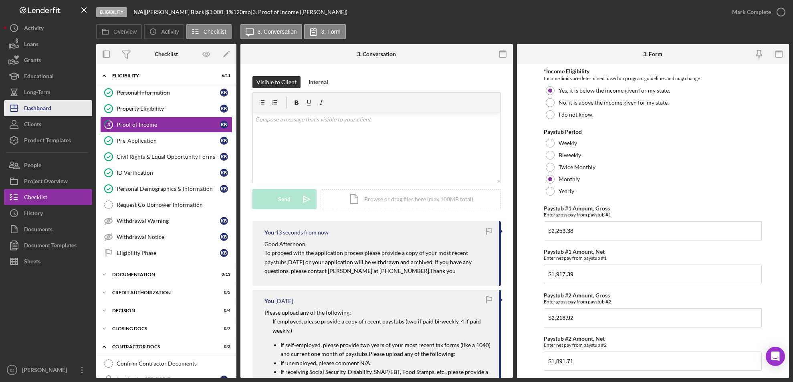
click at [49, 101] on div "Dashboard" at bounding box center [37, 109] width 27 height 18
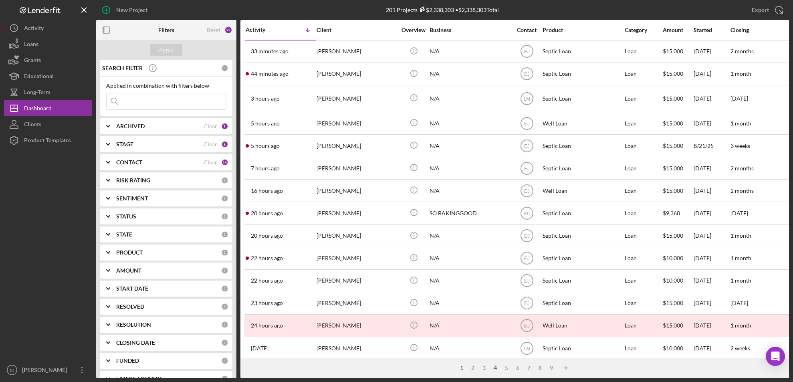
click at [496, 368] on div "4" at bounding box center [495, 368] width 11 height 6
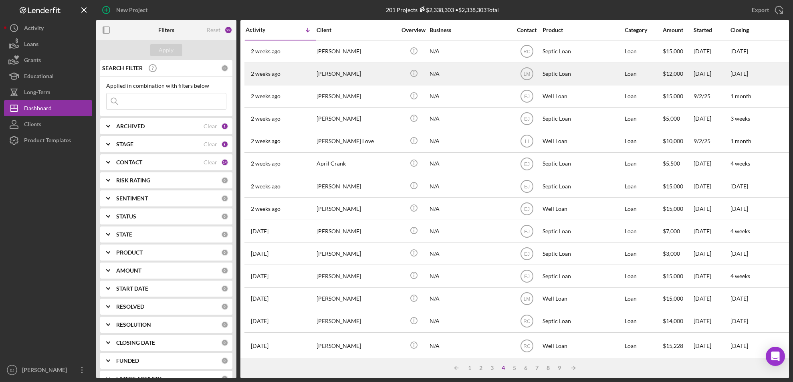
click at [333, 79] on div "[PERSON_NAME]" at bounding box center [357, 73] width 80 height 21
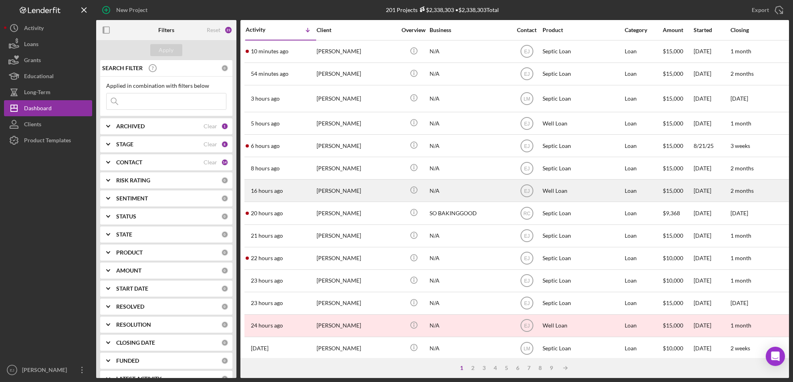
click at [373, 180] on td "[PERSON_NAME]" at bounding box center [357, 191] width 82 height 22
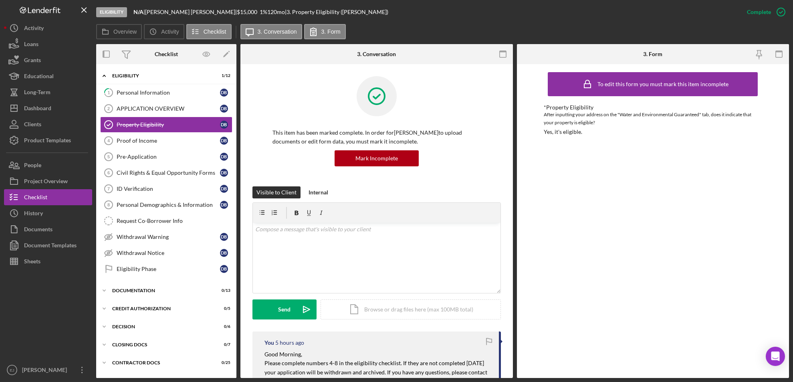
click at [394, 172] on div "This item has been marked complete. In order for [PERSON_NAME] to upload docume…" at bounding box center [377, 131] width 249 height 110
click at [62, 108] on button "Icon/Dashboard Dashboard" at bounding box center [48, 108] width 88 height 16
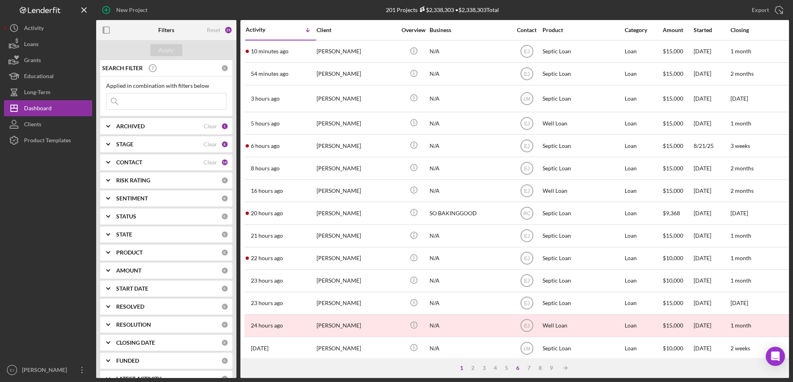
click at [516, 370] on div "6" at bounding box center [518, 368] width 11 height 6
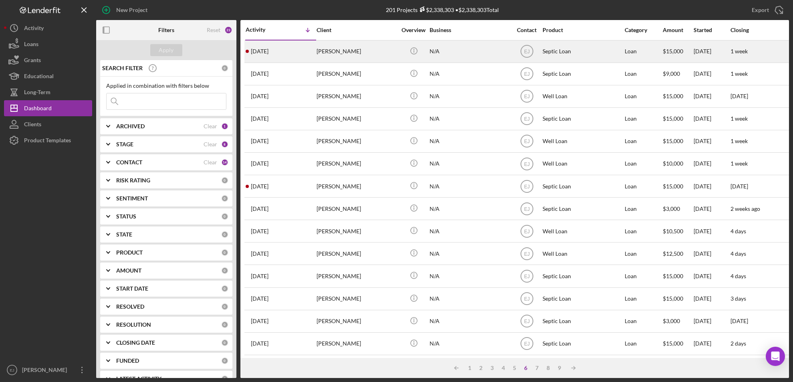
click at [336, 56] on div "[PERSON_NAME]" at bounding box center [357, 51] width 80 height 21
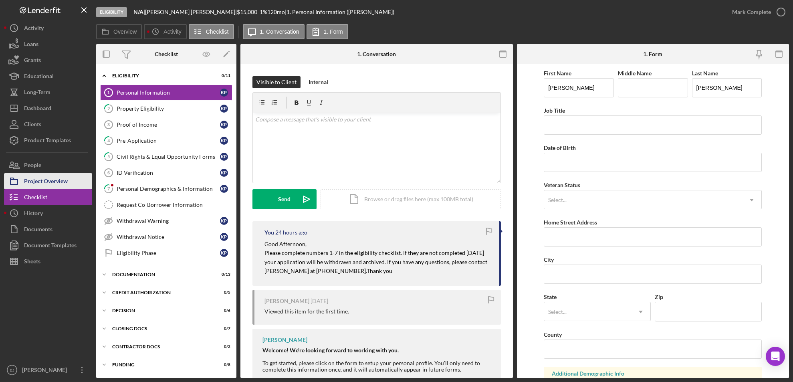
click at [46, 177] on div "Project Overview" at bounding box center [46, 182] width 44 height 18
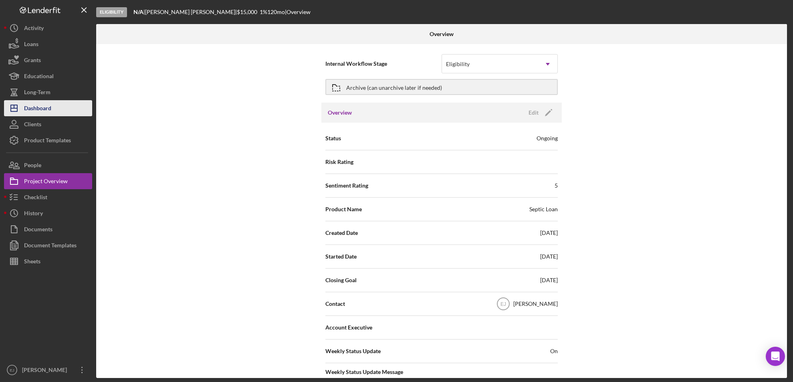
click at [36, 114] on div "Dashboard" at bounding box center [37, 109] width 27 height 18
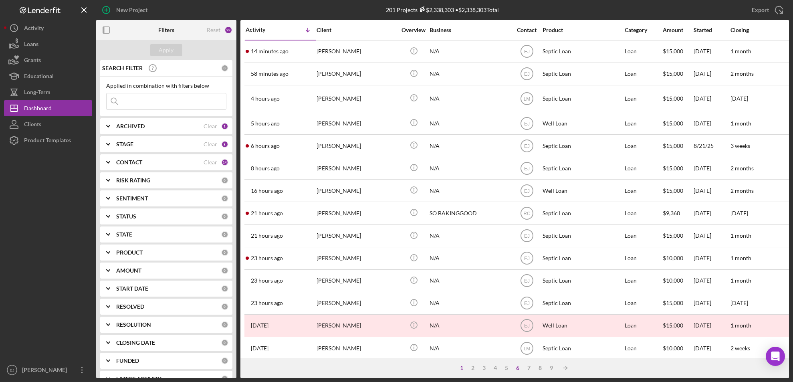
click at [519, 370] on div "6" at bounding box center [518, 368] width 11 height 6
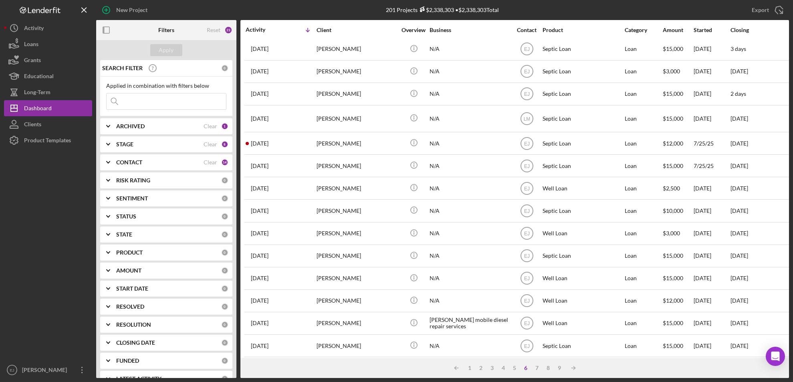
scroll to position [265, 0]
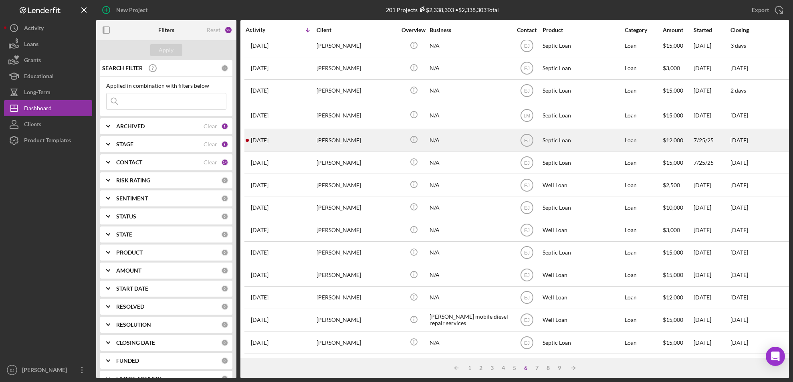
click at [277, 134] on div "[DATE] [PERSON_NAME]" at bounding box center [281, 139] width 70 height 21
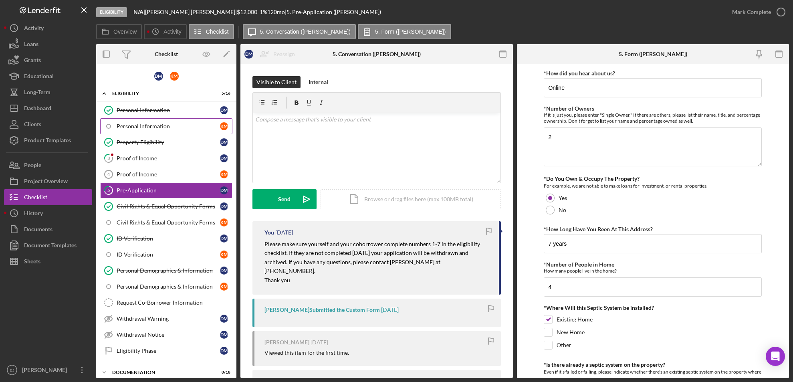
click at [179, 125] on div "Personal Information" at bounding box center [168, 126] width 103 height 6
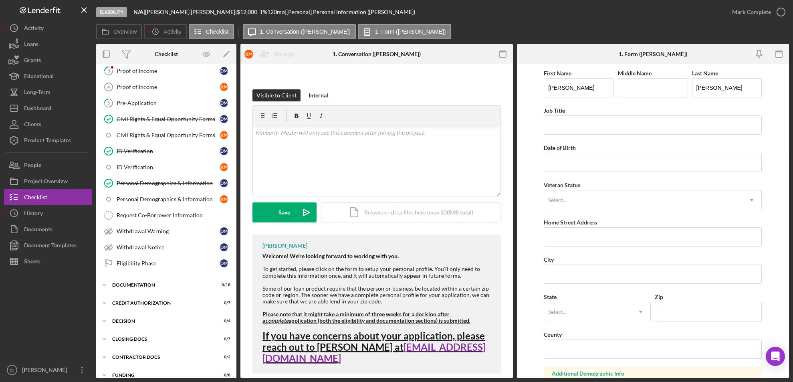
scroll to position [96, 0]
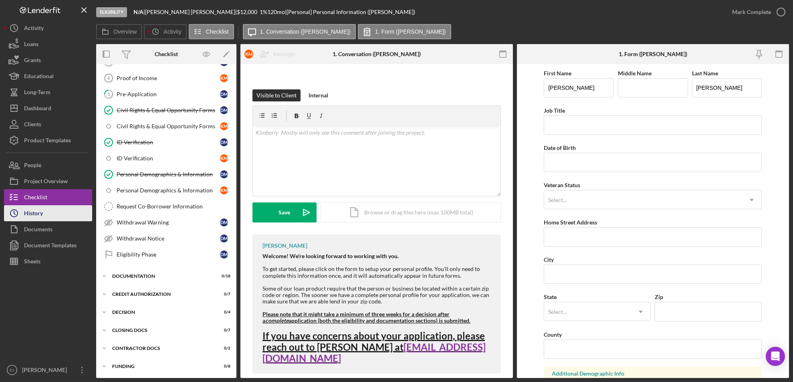
click at [14, 211] on polyline "button" at bounding box center [14, 212] width 1 height 3
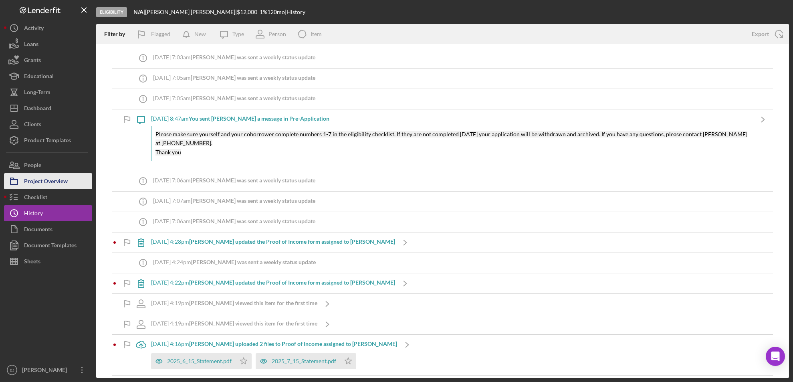
click at [59, 177] on div "Project Overview" at bounding box center [46, 182] width 44 height 18
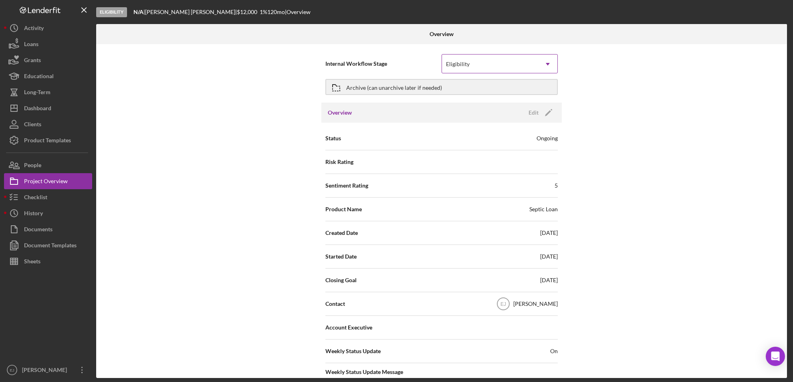
click at [546, 62] on icon "Icon/Dropdown Arrow" at bounding box center [547, 64] width 19 height 19
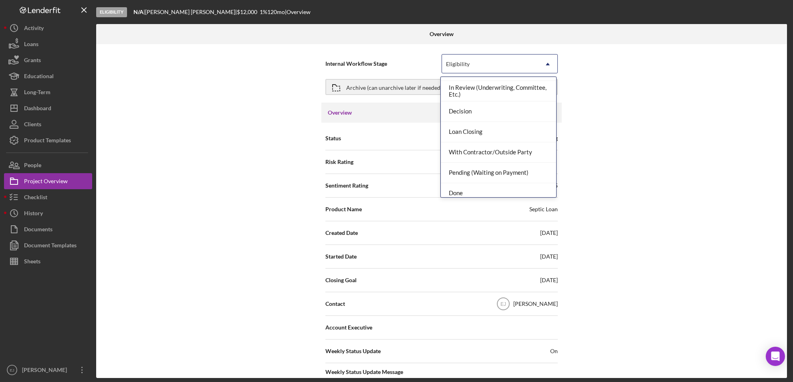
scroll to position [63, 0]
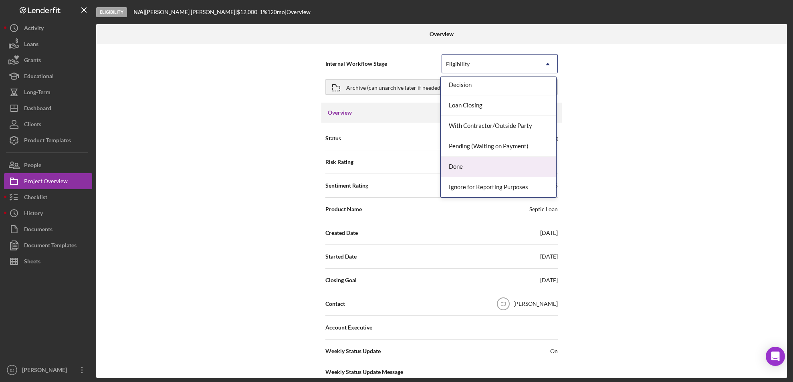
click at [537, 170] on div "Done" at bounding box center [498, 167] width 115 height 20
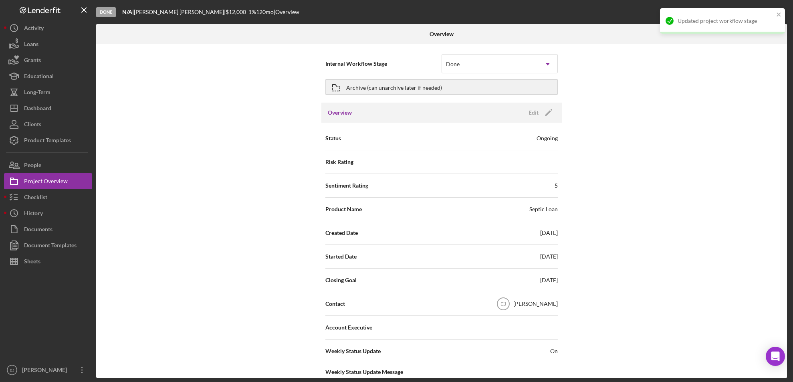
click at [787, 328] on div "Overview Internal Workflow Stage option Done, selected. Done Icon/Dropdown Arro…" at bounding box center [442, 201] width 693 height 354
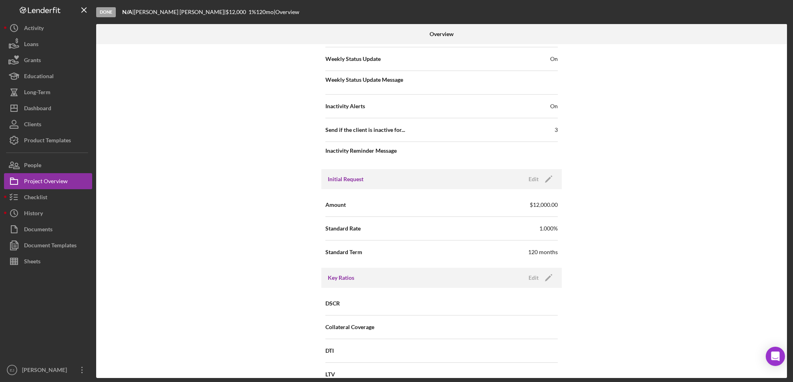
scroll to position [813, 0]
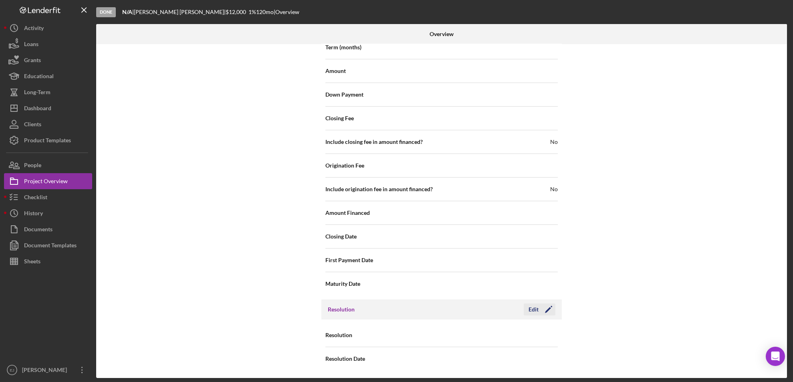
click at [529, 305] on div "Edit" at bounding box center [534, 309] width 10 height 12
click at [549, 334] on icon "Icon/Dropdown Arrow" at bounding box center [547, 335] width 19 height 19
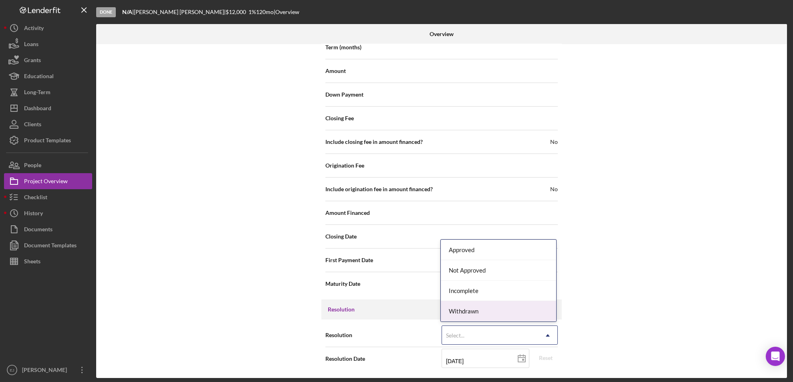
click at [540, 302] on div "Withdrawn" at bounding box center [498, 311] width 115 height 20
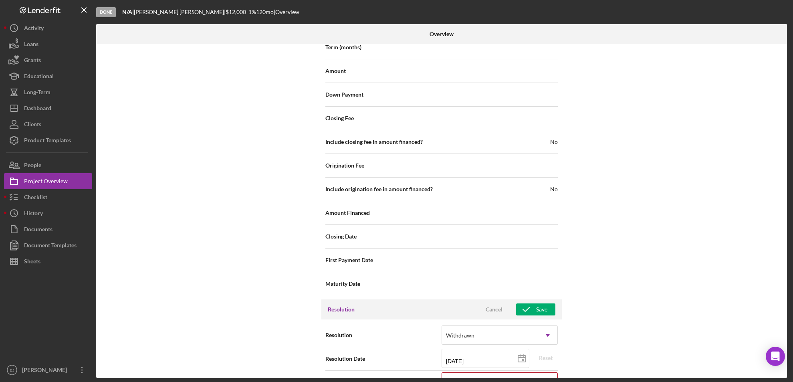
click at [552, 370] on div "Resolution Date [DATE] [DATE] Reset" at bounding box center [442, 359] width 233 height 24
click at [548, 371] on div "Turndown Reason One Select... Icon/Dropdown Arrow Turndown Reason One is a requ…" at bounding box center [442, 385] width 233 height 28
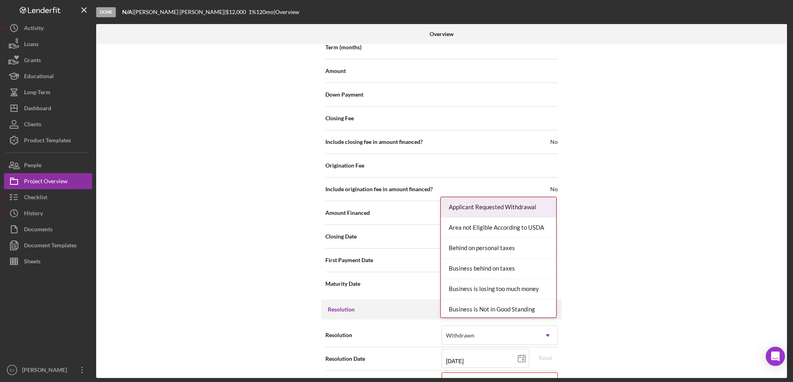
scroll to position [864, 0]
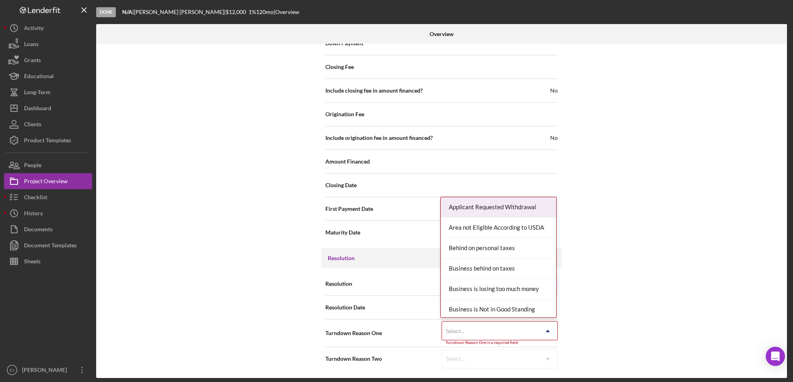
click at [548, 376] on div "Internal Workflow Stage Done Icon/Dropdown Arrow Archive (can unarchive later i…" at bounding box center [441, 211] width 691 height 334
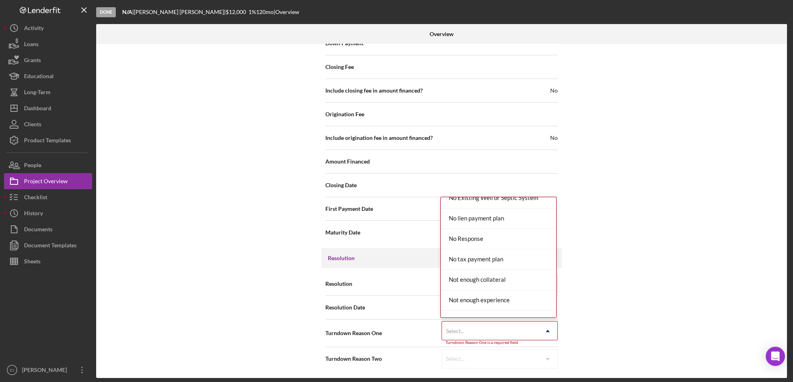
scroll to position [558, 0]
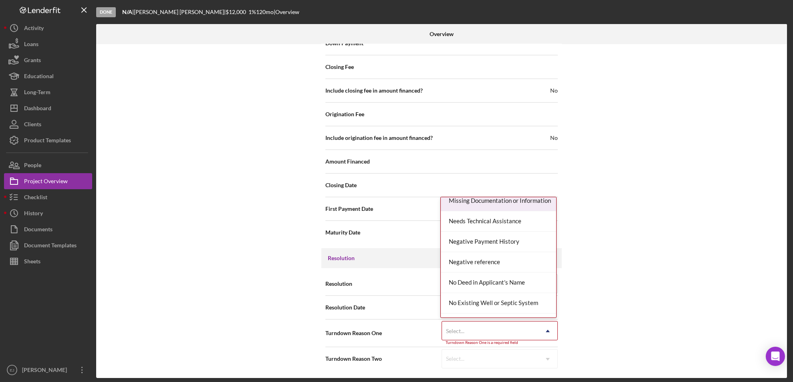
click at [523, 206] on div "Missing Documentation or Information" at bounding box center [498, 201] width 115 height 20
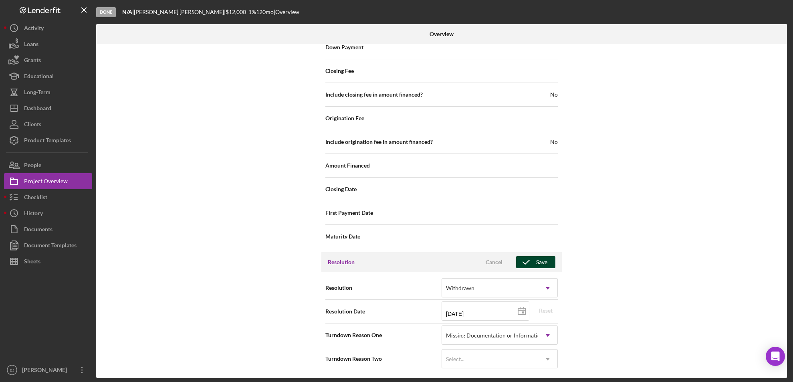
click at [537, 256] on span "Cancel Save" at bounding box center [514, 262] width 81 height 12
click at [540, 260] on div "Save" at bounding box center [541, 262] width 11 height 12
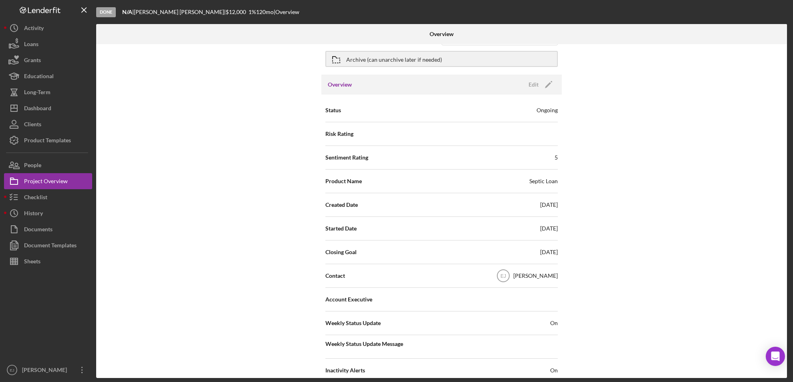
scroll to position [0, 0]
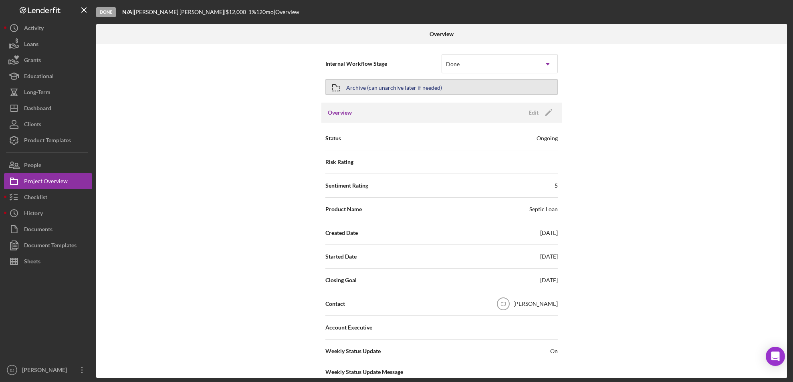
click at [369, 89] on div "Archive (can unarchive later if needed)" at bounding box center [394, 87] width 96 height 14
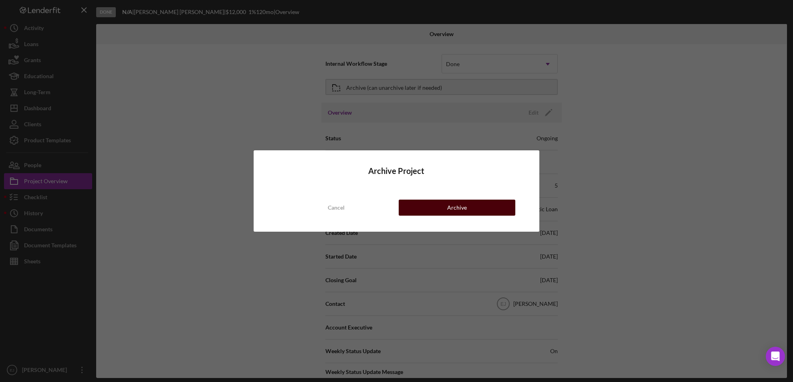
click at [437, 207] on button "Archive" at bounding box center [457, 208] width 117 height 16
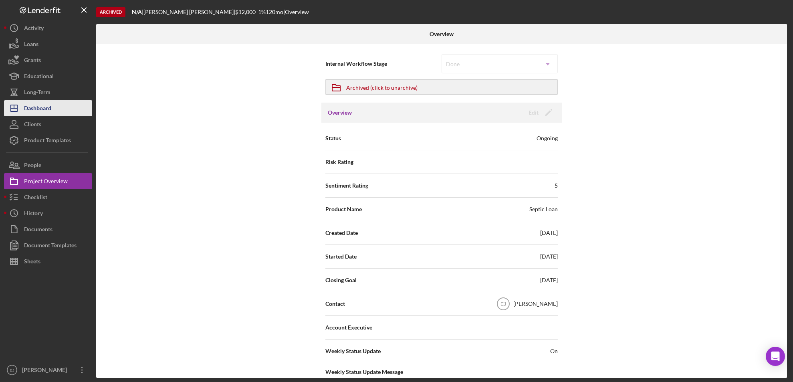
click at [41, 107] on div "Dashboard" at bounding box center [37, 109] width 27 height 18
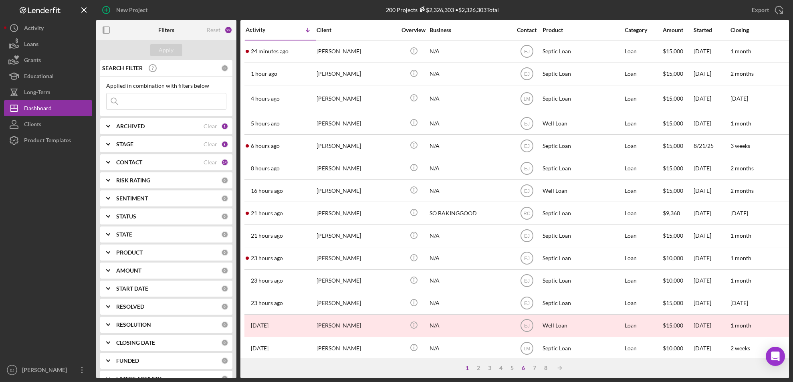
click at [520, 369] on div "6" at bounding box center [523, 368] width 11 height 6
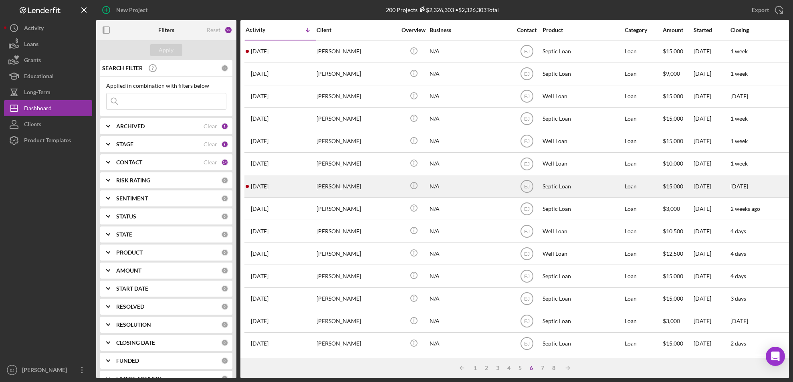
click at [340, 188] on div "[PERSON_NAME]" at bounding box center [357, 186] width 80 height 21
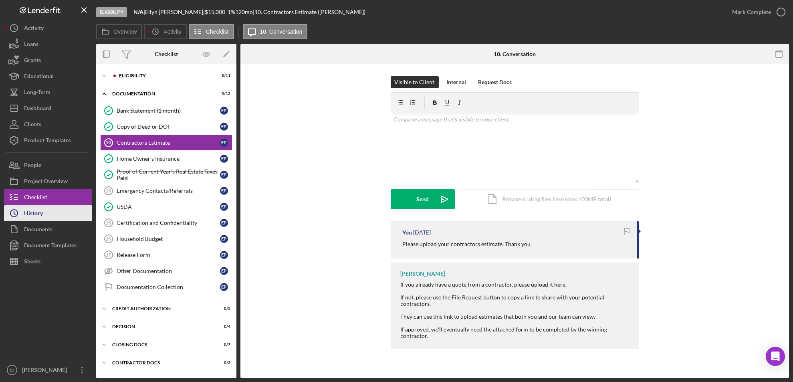
click at [69, 214] on button "Icon/History History" at bounding box center [48, 213] width 88 height 16
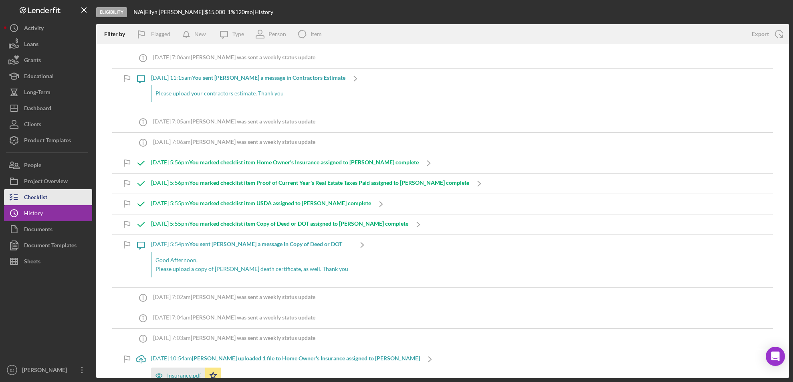
click at [64, 198] on button "Checklist" at bounding box center [48, 197] width 88 height 16
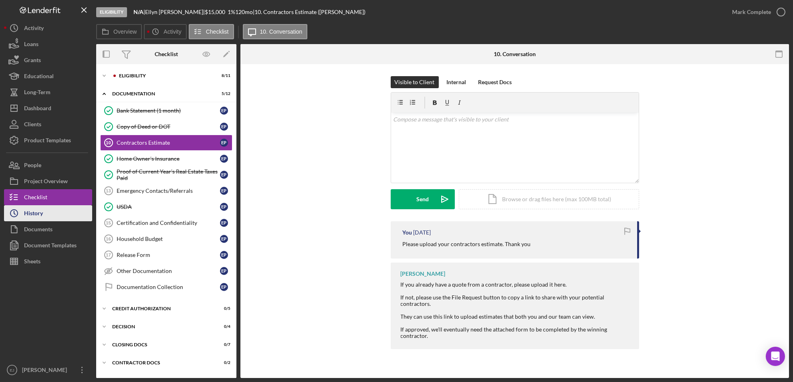
click at [26, 212] on div "History" at bounding box center [33, 214] width 19 height 18
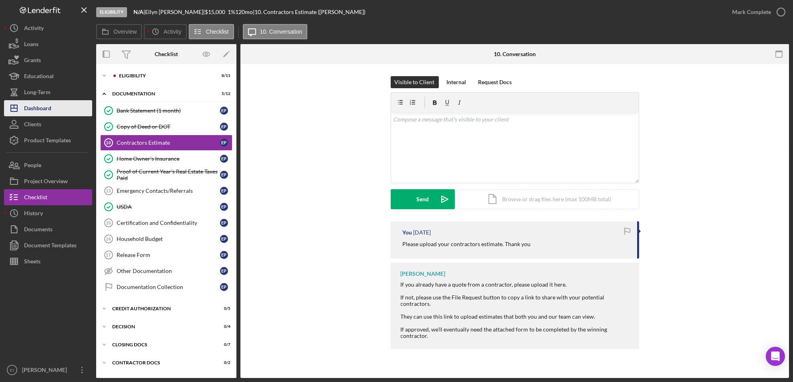
click at [67, 107] on button "Icon/Dashboard Dashboard" at bounding box center [48, 108] width 88 height 16
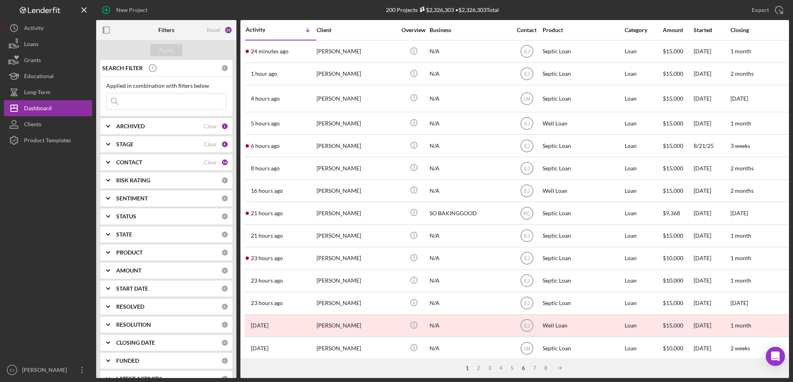
click at [525, 368] on div "6" at bounding box center [523, 368] width 11 height 6
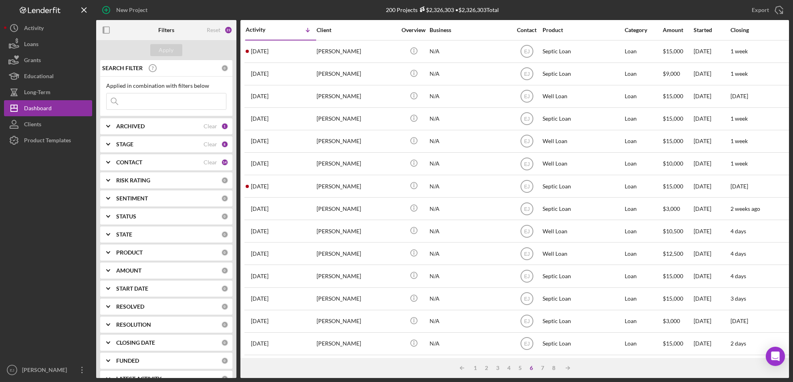
scroll to position [265, 0]
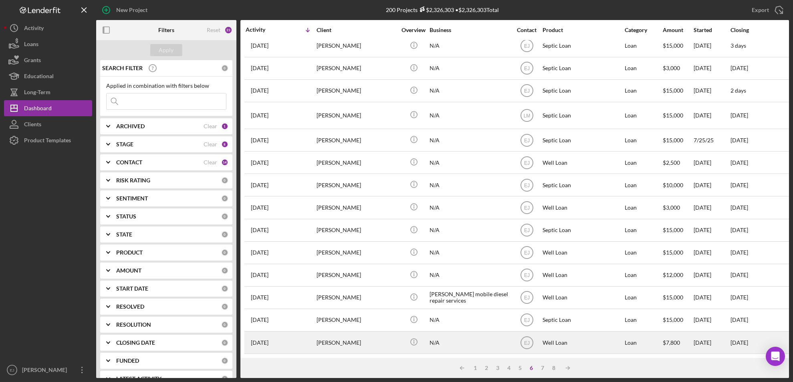
click at [339, 337] on div "[PERSON_NAME]" at bounding box center [357, 342] width 80 height 21
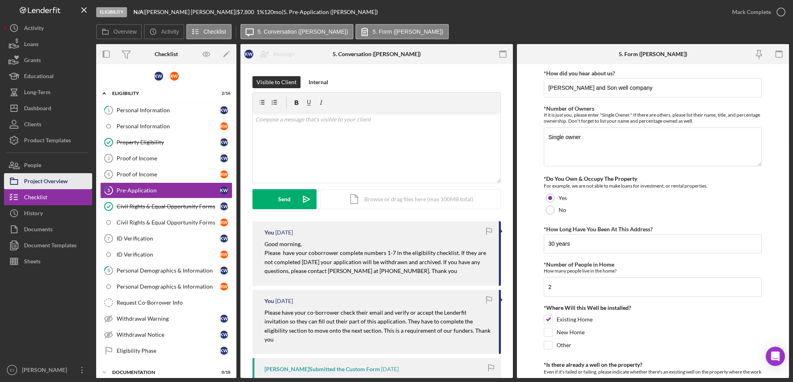
click at [77, 181] on button "Project Overview" at bounding box center [48, 181] width 88 height 16
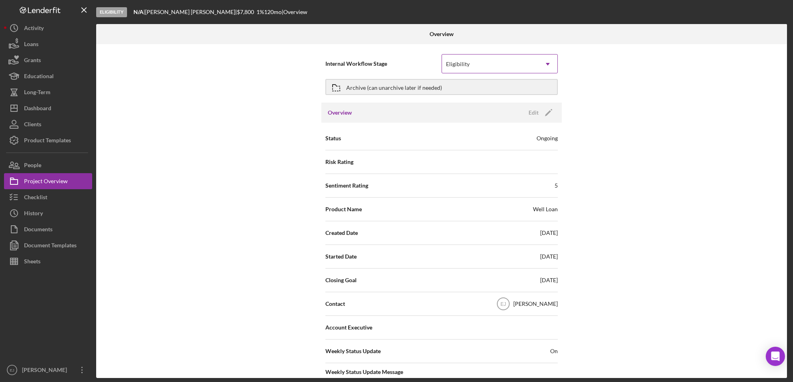
click at [546, 60] on icon "Icon/Dropdown Arrow" at bounding box center [547, 64] width 19 height 19
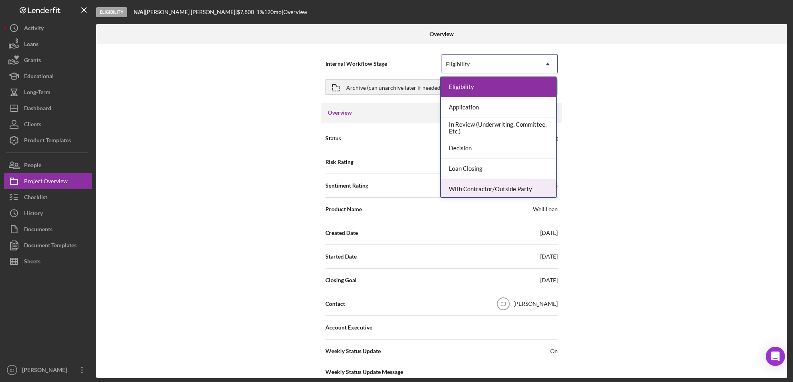
scroll to position [63, 0]
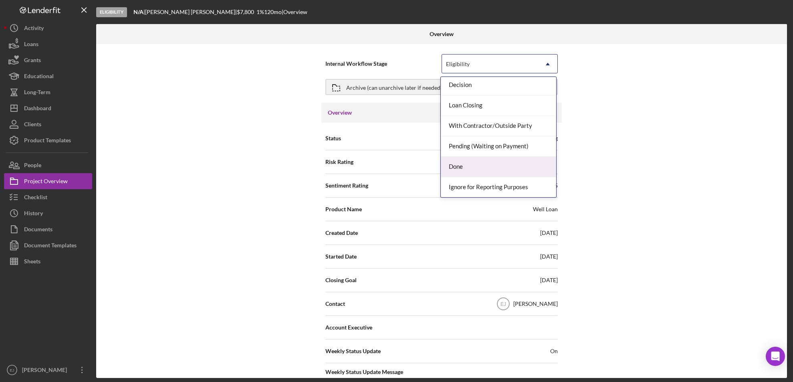
click at [530, 162] on div "Done" at bounding box center [498, 167] width 115 height 20
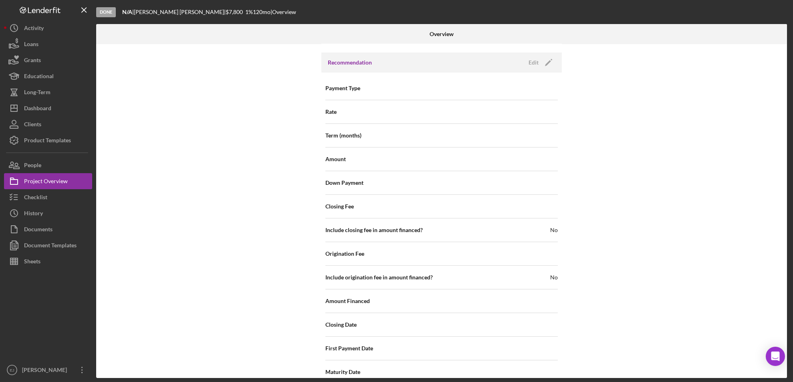
scroll to position [857, 0]
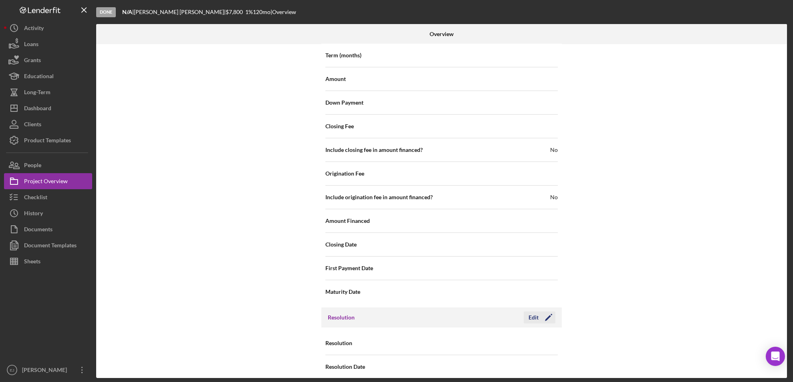
click at [530, 311] on div "Edit" at bounding box center [534, 317] width 10 height 12
click at [549, 336] on icon "Icon/Dropdown Arrow" at bounding box center [547, 343] width 19 height 19
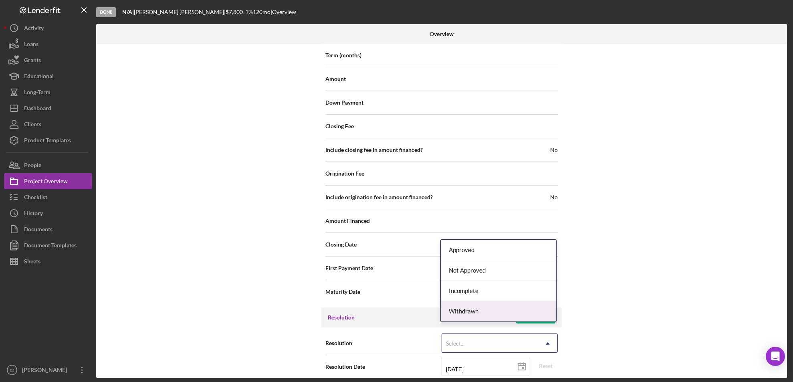
click at [535, 311] on div "Withdrawn" at bounding box center [498, 311] width 115 height 20
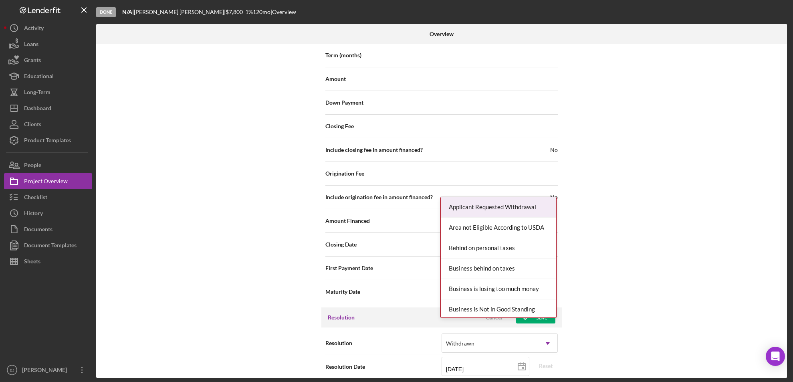
scroll to position [908, 0]
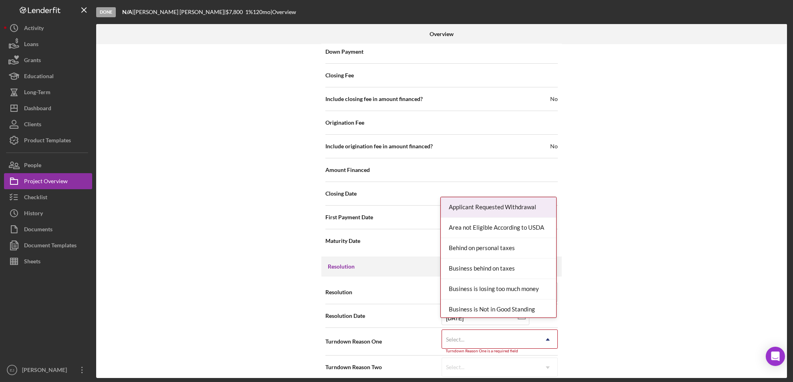
click at [550, 374] on div "Resolution Withdrawn Icon/Dropdown Arrow Resolution Date [DATE] [DATE] Reset Tu…" at bounding box center [441, 330] width 241 height 106
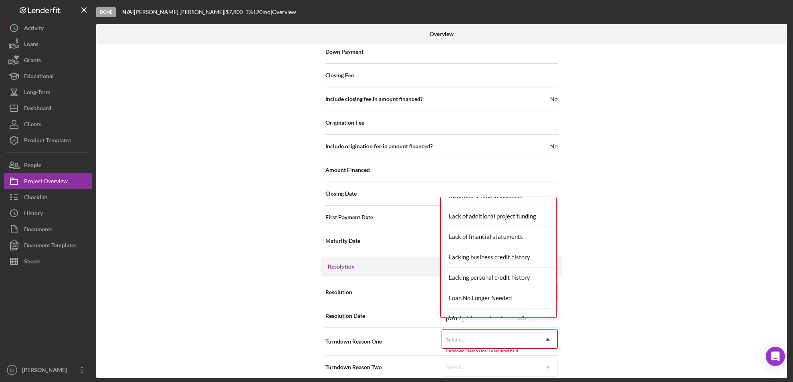
scroll to position [525, 0]
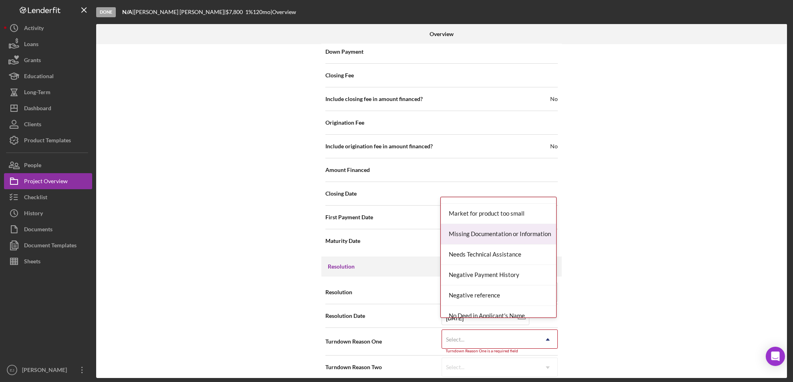
click at [512, 237] on div "Missing Documentation or Information" at bounding box center [498, 234] width 115 height 20
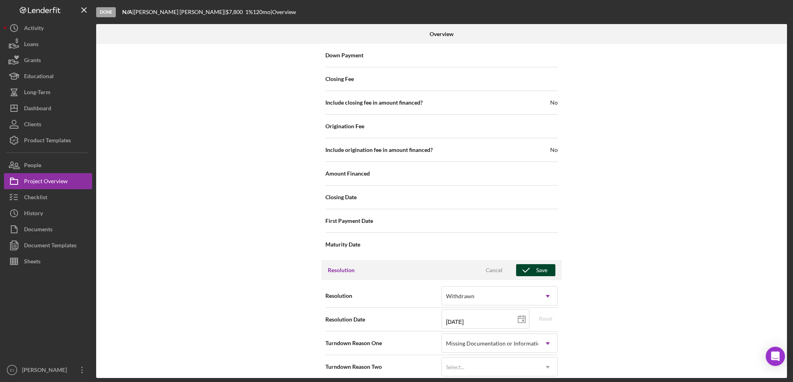
click at [537, 264] on div "Save" at bounding box center [541, 270] width 11 height 12
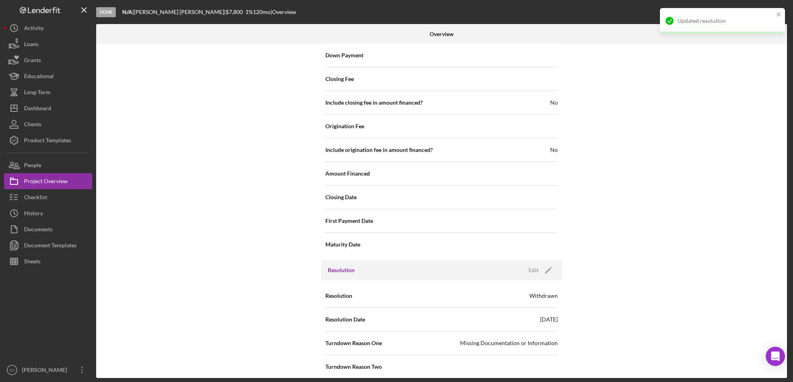
click at [785, 168] on div "Internal Workflow Stage Done Icon/Dropdown Arrow Archive (can unarchive later i…" at bounding box center [441, 211] width 691 height 334
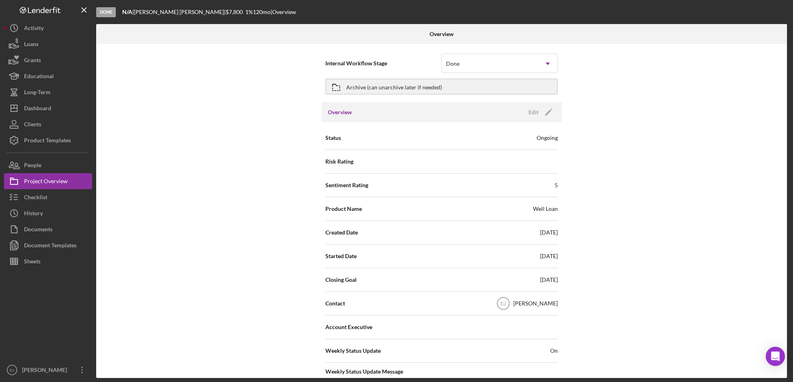
scroll to position [0, 0]
click at [334, 87] on icon "button" at bounding box center [336, 88] width 20 height 20
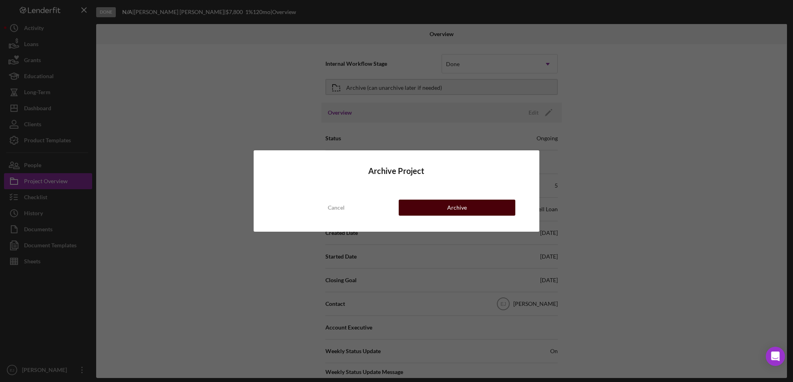
click at [429, 204] on button "Archive" at bounding box center [457, 208] width 117 height 16
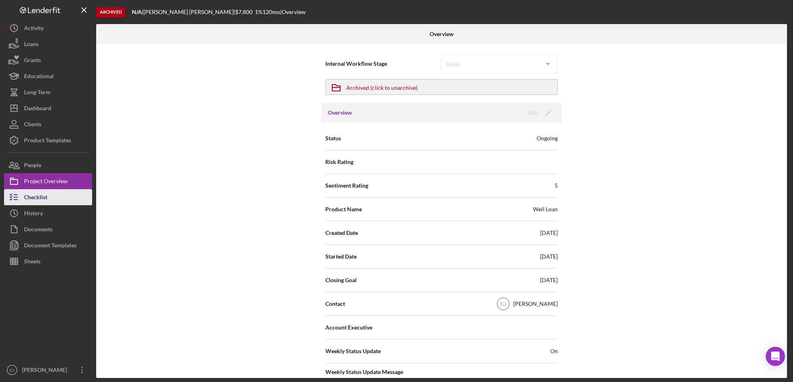
click at [57, 196] on button "Checklist" at bounding box center [48, 197] width 88 height 16
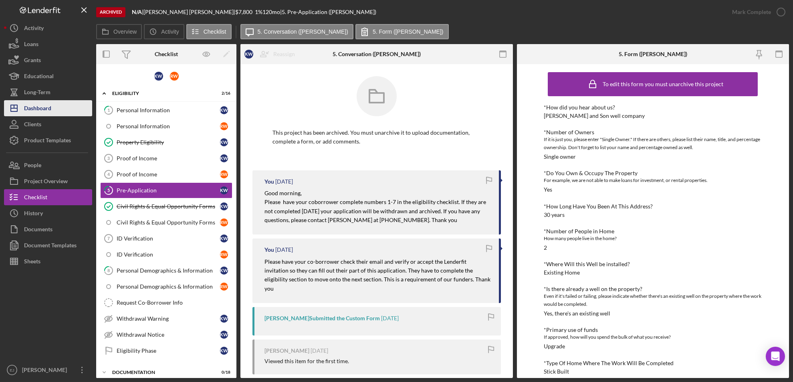
click at [75, 111] on button "Icon/Dashboard Dashboard" at bounding box center [48, 108] width 88 height 16
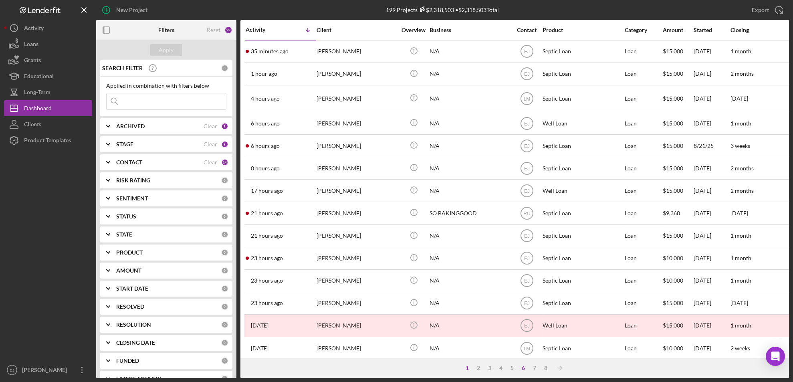
click at [524, 365] on div "6" at bounding box center [523, 368] width 11 height 6
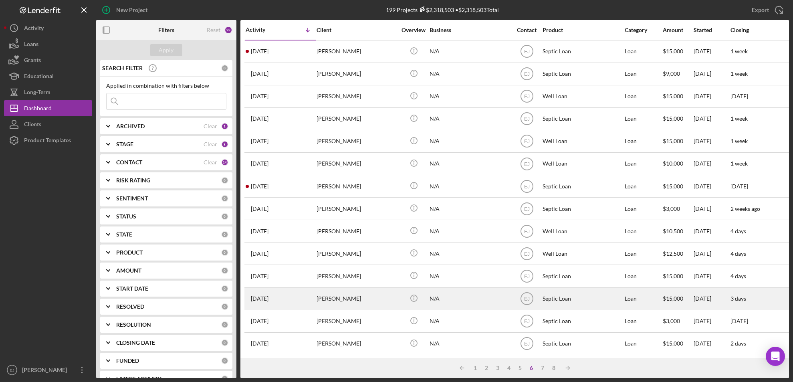
click at [352, 297] on div "[PERSON_NAME]" at bounding box center [357, 298] width 80 height 21
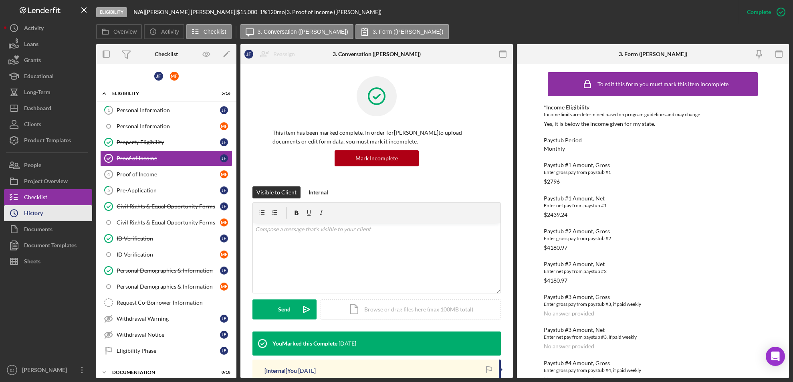
click at [38, 210] on div "History" at bounding box center [33, 214] width 19 height 18
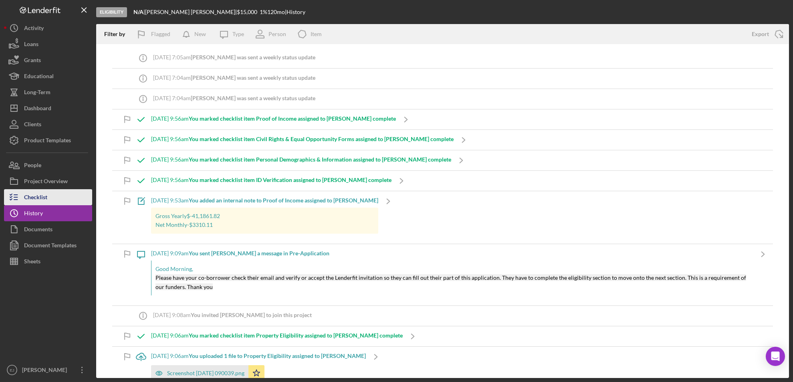
click at [33, 199] on div "Checklist" at bounding box center [35, 198] width 23 height 18
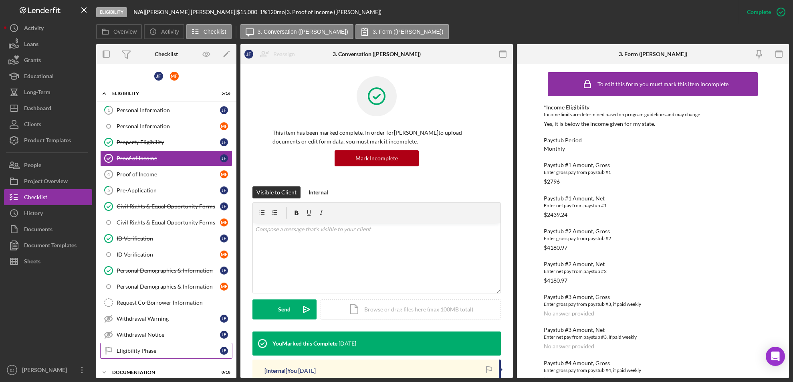
click at [179, 353] on div "Eligibility Phase" at bounding box center [168, 351] width 103 height 6
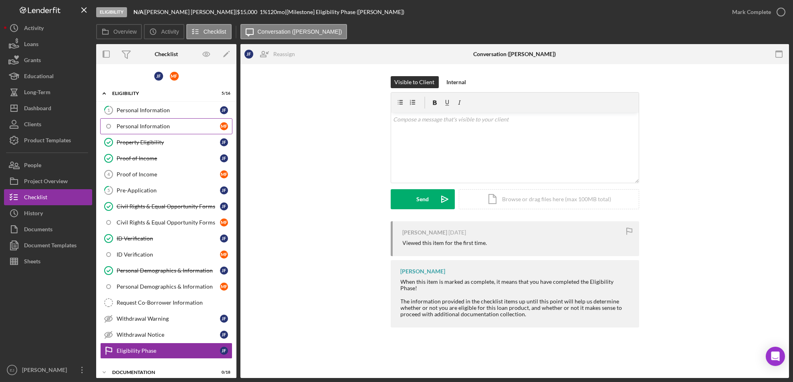
click at [171, 129] on link "Personal Information M F" at bounding box center [166, 126] width 132 height 16
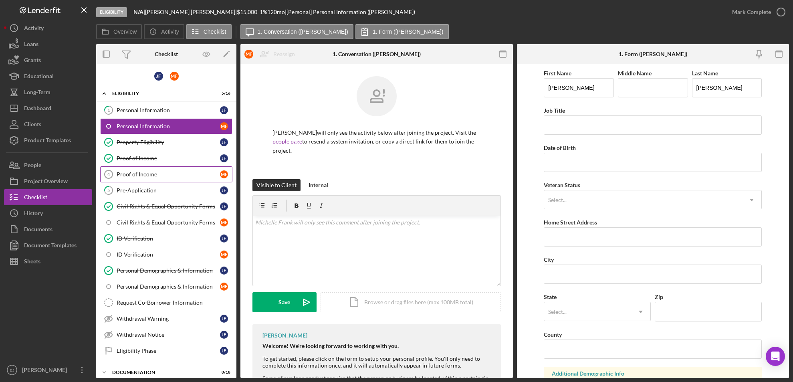
click at [150, 174] on div "Proof of Income" at bounding box center [168, 174] width 103 height 6
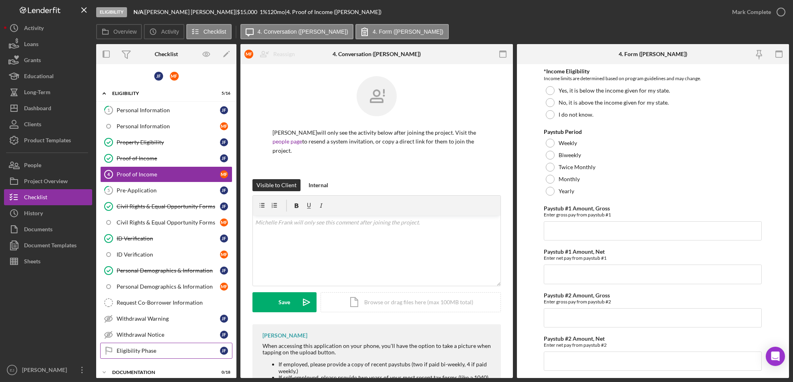
click at [166, 350] on div "Eligibility Phase" at bounding box center [168, 351] width 103 height 6
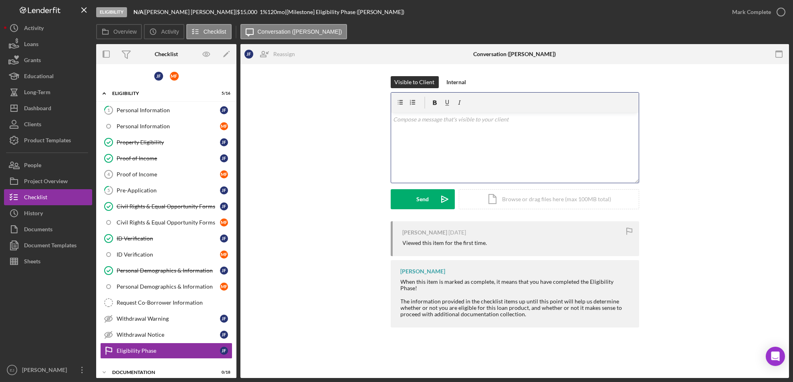
click at [417, 128] on div "v Color teal Color pink Remove color Add row above Add row below Add column bef…" at bounding box center [515, 148] width 248 height 70
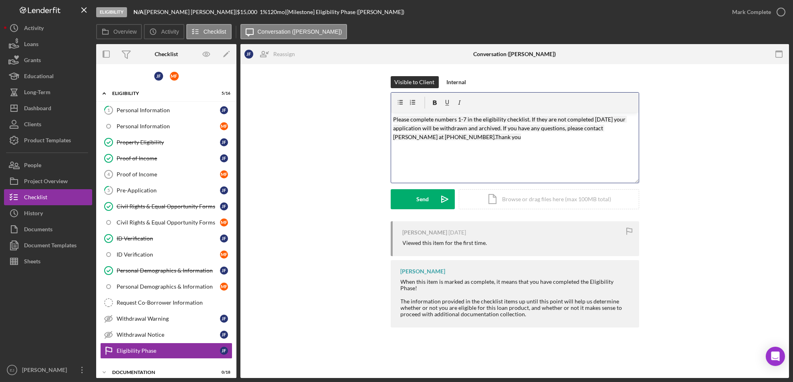
click at [408, 117] on mark "Please complete numbers 1-7 in the eligibility checklist. If they are not compl…" at bounding box center [510, 128] width 234 height 25
click at [393, 119] on mark "Please have your coowner complete numbers 1-7 in the eligibility checklist. If …" at bounding box center [510, 128] width 234 height 25
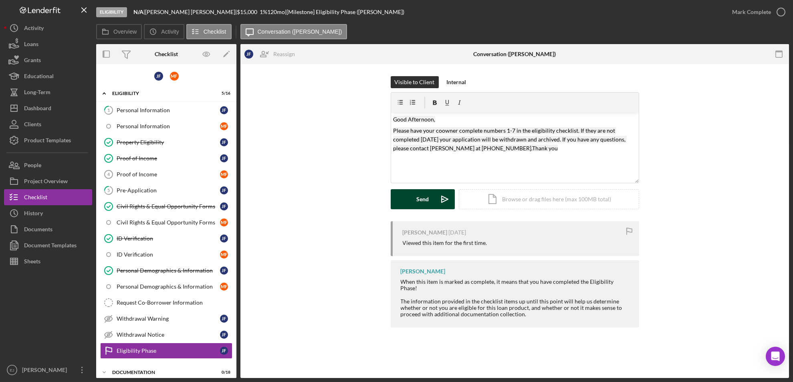
click at [423, 200] on div "Send" at bounding box center [423, 199] width 12 height 20
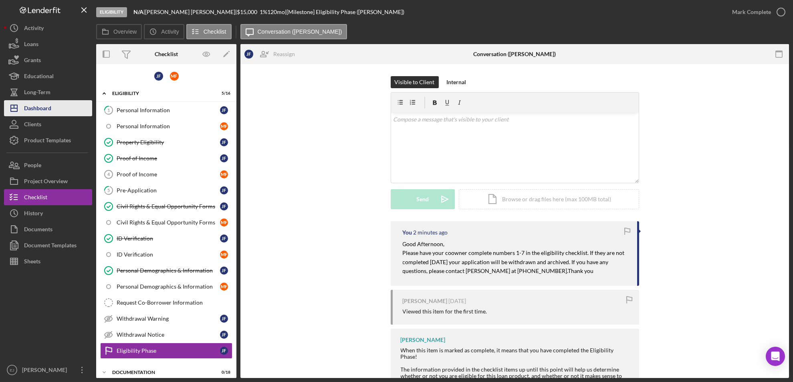
click at [42, 104] on div "Dashboard" at bounding box center [37, 109] width 27 height 18
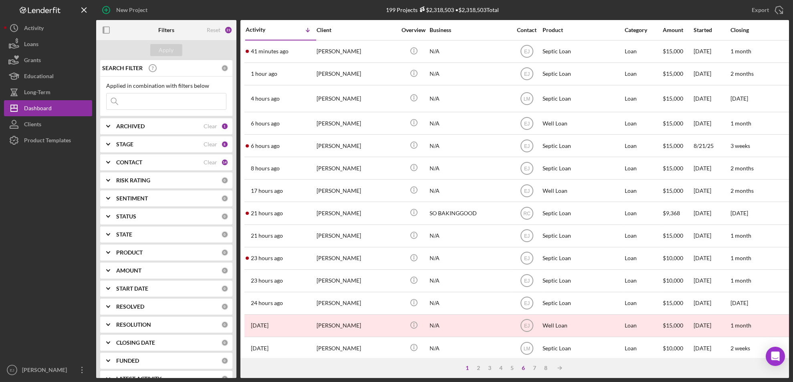
click at [522, 370] on div "6" at bounding box center [523, 368] width 11 height 6
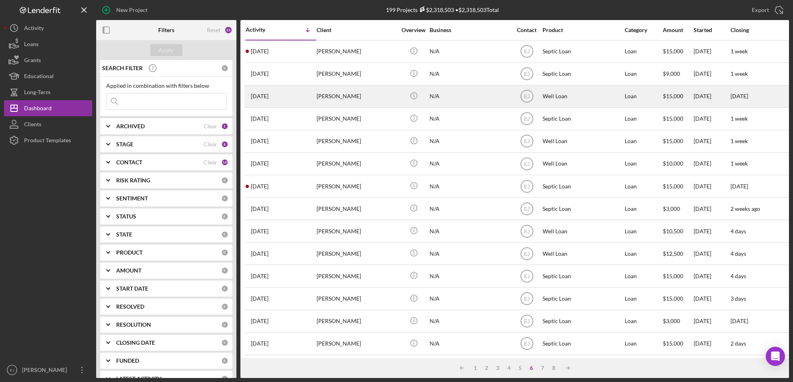
click at [341, 86] on div "[PERSON_NAME]" at bounding box center [357, 96] width 80 height 21
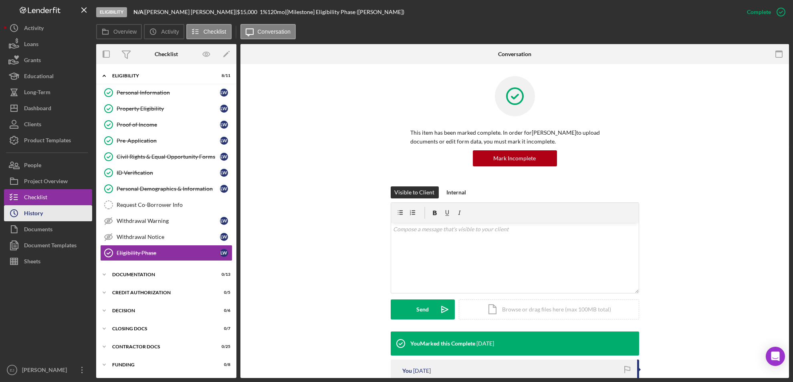
click at [41, 220] on div "History" at bounding box center [33, 214] width 19 height 18
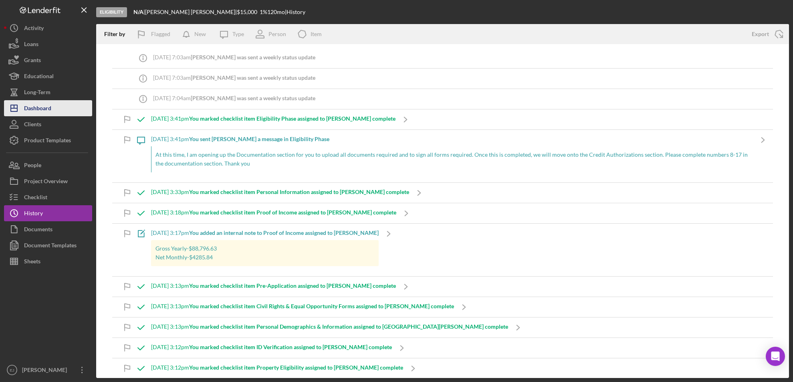
click at [54, 111] on button "Icon/Dashboard Dashboard" at bounding box center [48, 108] width 88 height 16
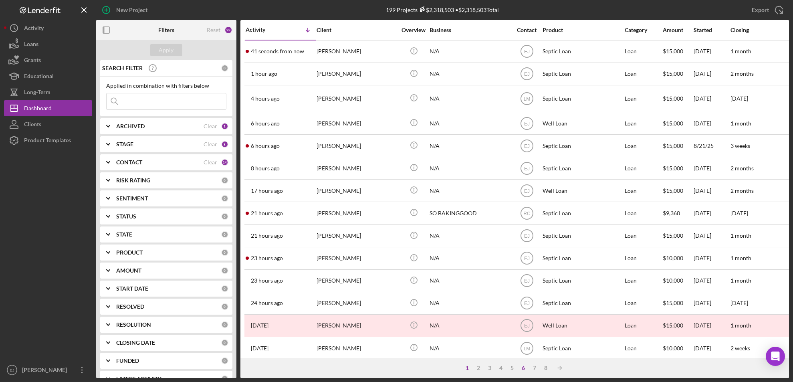
click at [524, 370] on div "6" at bounding box center [523, 368] width 11 height 6
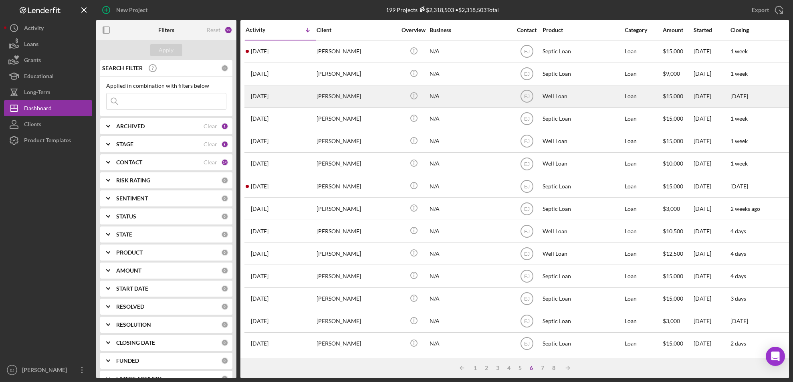
click at [338, 99] on div "[PERSON_NAME]" at bounding box center [357, 96] width 80 height 21
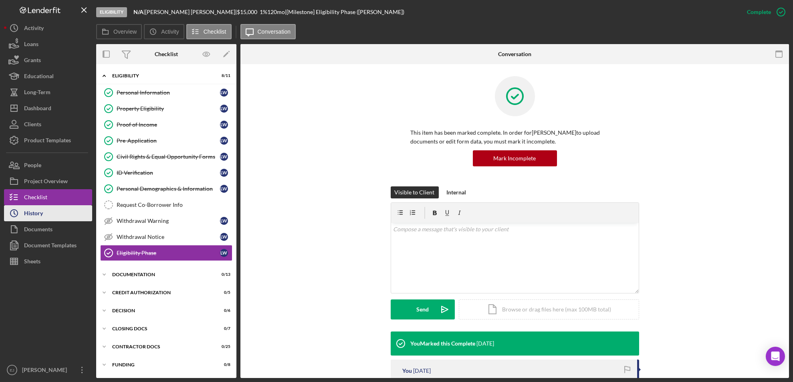
click at [75, 214] on button "Icon/History History" at bounding box center [48, 213] width 88 height 16
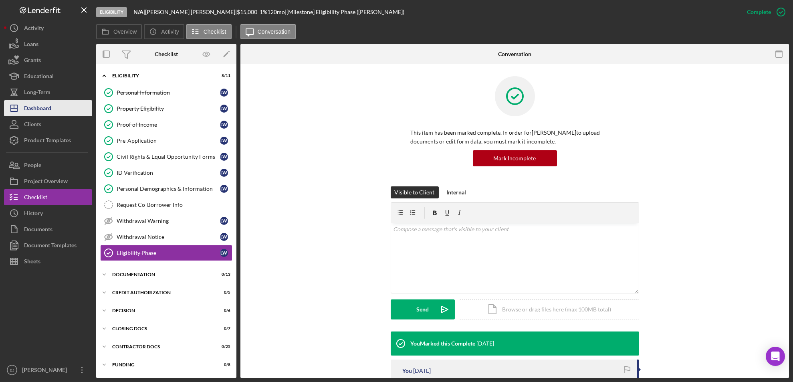
click at [61, 112] on button "Icon/Dashboard Dashboard" at bounding box center [48, 108] width 88 height 16
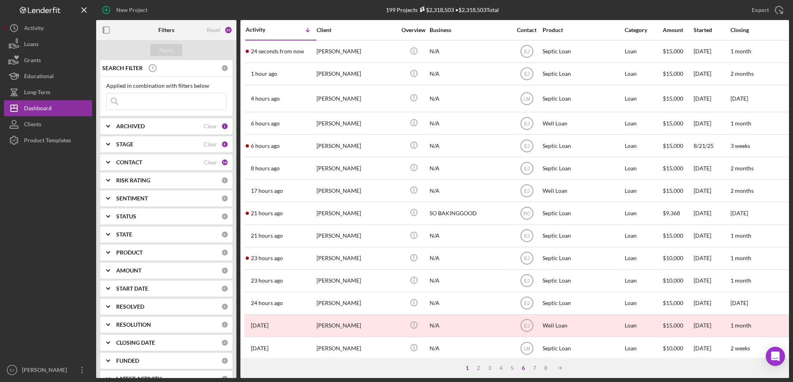
click at [525, 368] on div "6" at bounding box center [523, 368] width 11 height 6
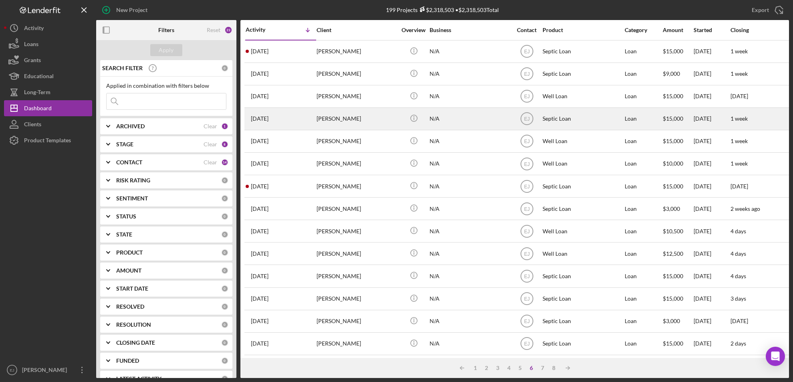
click at [341, 125] on div "[PERSON_NAME]" at bounding box center [357, 118] width 80 height 21
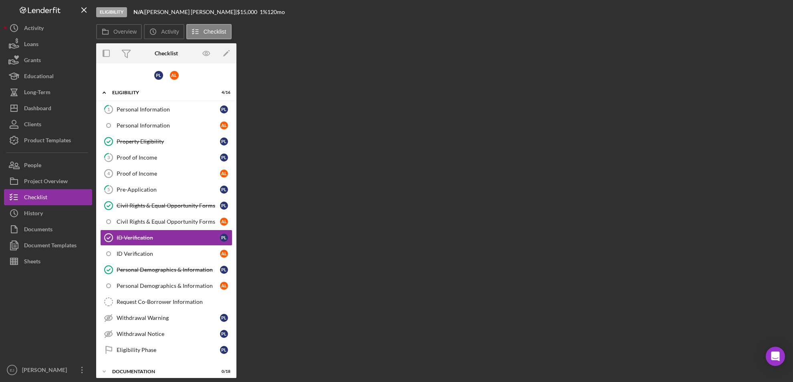
scroll to position [16, 0]
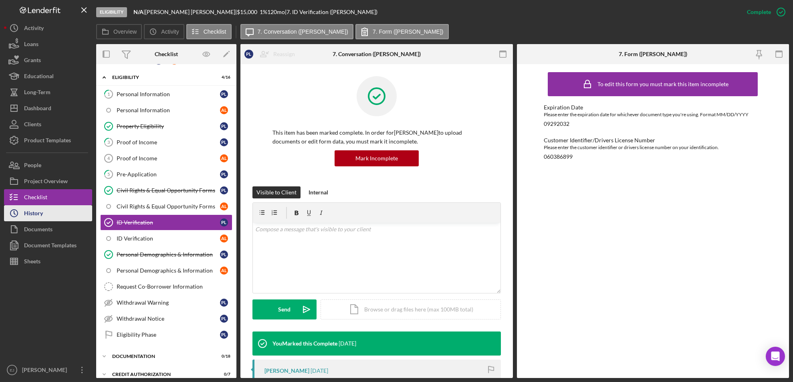
click at [52, 214] on button "Icon/History History" at bounding box center [48, 213] width 88 height 16
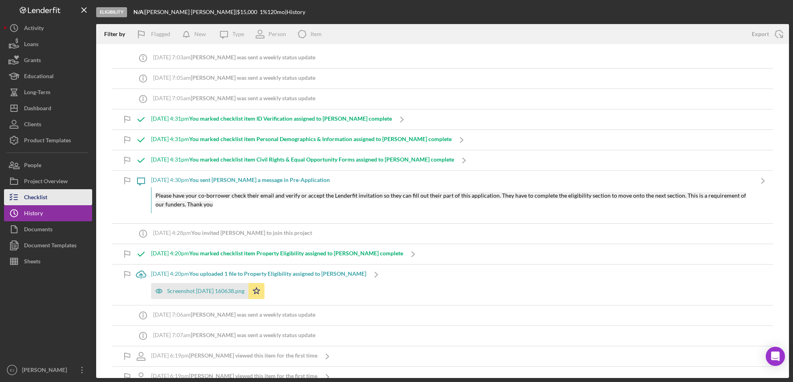
click at [49, 201] on button "Checklist" at bounding box center [48, 197] width 88 height 16
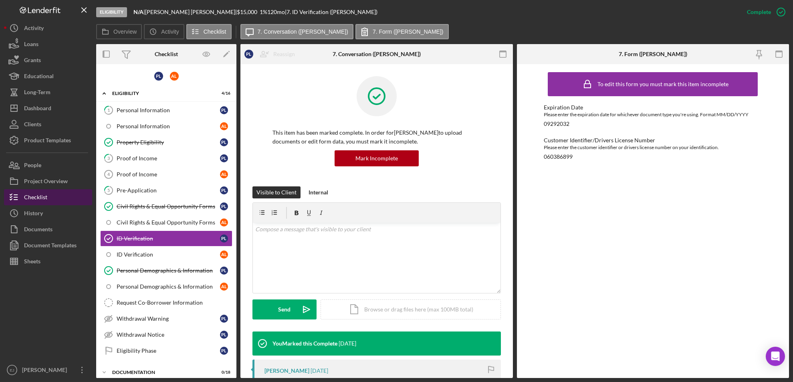
scroll to position [16, 0]
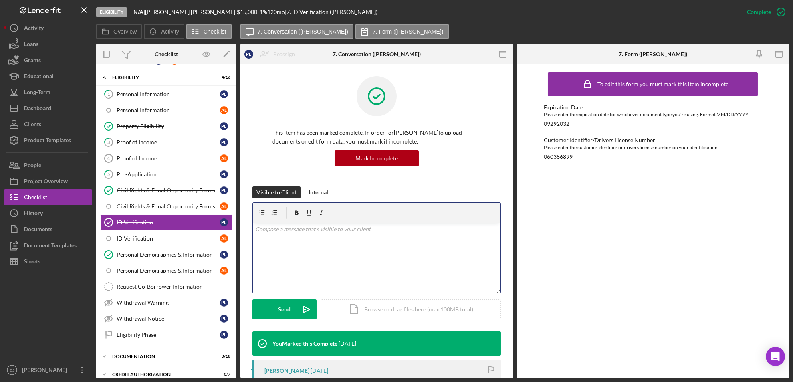
click at [262, 241] on div "v Color teal Color pink Remove color Add row above Add row below Add column bef…" at bounding box center [377, 258] width 248 height 70
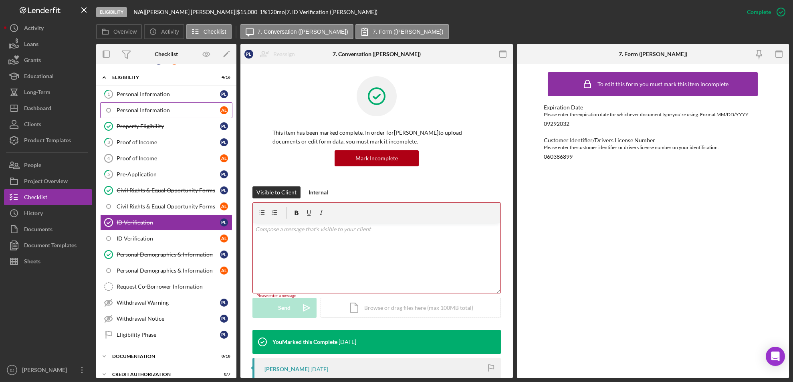
click at [181, 104] on link "Personal Information A L" at bounding box center [166, 110] width 132 height 16
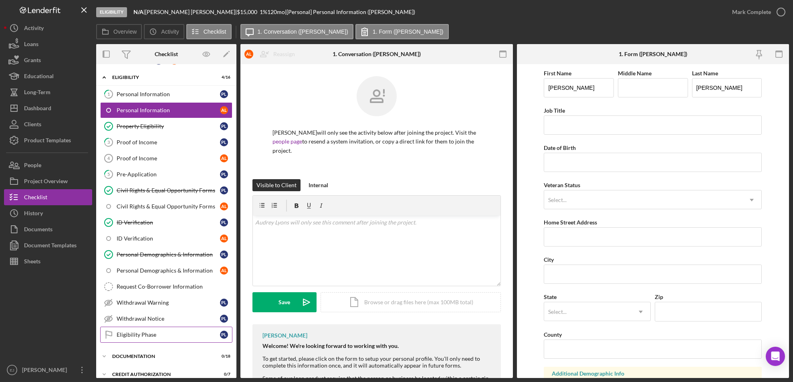
click at [150, 332] on div "Eligibility Phase" at bounding box center [168, 335] width 103 height 6
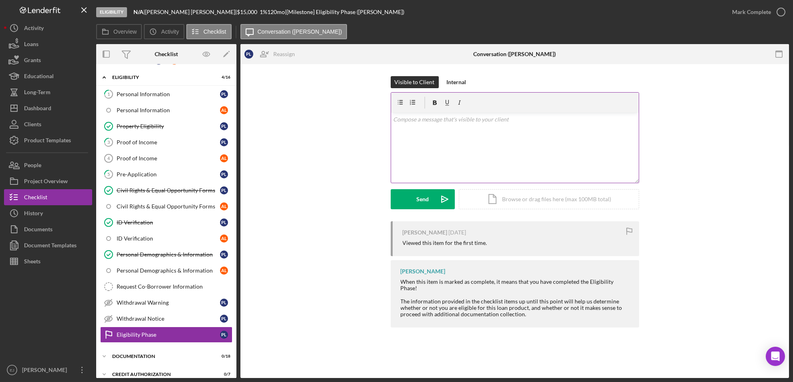
click at [422, 125] on div "v Color teal Color pink Remove color Add row above Add row below Add column bef…" at bounding box center [515, 148] width 248 height 70
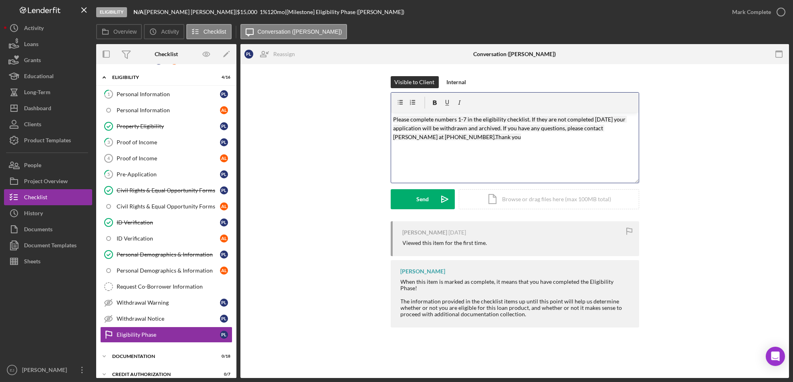
click at [408, 119] on mark "Please complete numbers 1-7 in the eligibility checklist. If they are not compl…" at bounding box center [510, 128] width 234 height 25
click at [424, 202] on div "Send" at bounding box center [423, 199] width 12 height 20
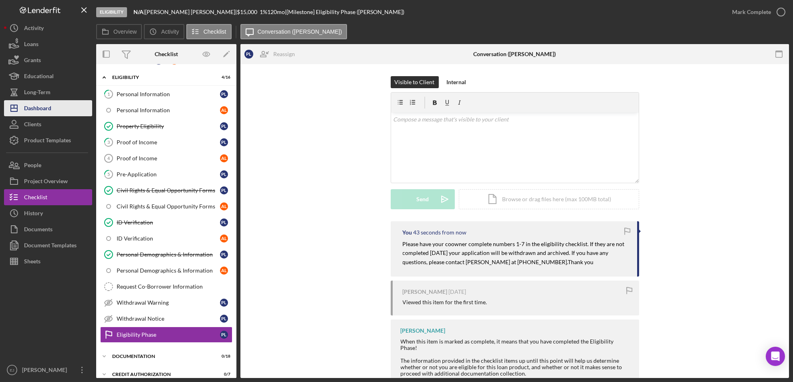
click at [46, 101] on div "Dashboard" at bounding box center [37, 109] width 27 height 18
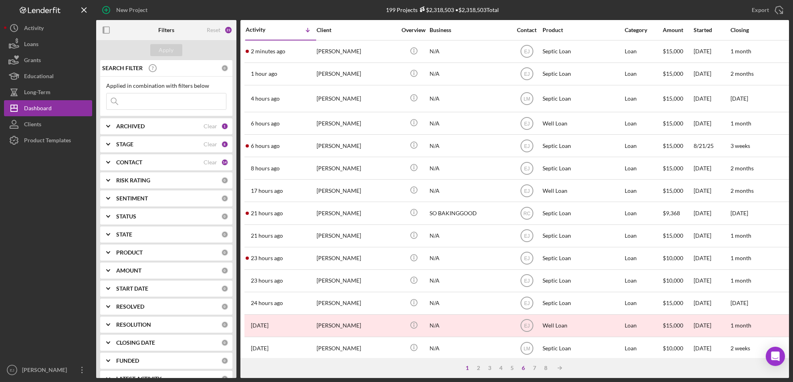
click at [520, 365] on div "6" at bounding box center [523, 368] width 11 height 6
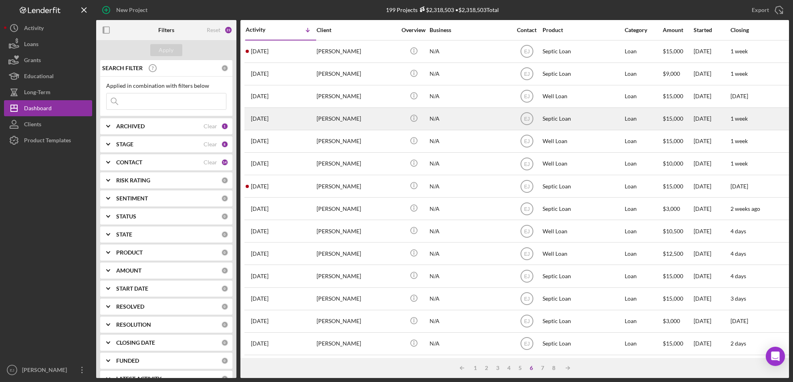
click at [337, 128] on div "[PERSON_NAME]" at bounding box center [357, 118] width 80 height 21
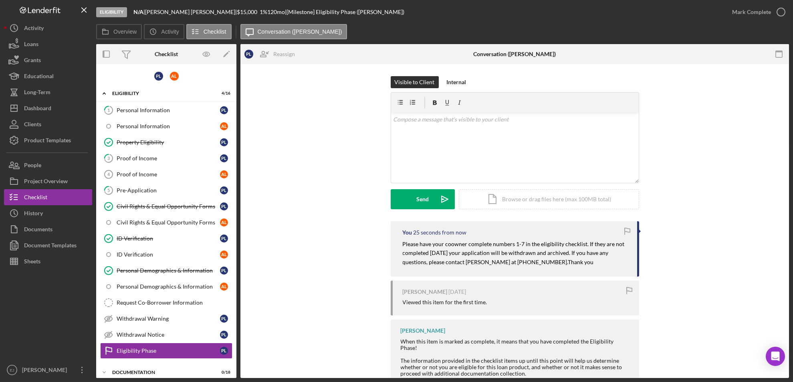
scroll to position [95, 0]
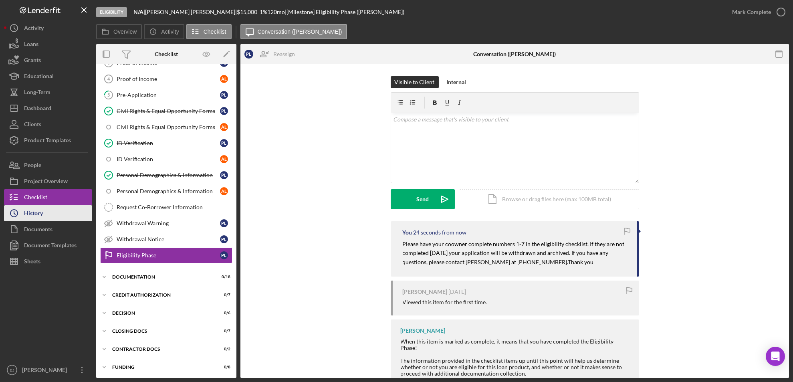
click at [48, 212] on button "Icon/History History" at bounding box center [48, 213] width 88 height 16
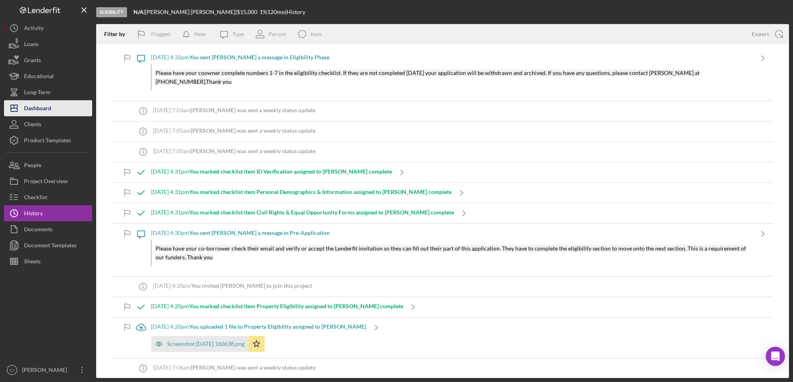
click at [39, 108] on div "Dashboard" at bounding box center [37, 109] width 27 height 18
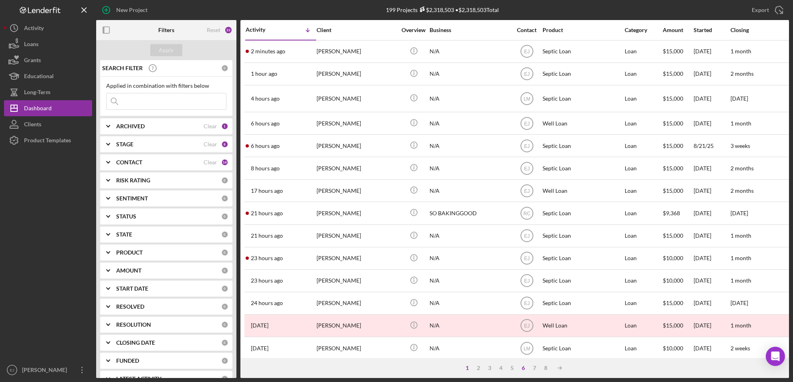
click at [524, 370] on div "6" at bounding box center [523, 368] width 11 height 6
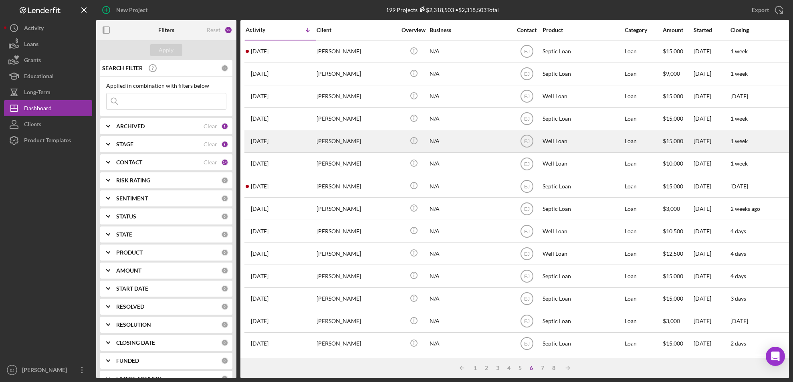
click at [322, 141] on div "[PERSON_NAME]" at bounding box center [357, 141] width 80 height 21
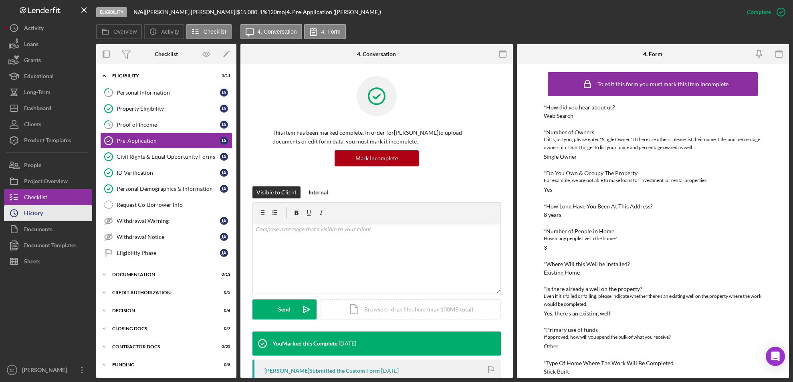
click at [38, 212] on div "History" at bounding box center [33, 214] width 19 height 18
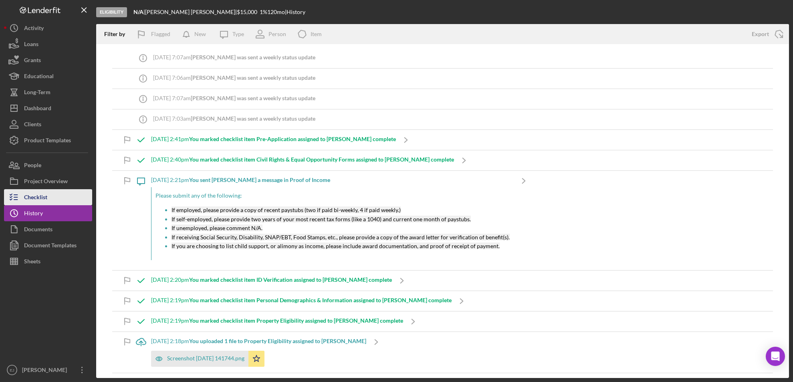
click at [57, 198] on button "Checklist" at bounding box center [48, 197] width 88 height 16
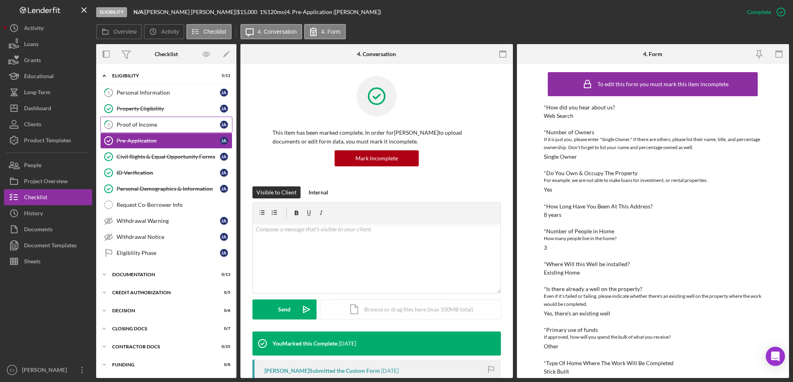
click at [145, 124] on div "Proof of Income" at bounding box center [168, 124] width 103 height 6
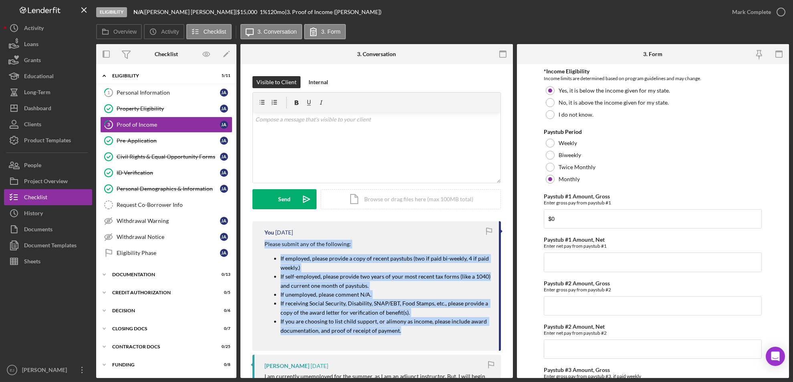
drag, startPoint x: 259, startPoint y: 243, endPoint x: 416, endPoint y: 336, distance: 182.3
click at [416, 336] on div "You [DATE] Please submit any of the following: If employed, please provide a co…" at bounding box center [377, 285] width 249 height 129
copy div "Please submit any of the following: If employed, please provide a copy of recen…"
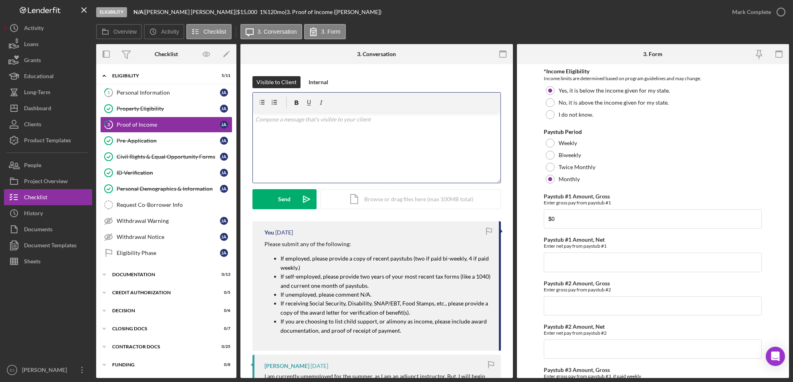
click at [269, 130] on div "v Color teal Color pink Remove color Add row above Add row below Add column bef…" at bounding box center [377, 148] width 248 height 70
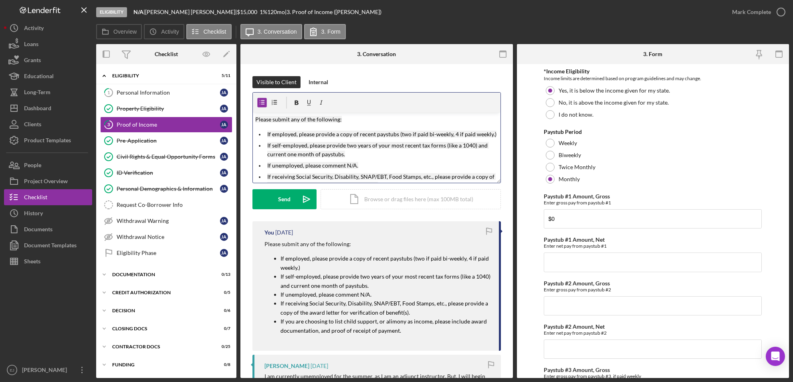
scroll to position [28, 0]
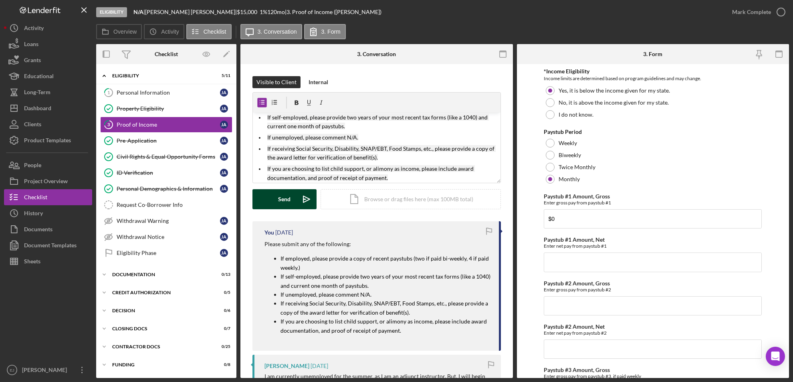
click at [279, 197] on div "Send" at bounding box center [285, 199] width 12 height 20
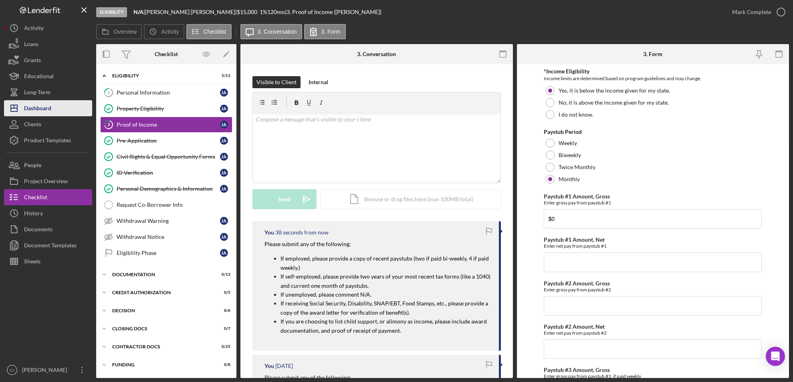
click at [65, 103] on button "Icon/Dashboard Dashboard" at bounding box center [48, 108] width 88 height 16
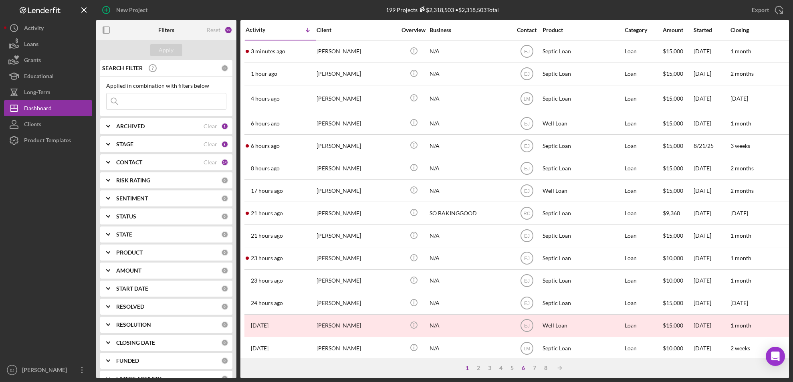
click at [524, 366] on div "6" at bounding box center [523, 368] width 11 height 6
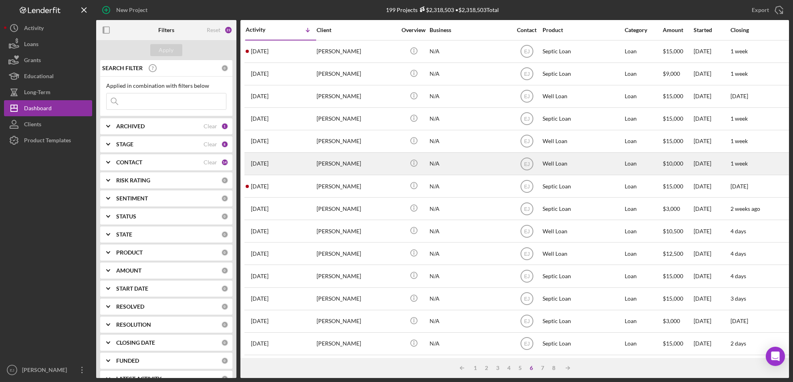
click at [348, 170] on div "[PERSON_NAME]" at bounding box center [357, 163] width 80 height 21
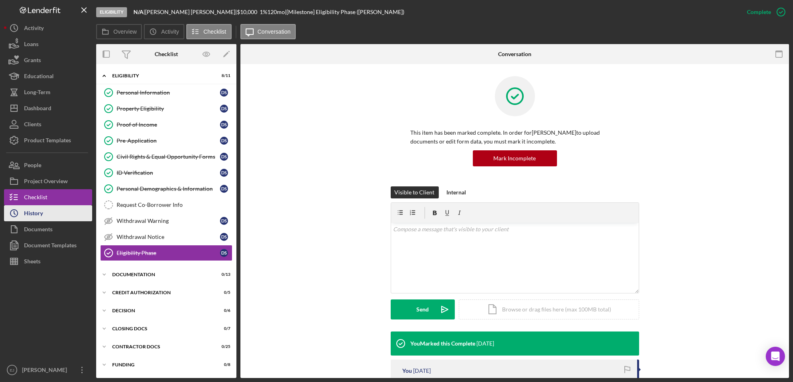
click at [47, 215] on button "Icon/History History" at bounding box center [48, 213] width 88 height 16
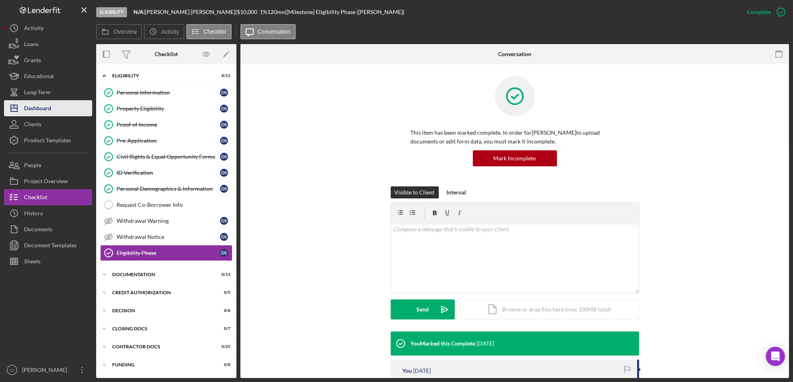
click at [50, 105] on div "Dashboard" at bounding box center [37, 109] width 27 height 18
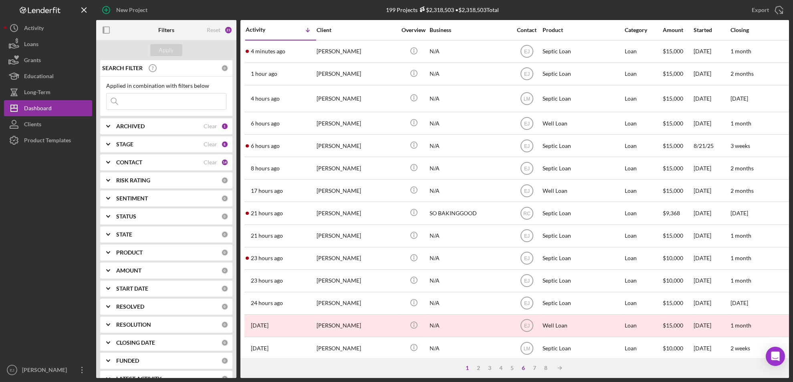
click at [524, 367] on div "6" at bounding box center [523, 368] width 11 height 6
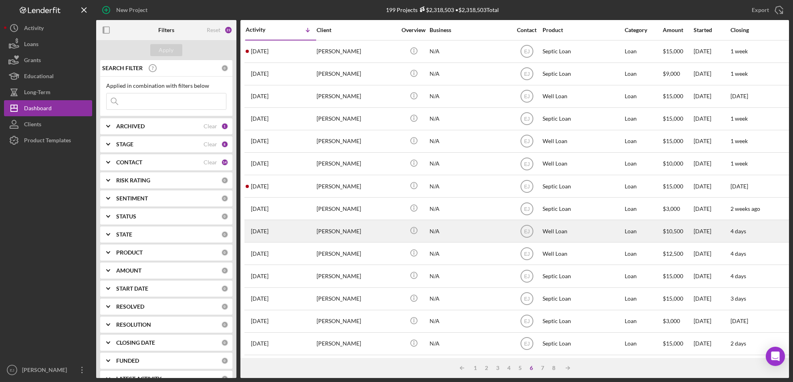
click at [338, 238] on div "[PERSON_NAME]" at bounding box center [357, 230] width 80 height 21
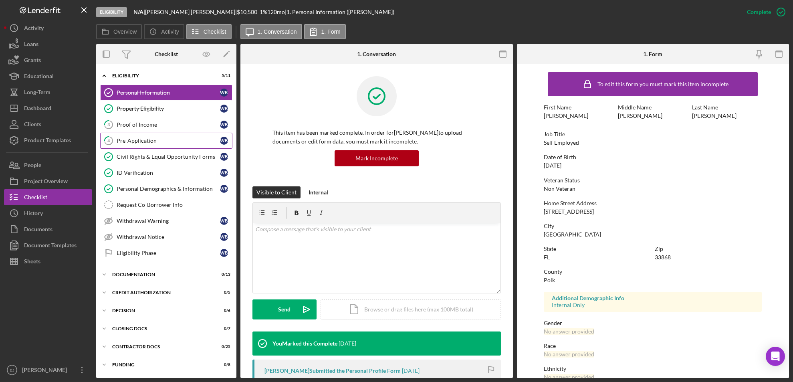
click at [136, 141] on div "Pre-Application" at bounding box center [168, 140] width 103 height 6
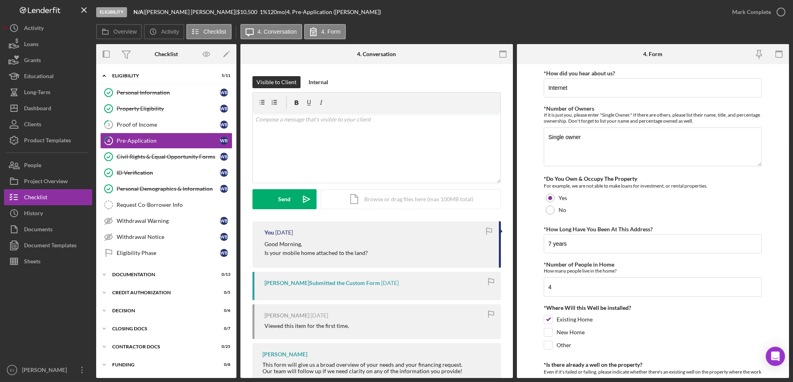
click at [536, 328] on form "*How did you hear about us? Internet *Number of Owners If it is just you, pleas…" at bounding box center [653, 221] width 273 height 314
click at [779, 12] on icon "button" at bounding box center [781, 12] width 20 height 20
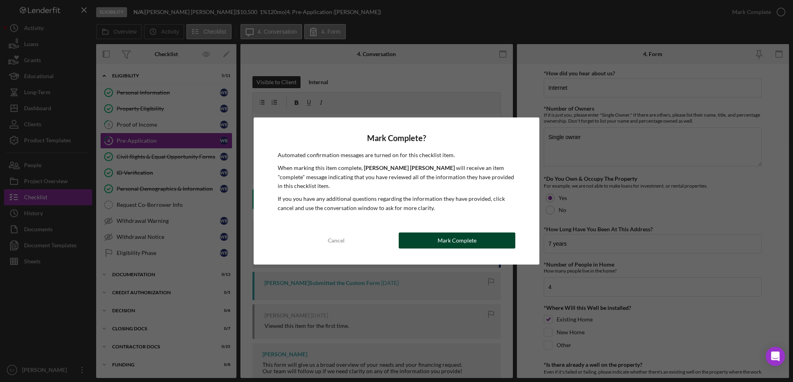
click at [449, 237] on div "Mark Complete" at bounding box center [457, 241] width 39 height 16
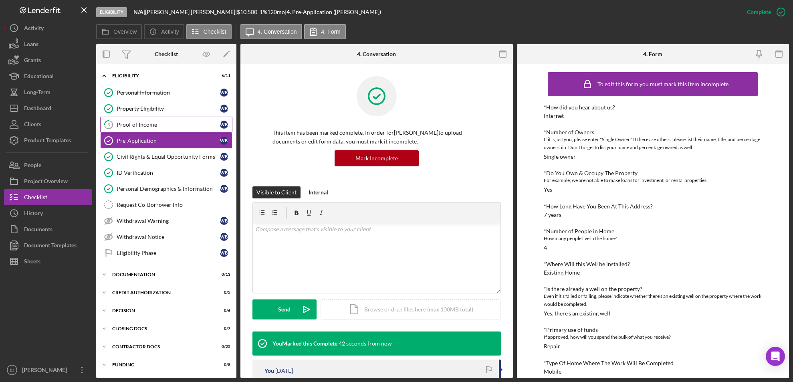
click at [154, 129] on link "3 Proof of Income W B" at bounding box center [166, 125] width 132 height 16
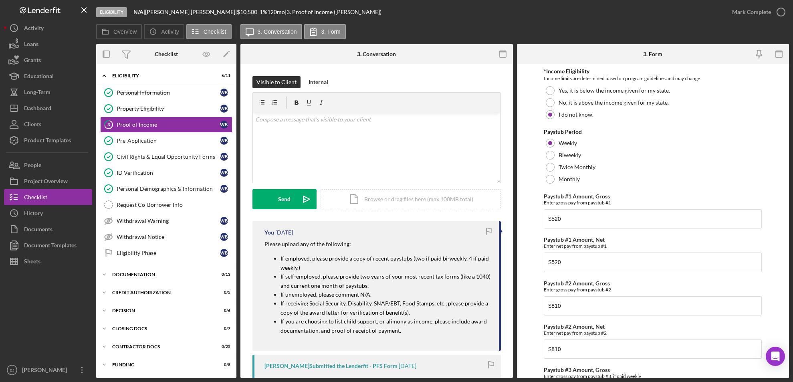
click at [510, 369] on div "Visible to Client Internal v Color teal Color pink Remove color Add row above A…" at bounding box center [377, 308] width 273 height 489
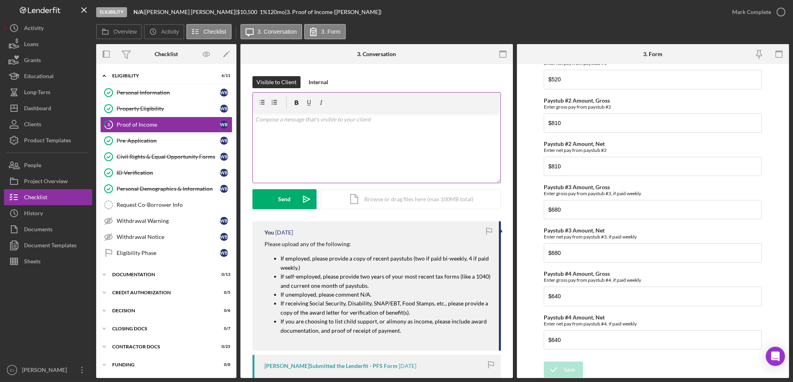
click at [259, 135] on div "v Color teal Color pink Remove color Add row above Add row below Add column bef…" at bounding box center [377, 148] width 248 height 70
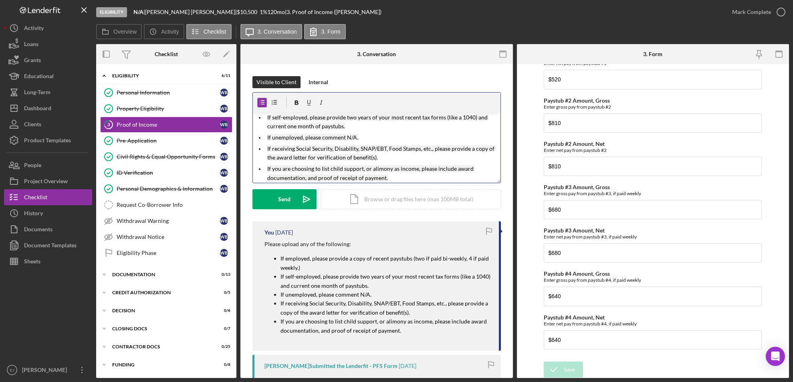
scroll to position [3, 0]
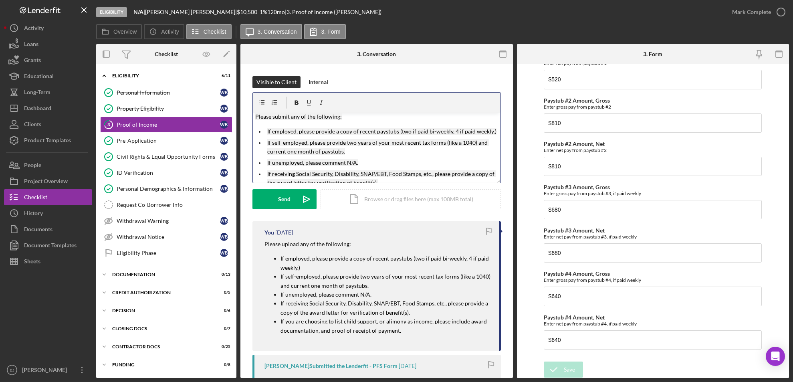
click at [288, 121] on p "Please submit any of the following:" at bounding box center [376, 116] width 243 height 9
click at [277, 202] on button "Send Icon/icon-invite-send" at bounding box center [285, 199] width 64 height 20
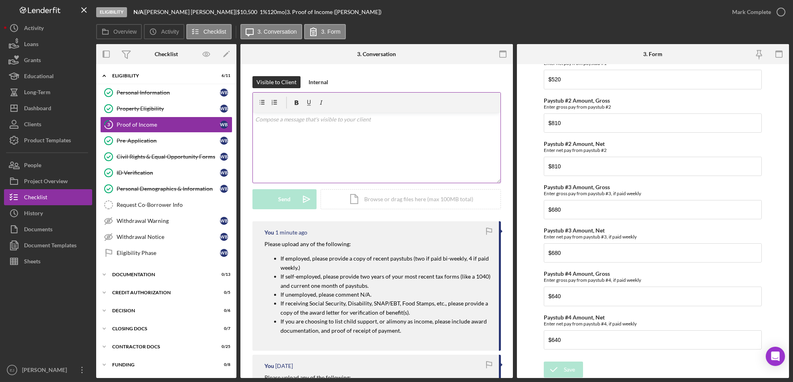
click at [286, 120] on p at bounding box center [376, 119] width 243 height 9
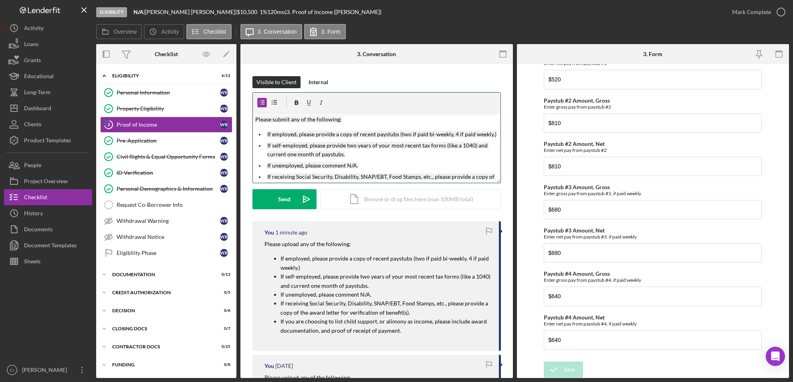
scroll to position [28, 0]
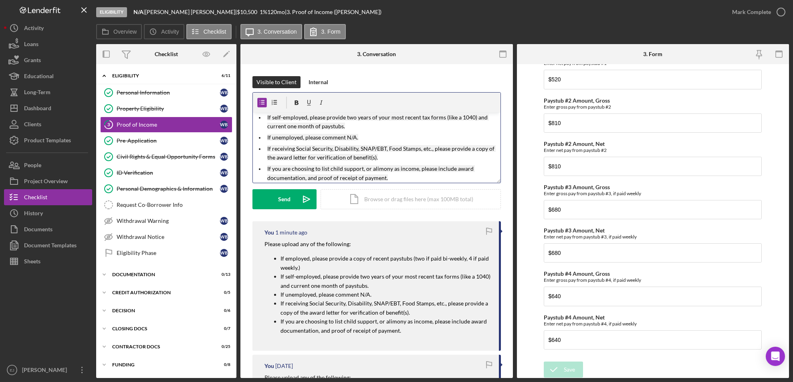
click at [496, 119] on li "If self-employed, please provide two years of your most recent tax forms (like …" at bounding box center [383, 122] width 236 height 18
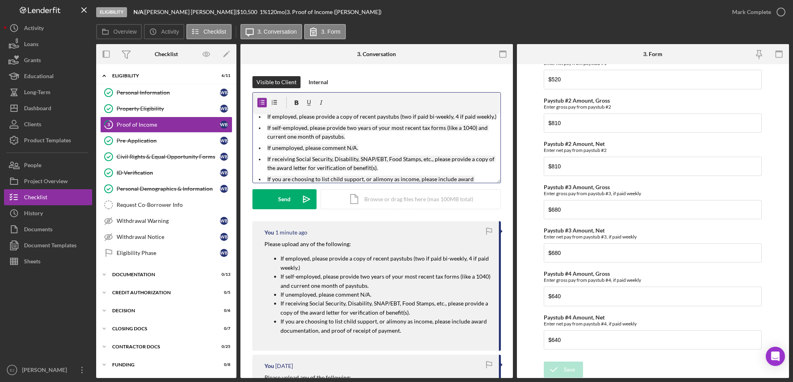
scroll to position [3, 0]
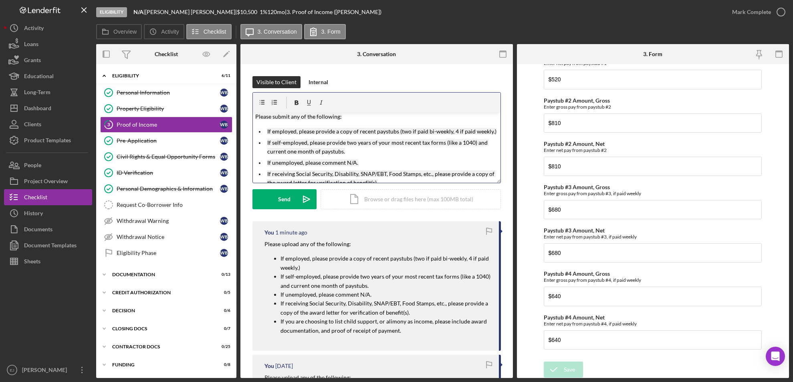
click at [289, 113] on mark "Please submit any of the following:" at bounding box center [298, 116] width 87 height 7
click at [282, 204] on div "Send" at bounding box center [285, 199] width 12 height 20
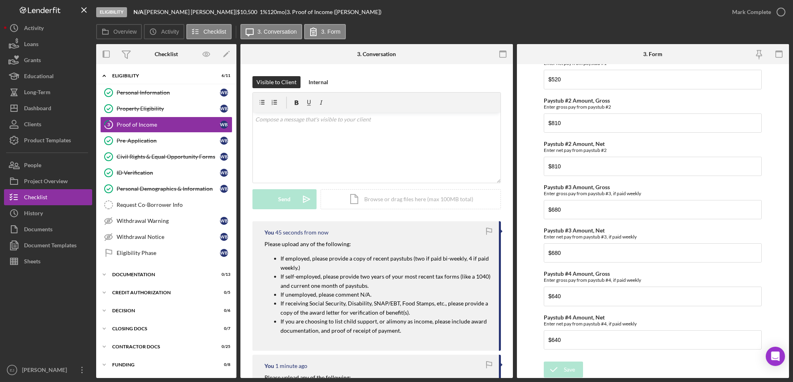
scroll to position [0, 0]
click at [40, 109] on div "Dashboard" at bounding box center [37, 109] width 27 height 18
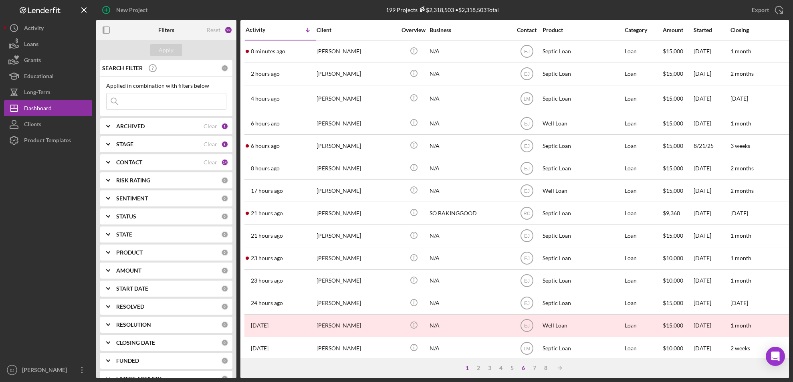
click at [521, 368] on div "6" at bounding box center [523, 368] width 11 height 6
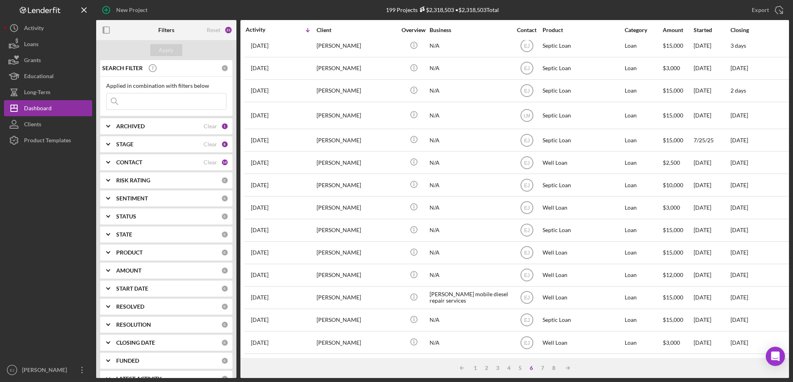
scroll to position [265, 0]
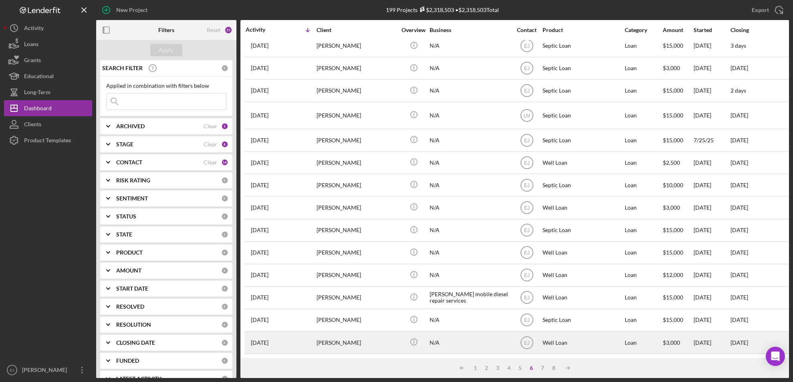
click at [352, 344] on div "[PERSON_NAME]" at bounding box center [357, 342] width 80 height 21
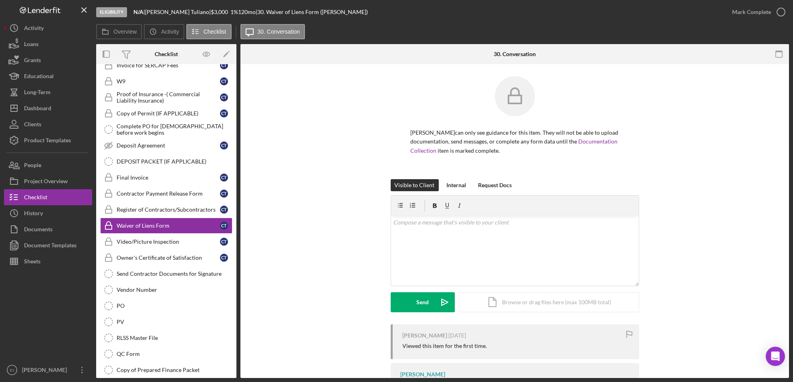
scroll to position [137, 0]
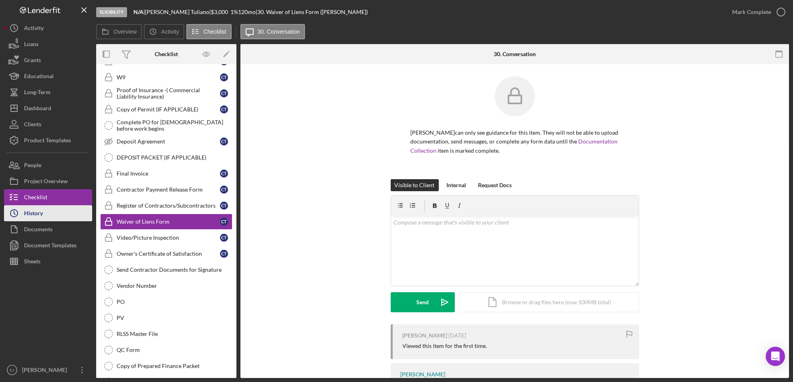
click at [53, 215] on button "Icon/History History" at bounding box center [48, 213] width 88 height 16
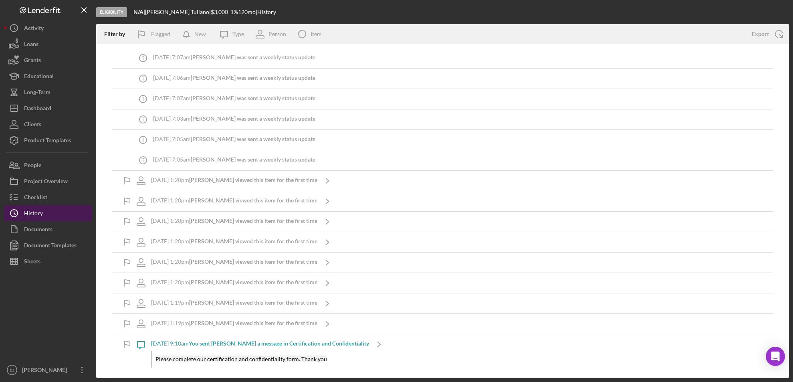
click at [38, 212] on div "History" at bounding box center [33, 214] width 19 height 18
click at [37, 200] on div "Checklist" at bounding box center [35, 198] width 23 height 18
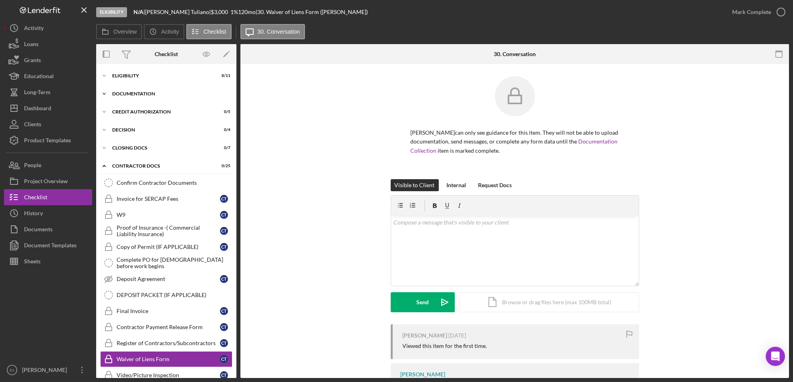
click at [104, 93] on icon "Icon/Expander" at bounding box center [104, 94] width 16 height 16
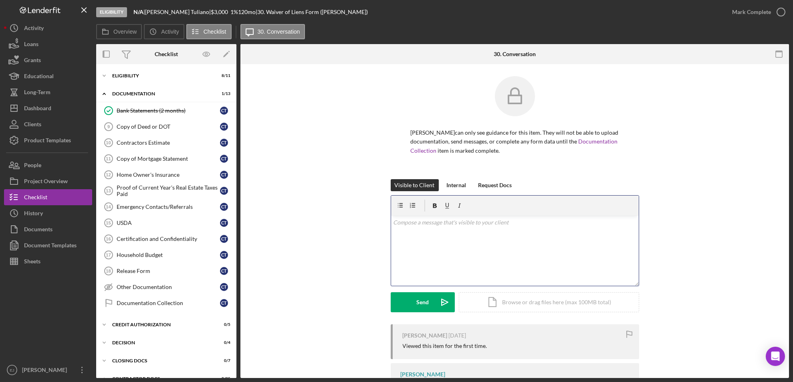
click at [425, 228] on div "v Color teal Color pink Remove color Add row above Add row below Add column bef…" at bounding box center [515, 251] width 248 height 70
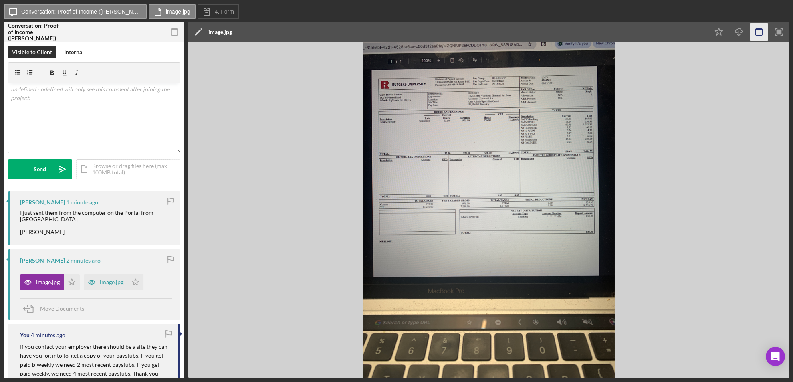
click at [761, 33] on icon "button" at bounding box center [759, 32] width 18 height 18
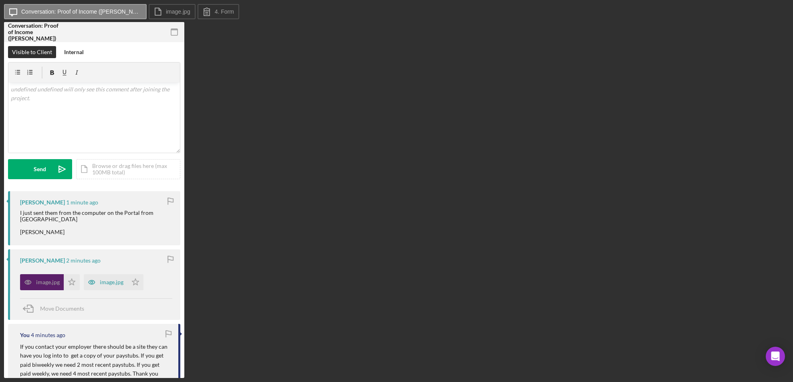
click at [50, 278] on div "image.jpg" at bounding box center [42, 282] width 44 height 16
click at [108, 277] on div "image.jpg" at bounding box center [106, 282] width 44 height 16
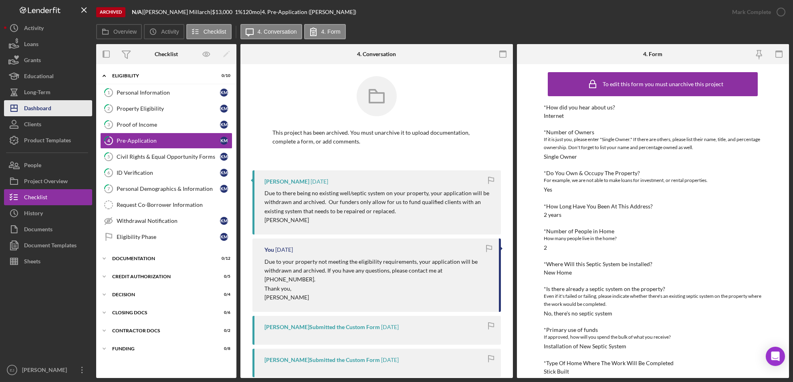
click at [52, 109] on button "Icon/Dashboard Dashboard" at bounding box center [48, 108] width 88 height 16
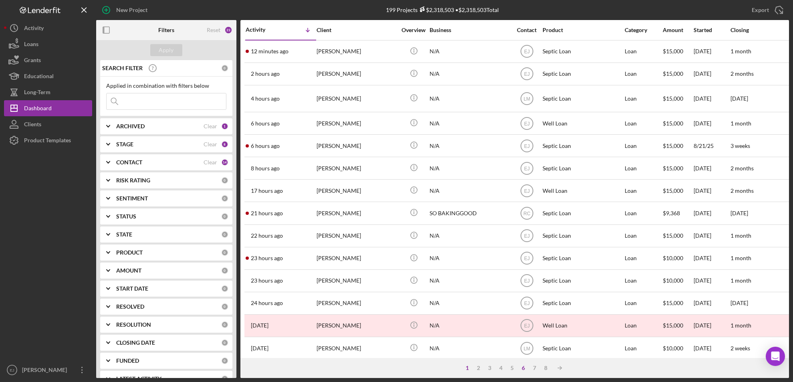
click at [526, 368] on div "6" at bounding box center [523, 368] width 11 height 6
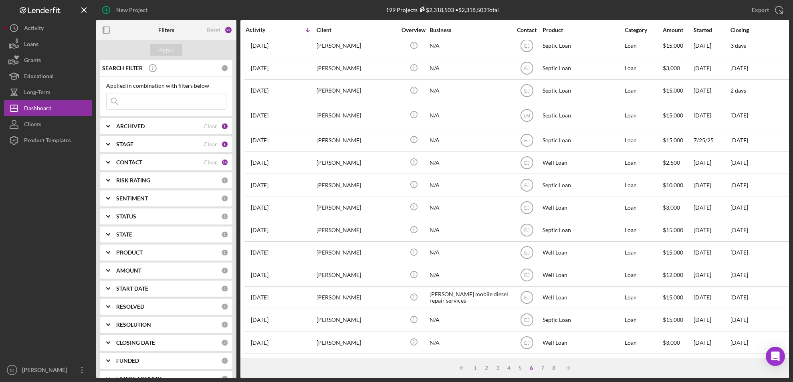
scroll to position [265, 0]
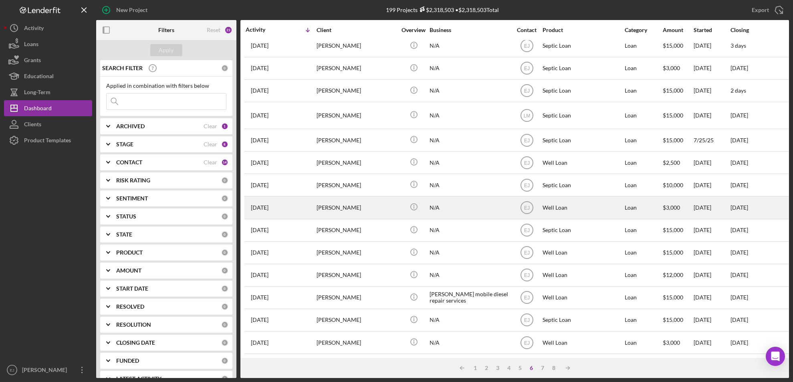
click at [340, 203] on div "Jannessa Aponte" at bounding box center [357, 207] width 80 height 21
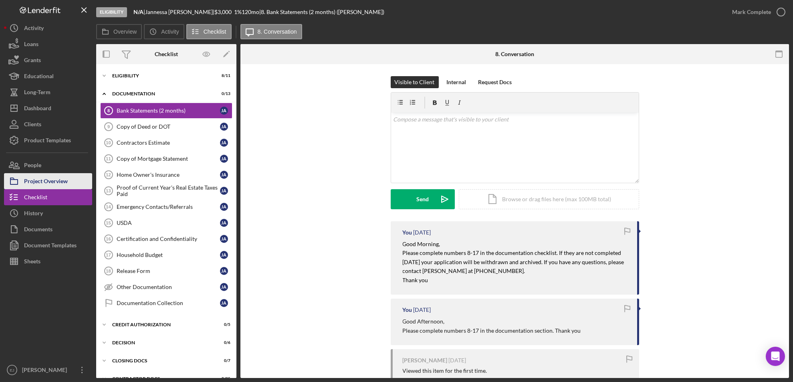
click at [78, 180] on button "Project Overview" at bounding box center [48, 181] width 88 height 16
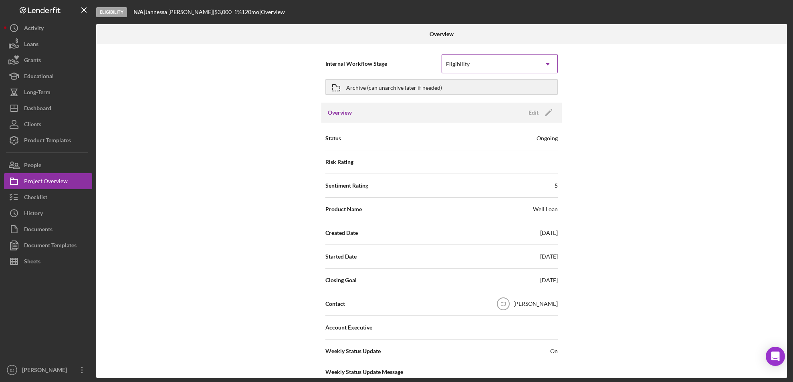
click at [544, 65] on icon "Icon/Dropdown Arrow" at bounding box center [547, 64] width 19 height 19
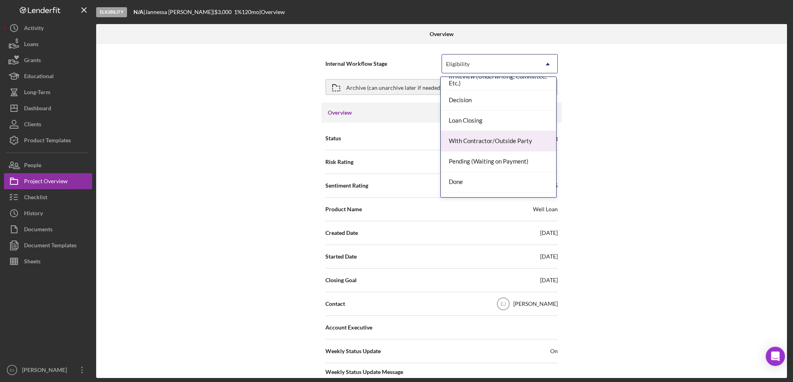
scroll to position [63, 0]
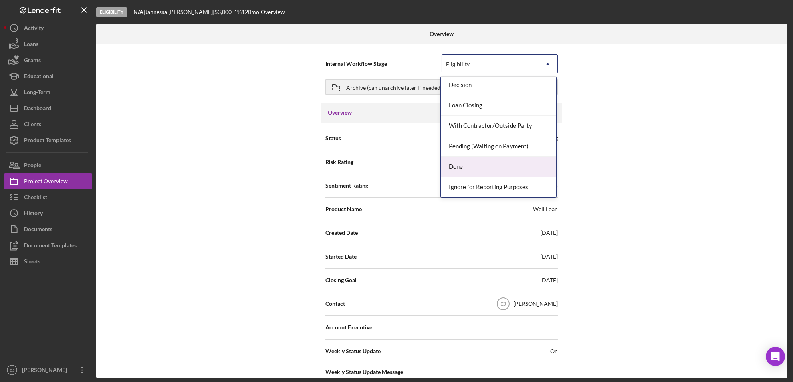
click at [521, 164] on div "Done" at bounding box center [498, 167] width 115 height 20
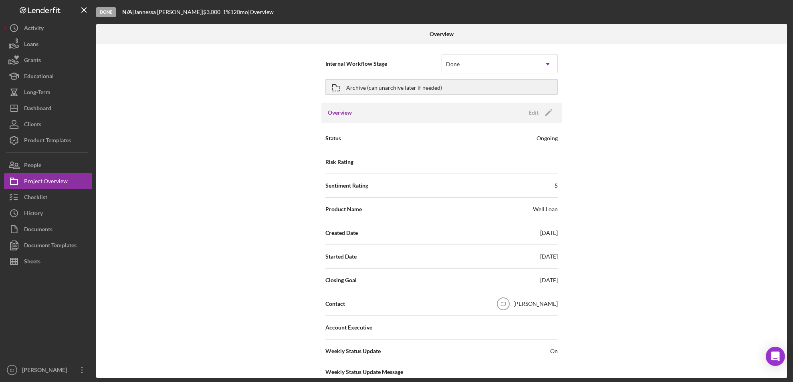
click at [785, 336] on div "Internal Workflow Stage Done Icon/Dropdown Arrow Archive (can unarchive later i…" at bounding box center [441, 211] width 691 height 334
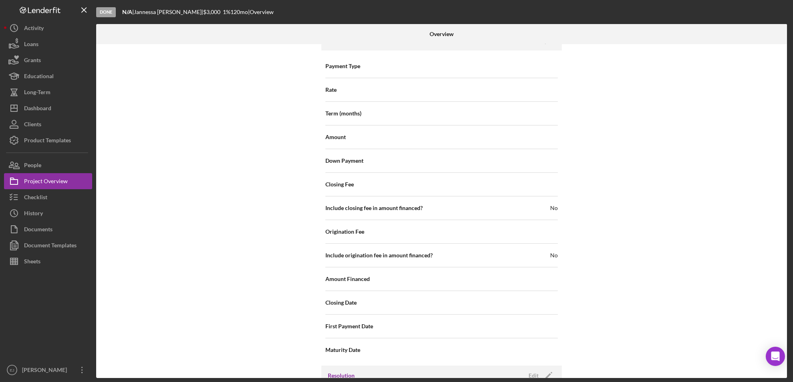
scroll to position [857, 0]
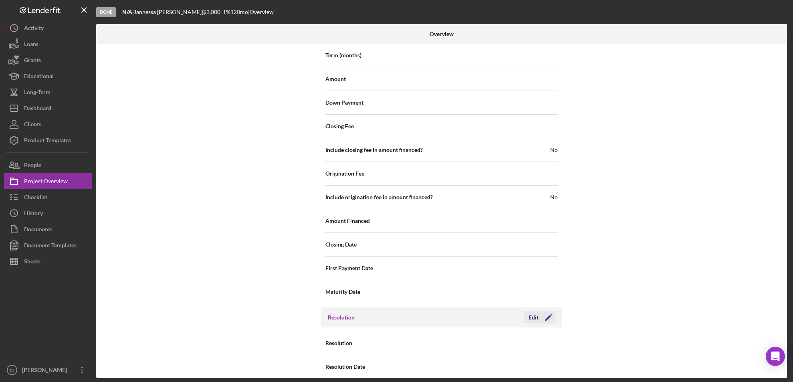
click at [539, 308] on icon "Icon/Edit" at bounding box center [549, 317] width 20 height 20
click at [549, 334] on icon "Icon/Dropdown Arrow" at bounding box center [547, 343] width 19 height 19
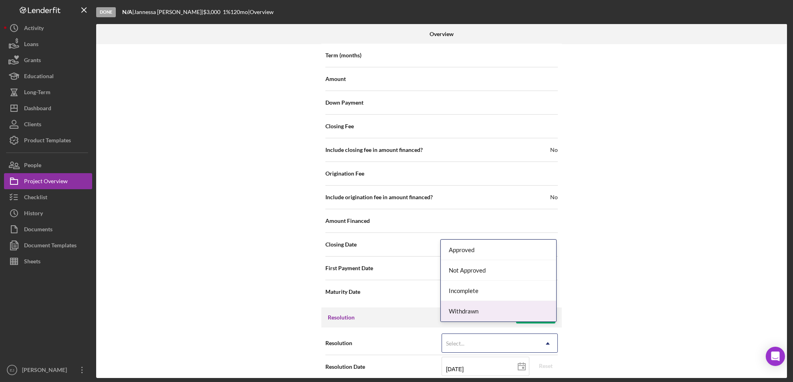
click at [544, 304] on div "Withdrawn" at bounding box center [498, 311] width 115 height 20
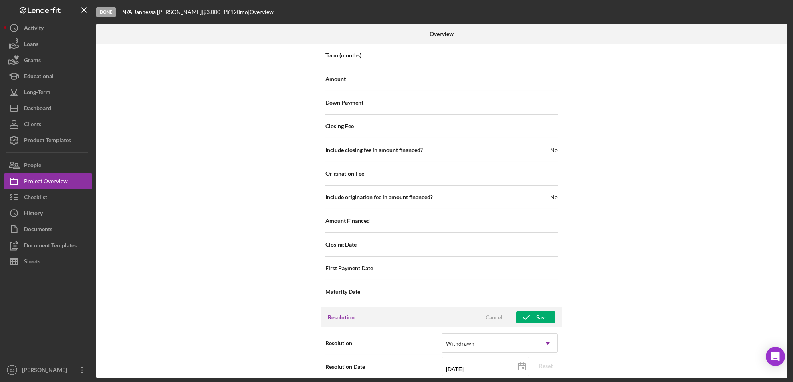
scroll to position [908, 0]
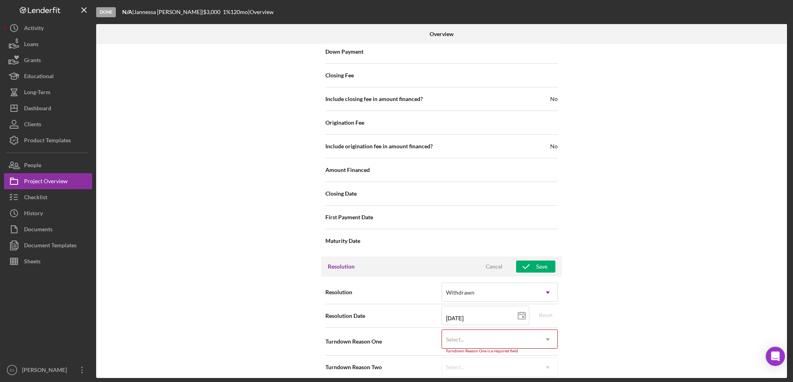
click at [550, 377] on div "Internal Workflow Stage Done Icon/Dropdown Arrow Archive (can unarchive later i…" at bounding box center [441, 211] width 691 height 334
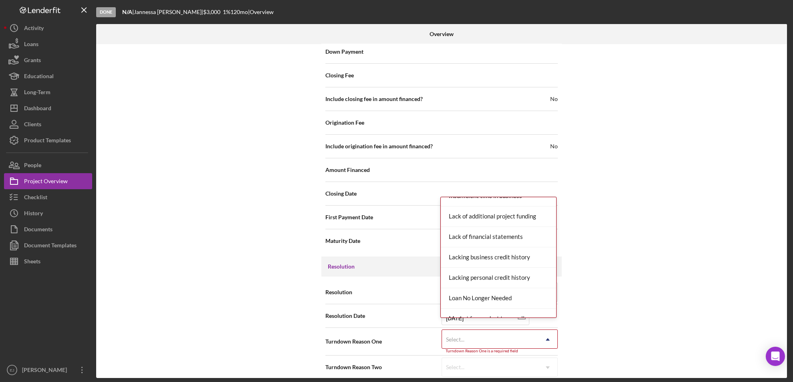
scroll to position [525, 0]
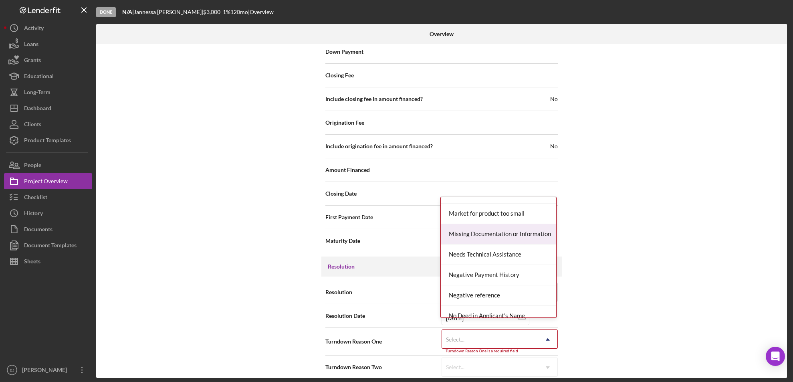
click at [516, 229] on div "Missing Documentation or Information" at bounding box center [498, 234] width 115 height 20
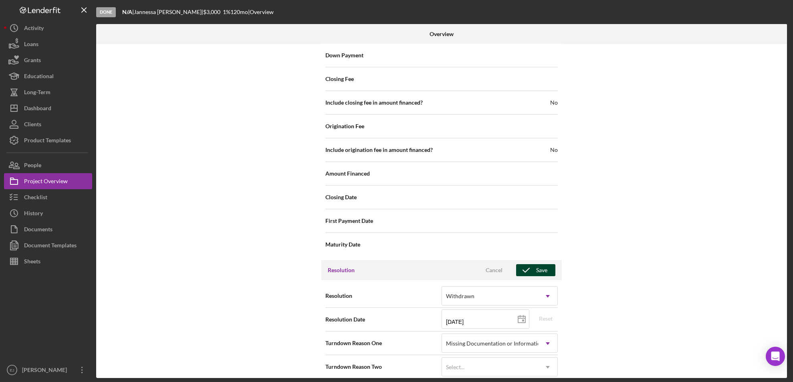
click at [540, 264] on div "Save" at bounding box center [541, 270] width 11 height 12
click at [787, 224] on div "Overview Internal Workflow Stage Done Icon/Dropdown Arrow Archive (can unarchiv…" at bounding box center [442, 201] width 693 height 354
click at [788, 225] on div "Overview Internal Workflow Stage Done Icon/Dropdown Arrow Archive (can unarchiv…" at bounding box center [442, 201] width 693 height 354
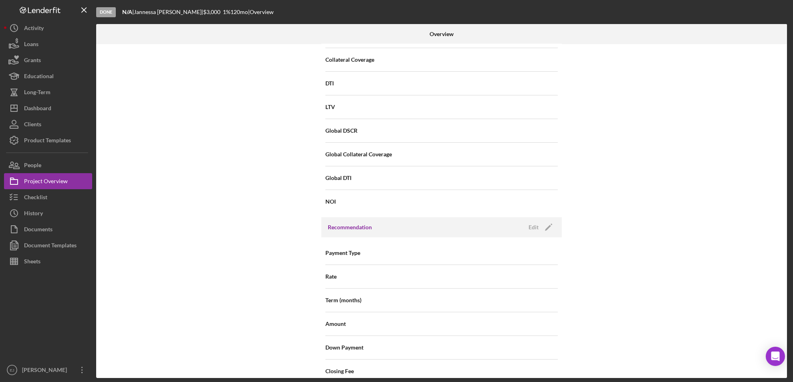
click at [783, 160] on div "Internal Workflow Stage Done Icon/Dropdown Arrow Archive (can unarchive later i…" at bounding box center [441, 211] width 691 height 334
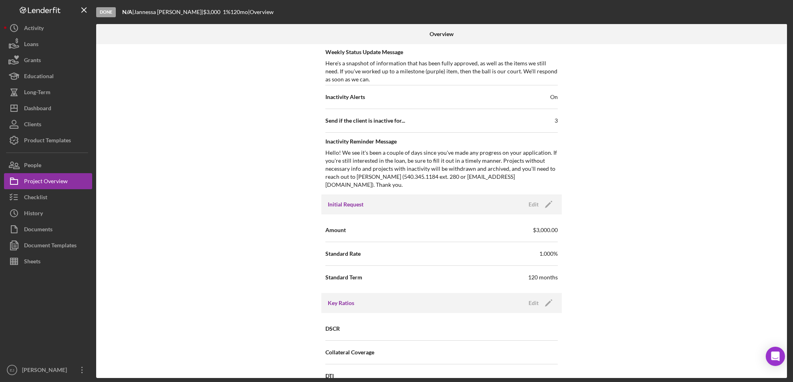
click at [785, 117] on div "Internal Workflow Stage Done Icon/Dropdown Arrow Archive (can unarchive later i…" at bounding box center [441, 211] width 691 height 334
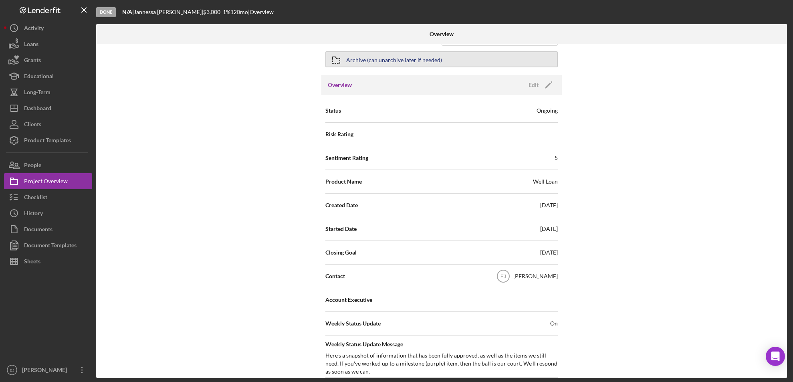
click at [366, 59] on div "Archive (can unarchive later if needed)" at bounding box center [394, 59] width 96 height 14
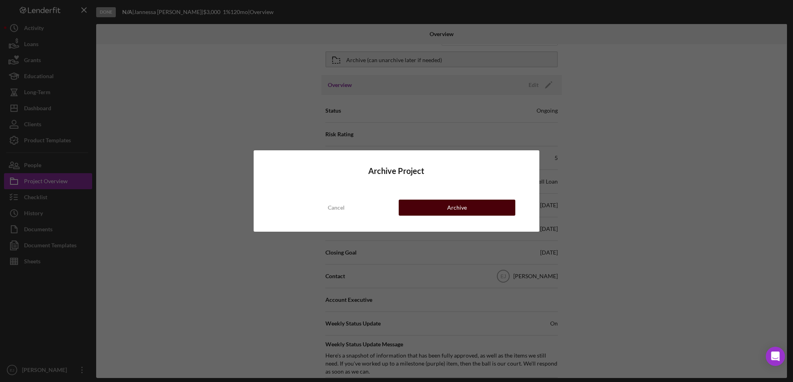
click at [450, 210] on div "Archive" at bounding box center [457, 208] width 20 height 16
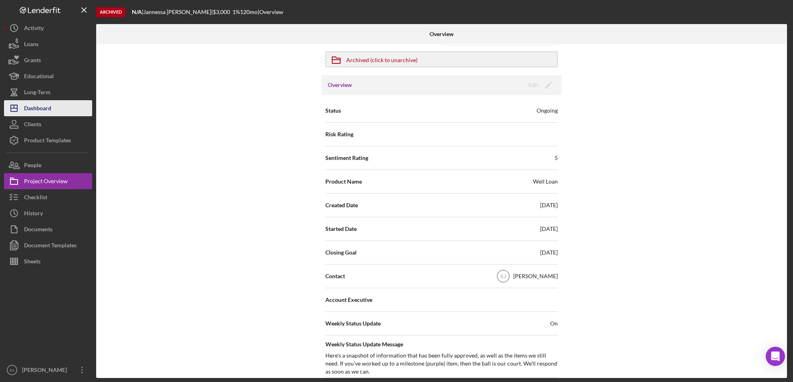
click at [32, 105] on div "Dashboard" at bounding box center [37, 109] width 27 height 18
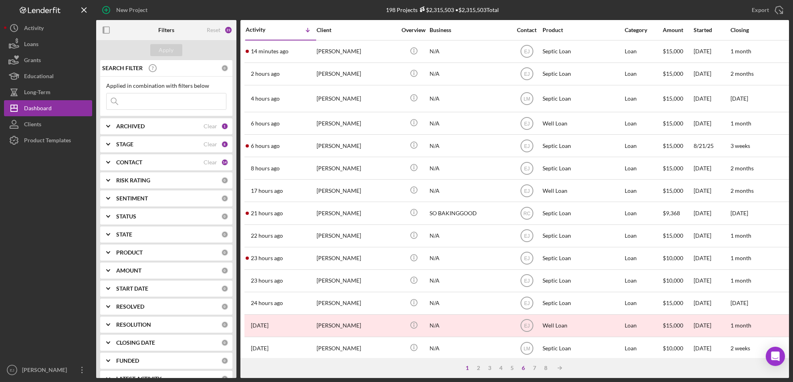
click at [521, 366] on div "6" at bounding box center [523, 368] width 11 height 6
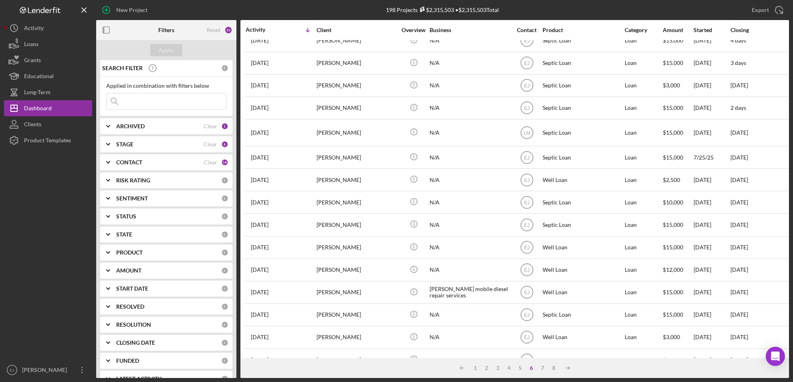
scroll to position [265, 0]
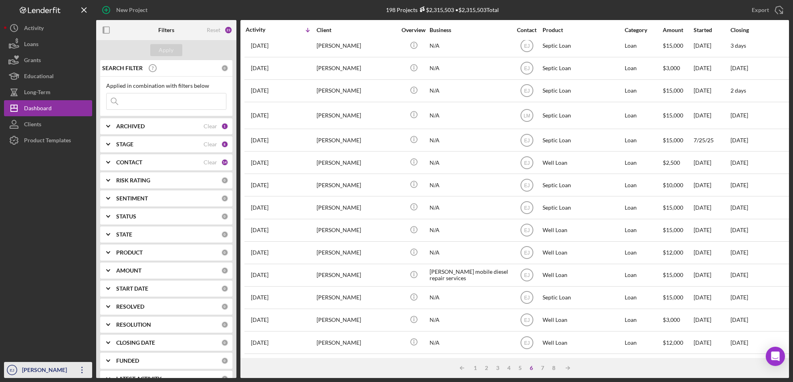
click at [32, 365] on div "[PERSON_NAME]" at bounding box center [46, 371] width 52 height 18
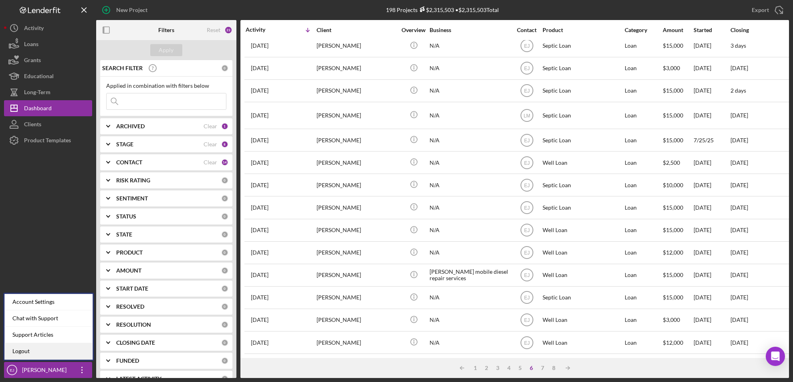
click at [52, 348] on link "Logout" at bounding box center [48, 351] width 88 height 16
